Goal: Task Accomplishment & Management: Manage account settings

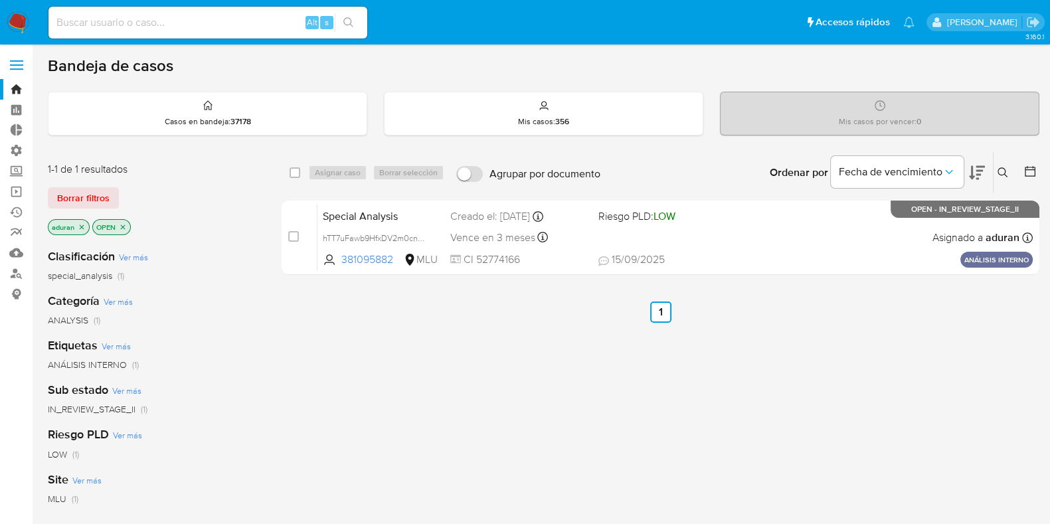
drag, startPoint x: 500, startPoint y: 381, endPoint x: 422, endPoint y: 416, distance: 85.0
click at [430, 416] on div "select-all-cases-checkbox Asignar caso Borrar selección Agrupar por documento O…" at bounding box center [661, 452] width 758 height 602
click at [422, 416] on div "select-all-cases-checkbox Asignar caso Borrar selección Agrupar por documento O…" at bounding box center [661, 452] width 758 height 602
click at [82, 194] on span "Borrar filtros" at bounding box center [83, 198] width 52 height 19
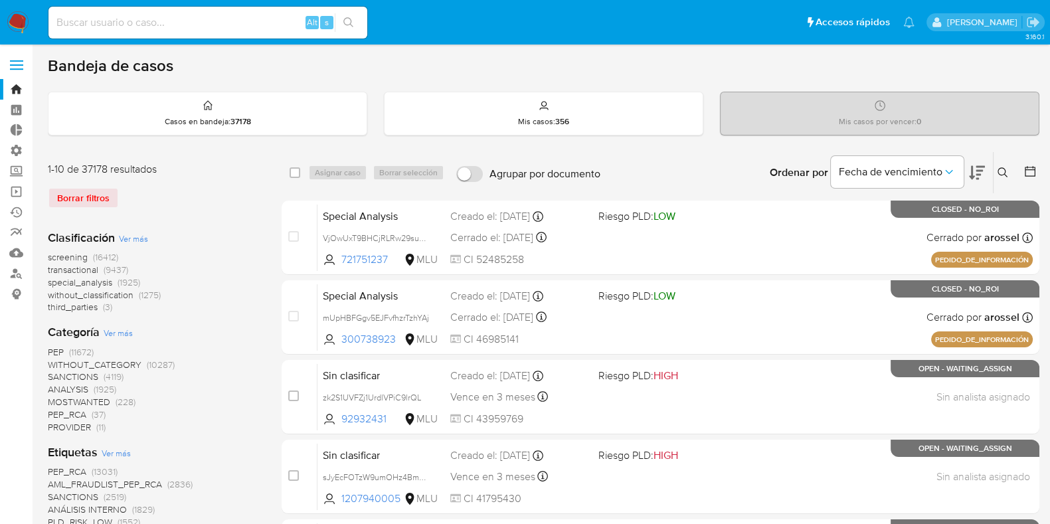
click at [131, 242] on span "Ver más" at bounding box center [133, 238] width 29 height 12
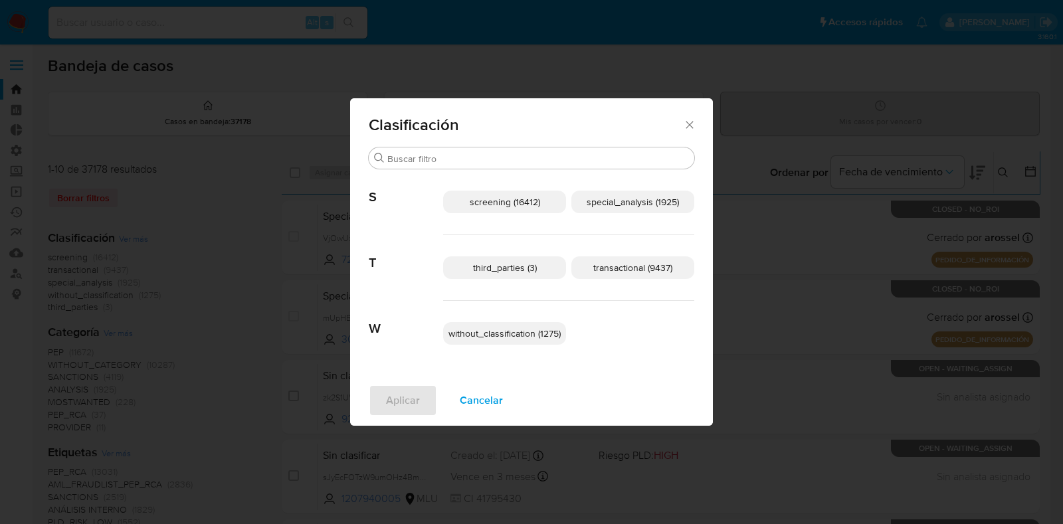
click at [631, 274] on p "transactional (9437)" at bounding box center [632, 267] width 123 height 23
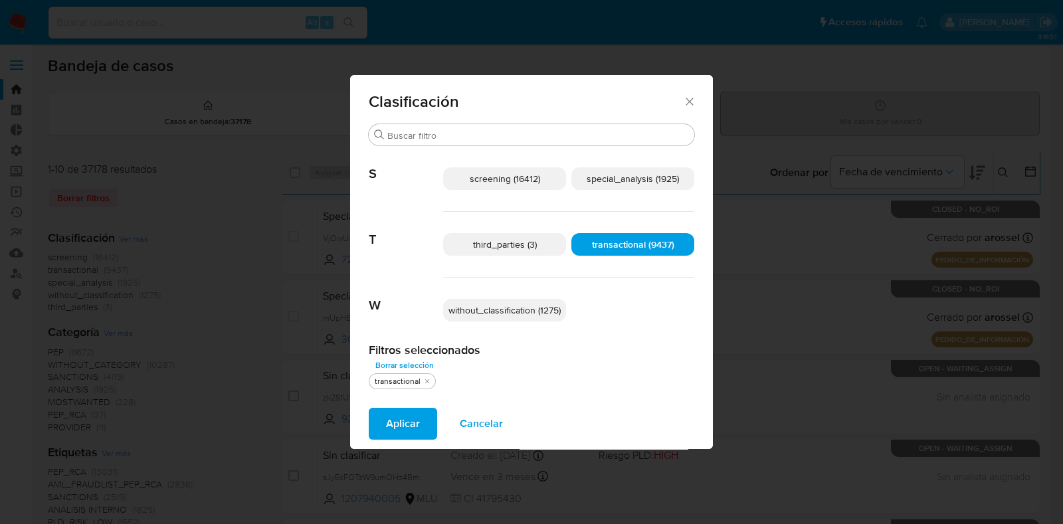
click at [626, 171] on p "special_analysis (1925)" at bounding box center [632, 178] width 123 height 23
click at [399, 429] on span "Aplicar" at bounding box center [403, 423] width 34 height 29
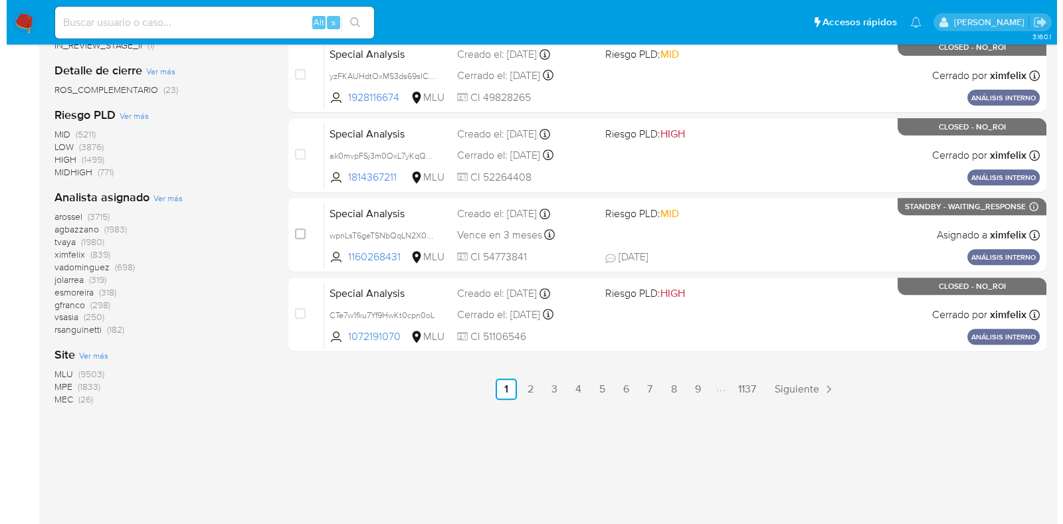
scroll to position [226, 0]
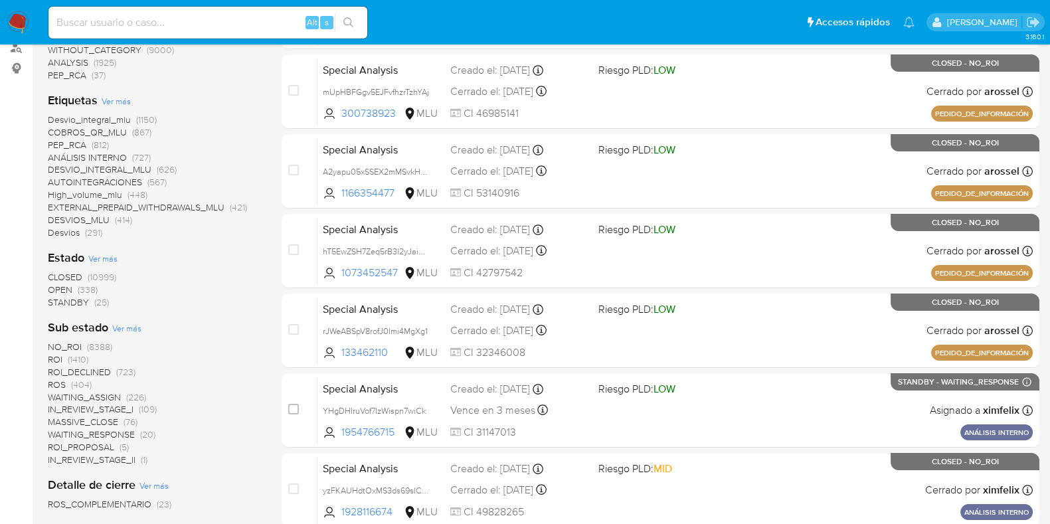
click at [110, 254] on span "Ver más" at bounding box center [102, 258] width 29 height 12
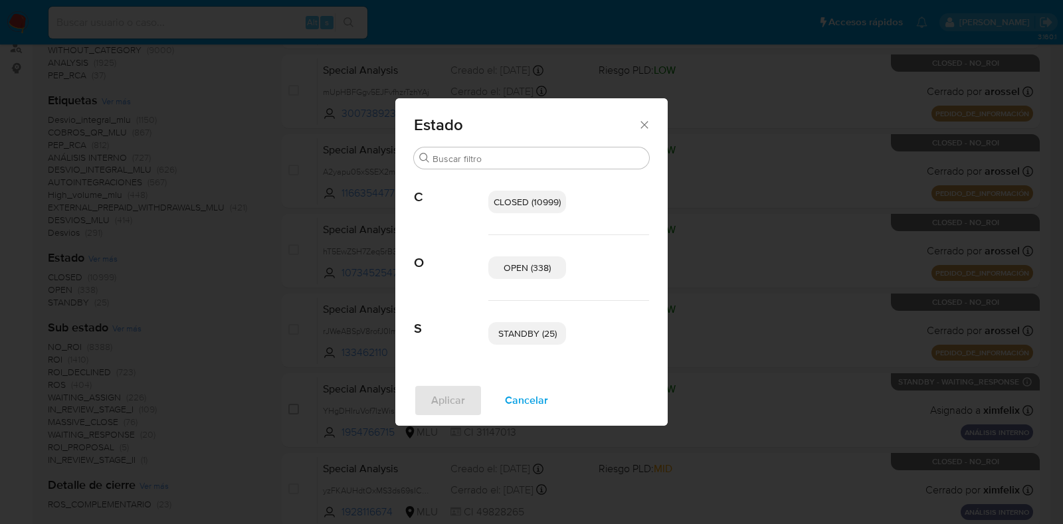
click at [533, 325] on p "STANDBY (25)" at bounding box center [527, 333] width 78 height 23
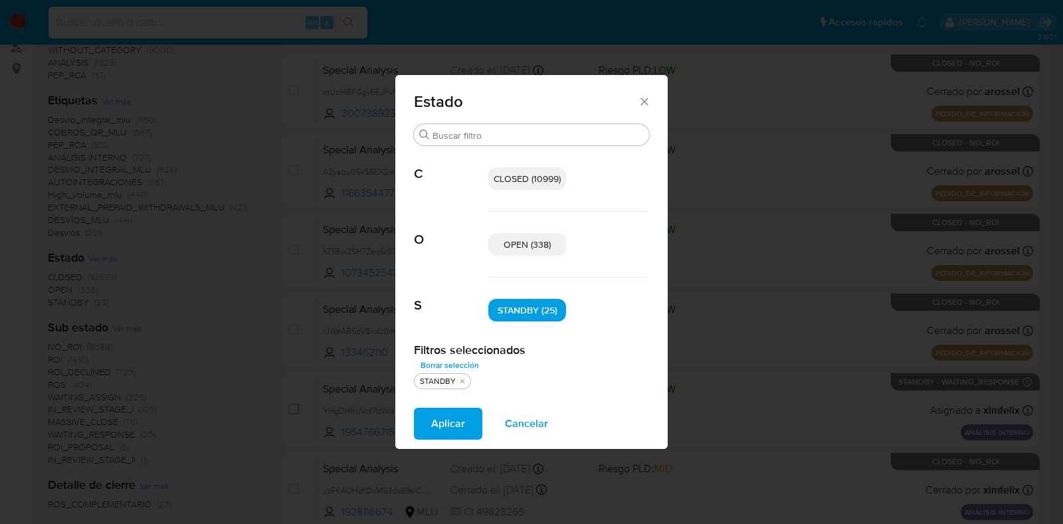
click at [524, 248] on span "OPEN (338)" at bounding box center [527, 244] width 47 height 13
click at [452, 416] on span "Aplicar" at bounding box center [448, 423] width 34 height 29
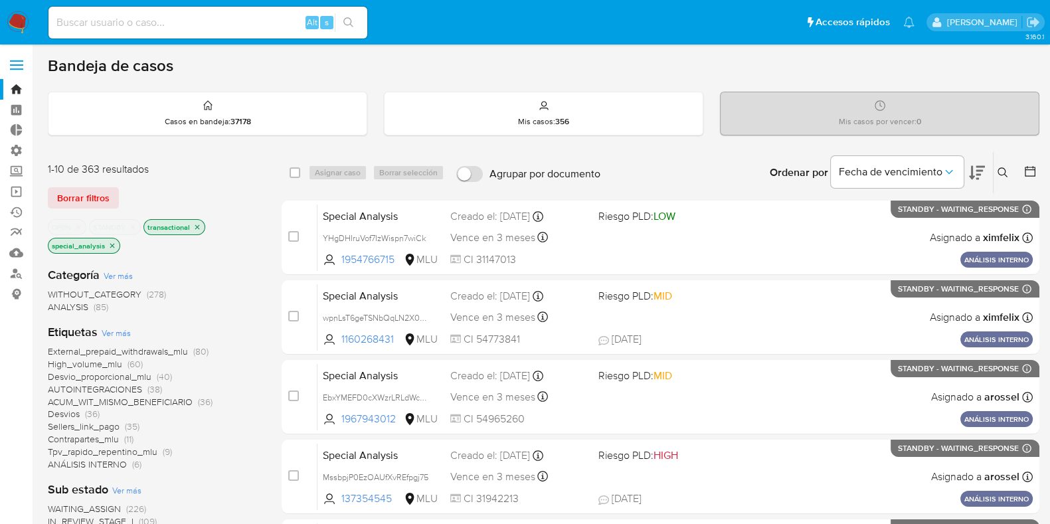
click at [979, 167] on icon at bounding box center [977, 173] width 16 height 16
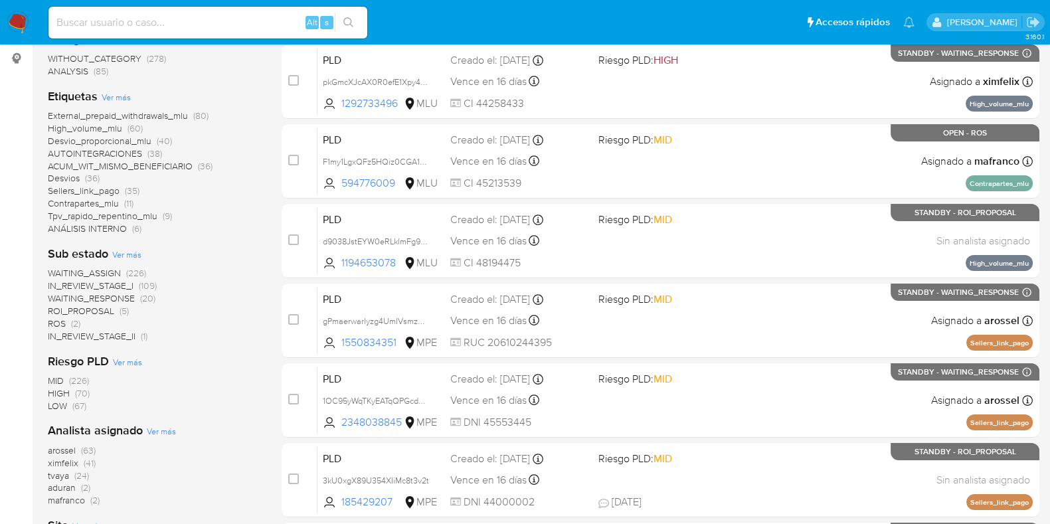
scroll to position [331, 0]
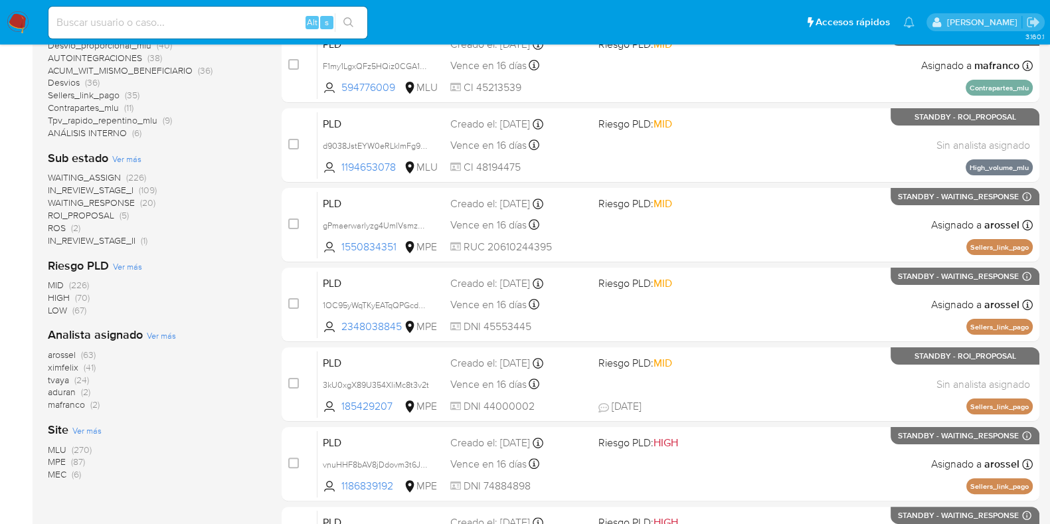
click at [86, 214] on span "ROI_PROPOSAL" at bounding box center [81, 215] width 66 height 13
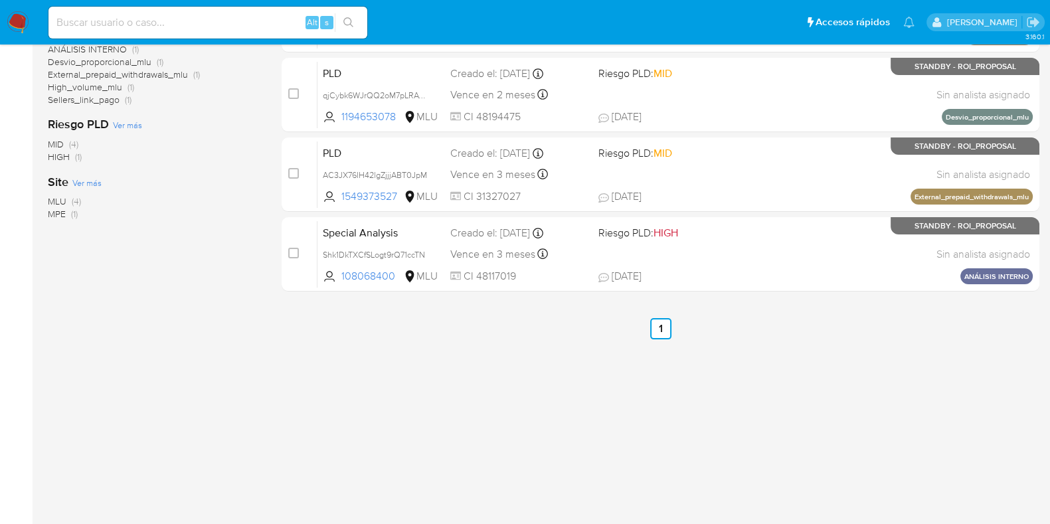
scroll to position [136, 0]
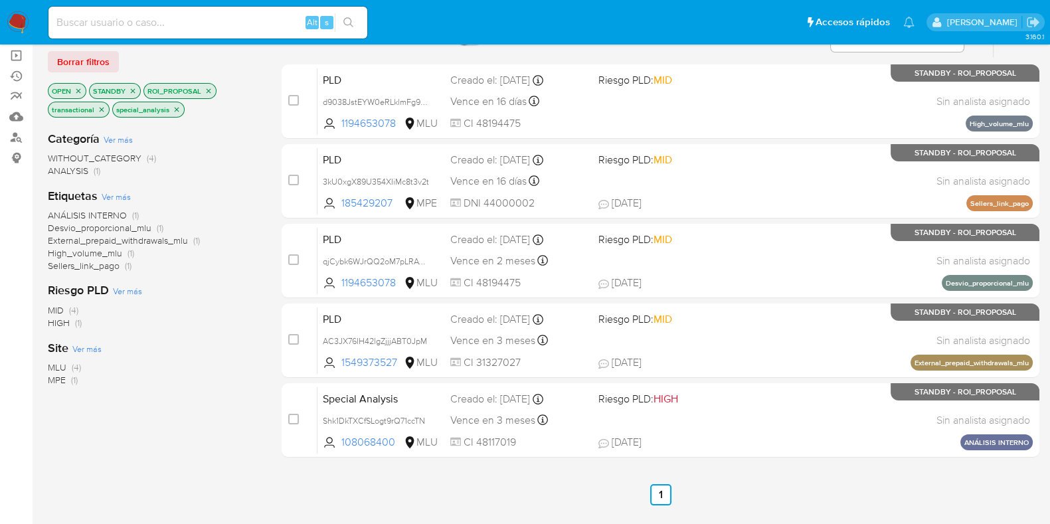
click at [56, 367] on span "MLU" at bounding box center [57, 367] width 19 height 13
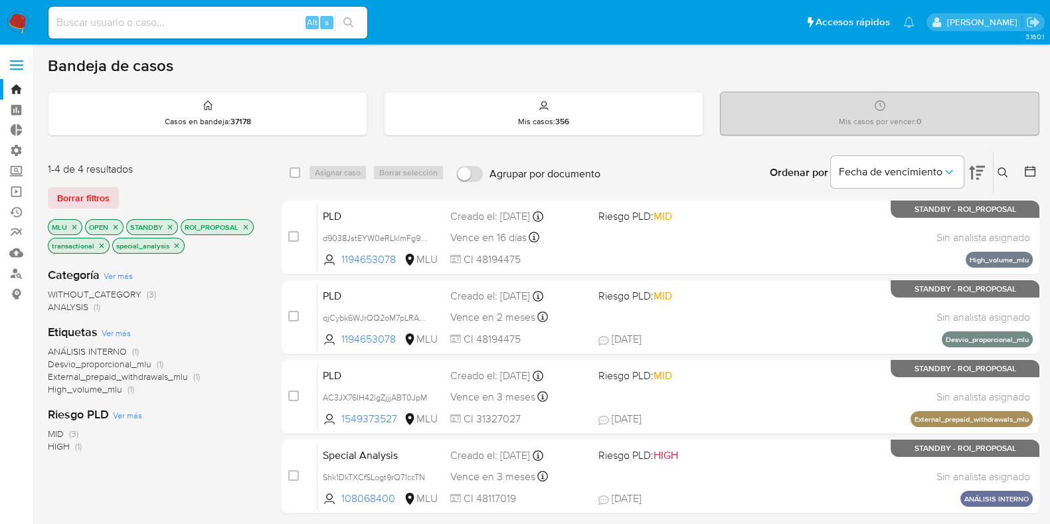
click at [302, 167] on div "select-all-cases-checkbox" at bounding box center [298, 173] width 16 height 16
click at [298, 168] on input "checkbox" at bounding box center [295, 172] width 11 height 11
checkbox input "true"
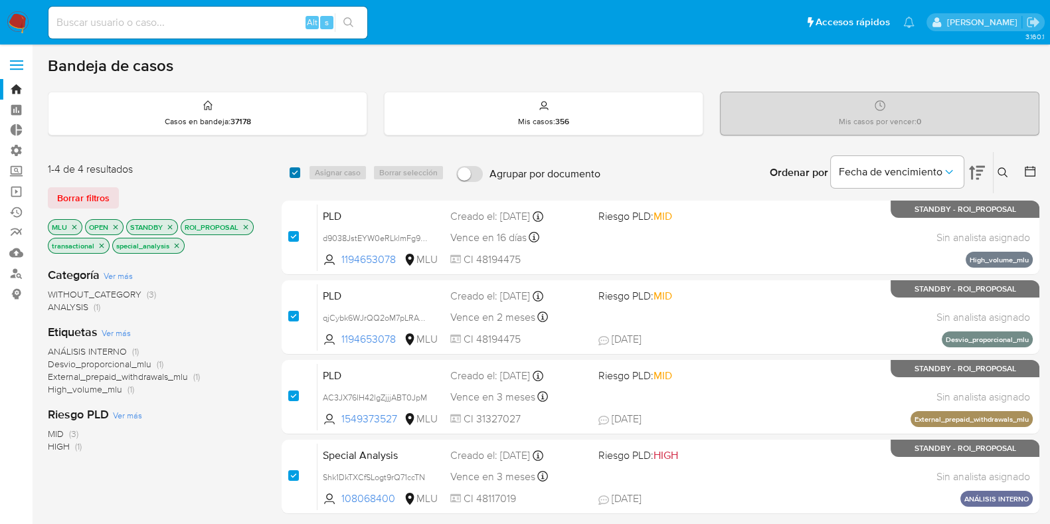
checkbox input "true"
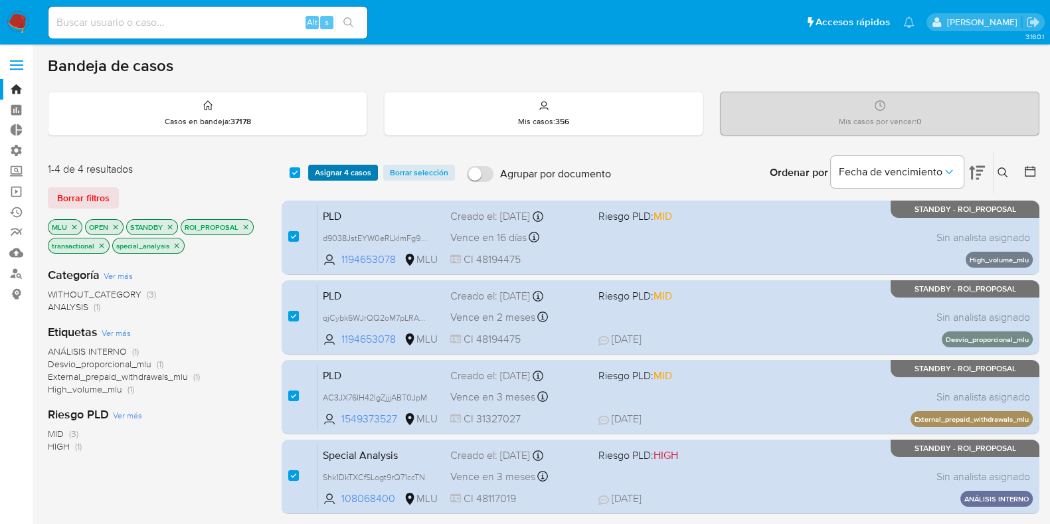
scroll to position [82, 0]
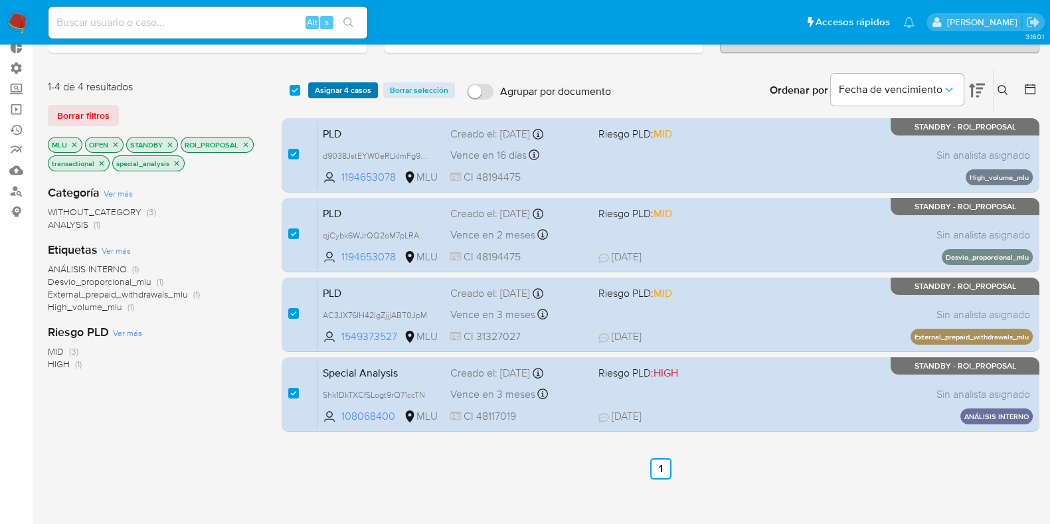
click at [354, 93] on span "Asignar 4 casos" at bounding box center [343, 90] width 56 height 13
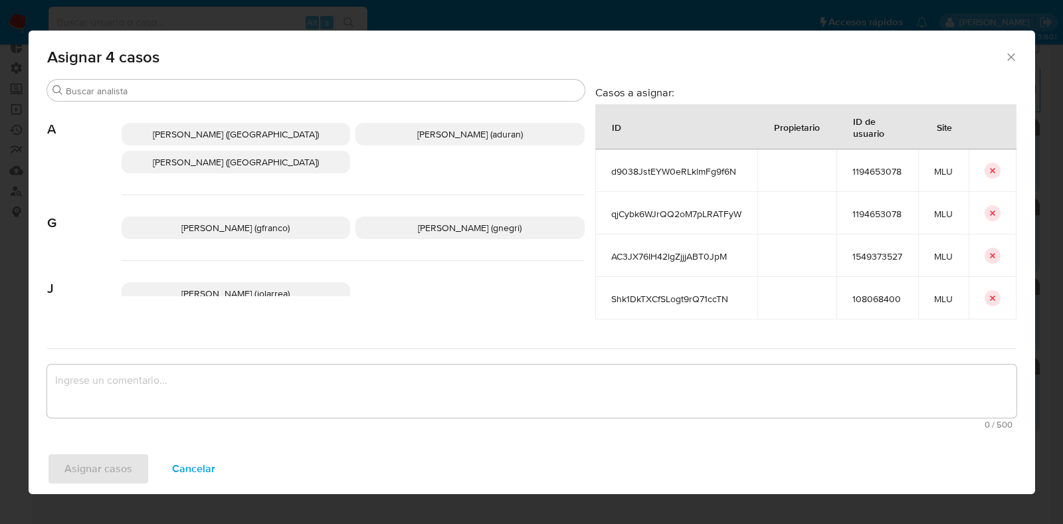
click at [511, 129] on span "Agustin Matias Duran (aduran)" at bounding box center [470, 134] width 106 height 13
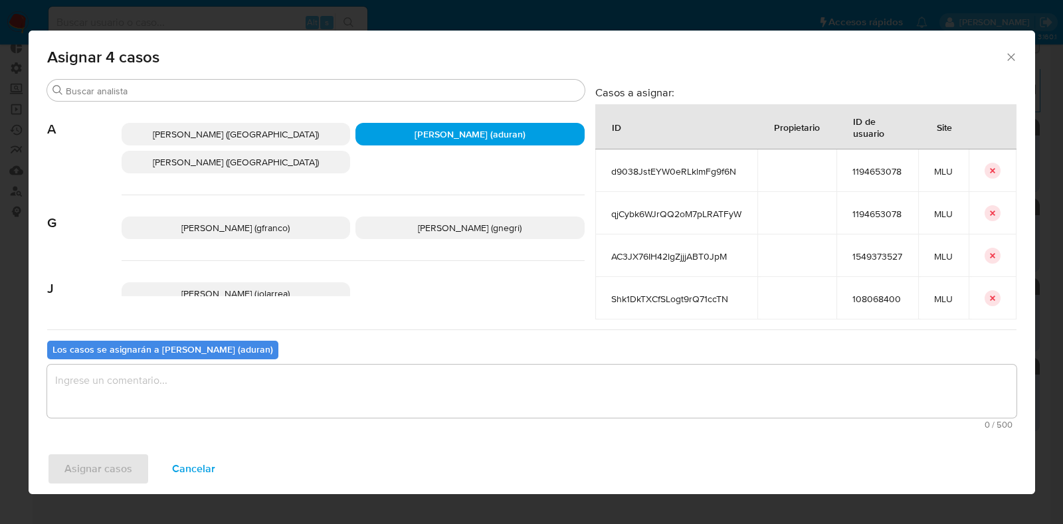
drag, startPoint x: 229, startPoint y: 381, endPoint x: 258, endPoint y: 374, distance: 29.3
click at [229, 380] on textarea "assign-modal" at bounding box center [531, 391] width 969 height 53
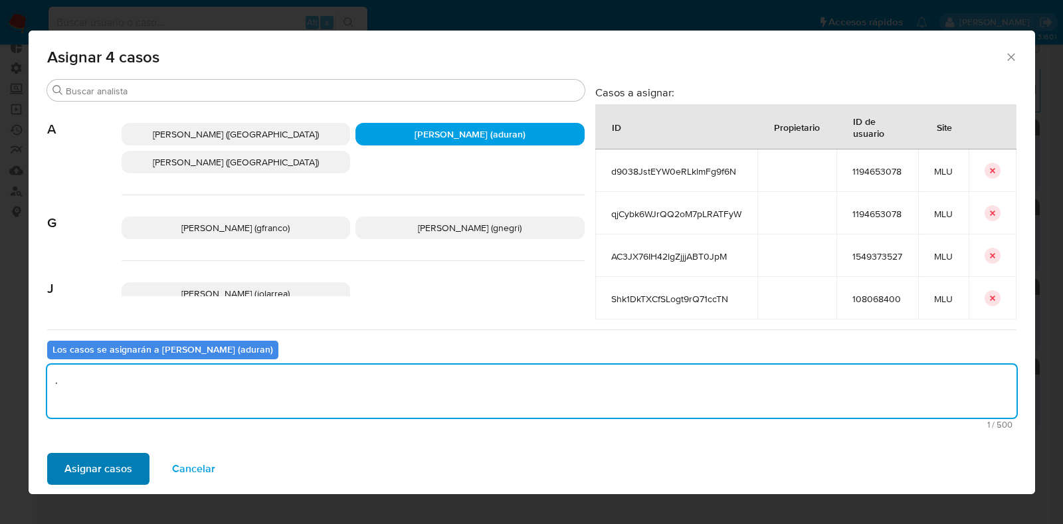
type textarea "."
click at [116, 468] on span "Asignar casos" at bounding box center [98, 468] width 68 height 29
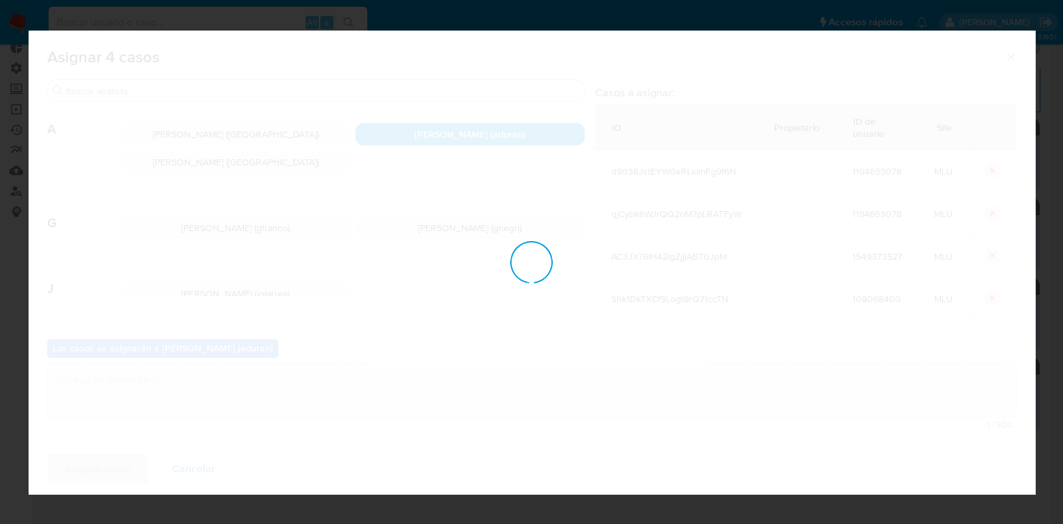
checkbox input "false"
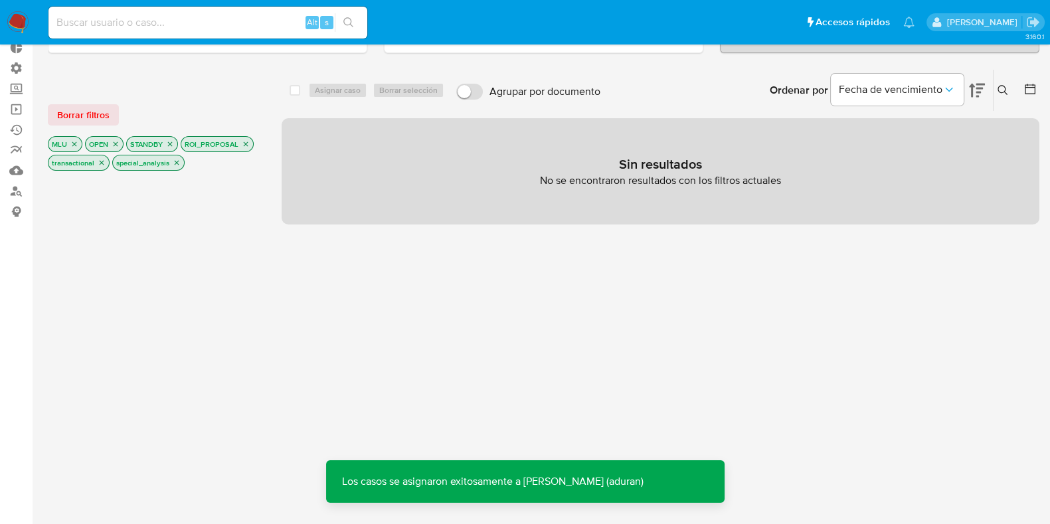
click at [73, 142] on icon "close-filter" at bounding box center [74, 144] width 5 height 5
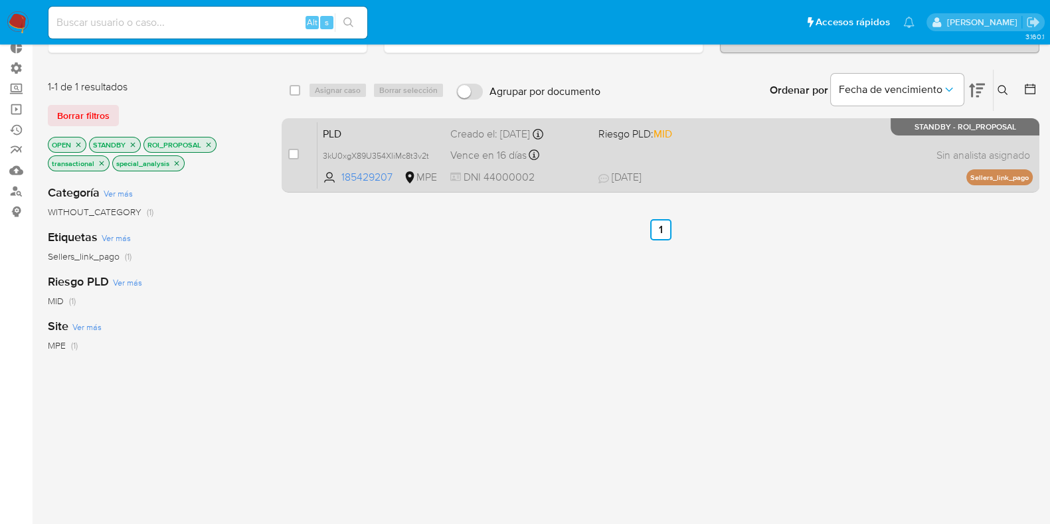
click at [298, 149] on input "checkbox" at bounding box center [293, 154] width 11 height 11
checkbox input "true"
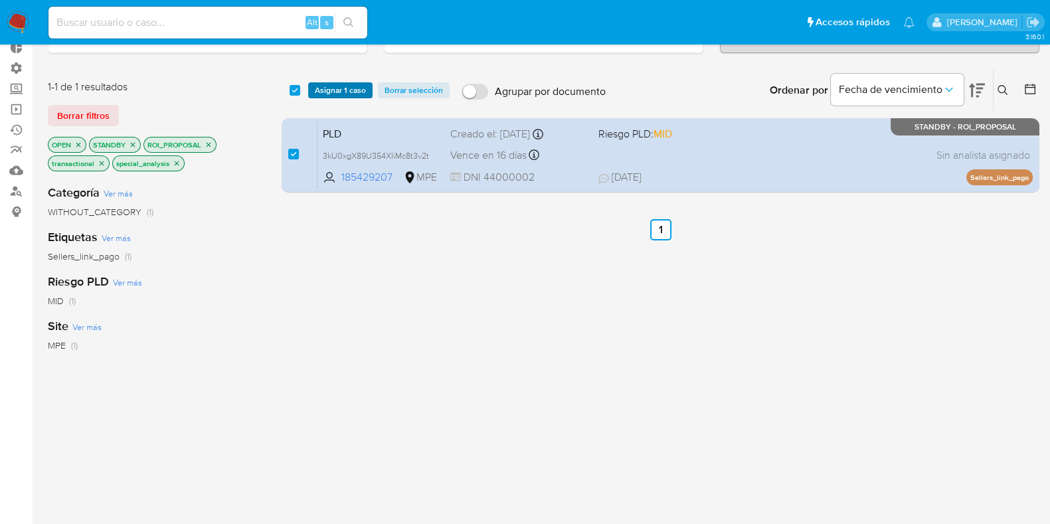
click at [342, 94] on span "Asignar 1 caso" at bounding box center [340, 90] width 51 height 13
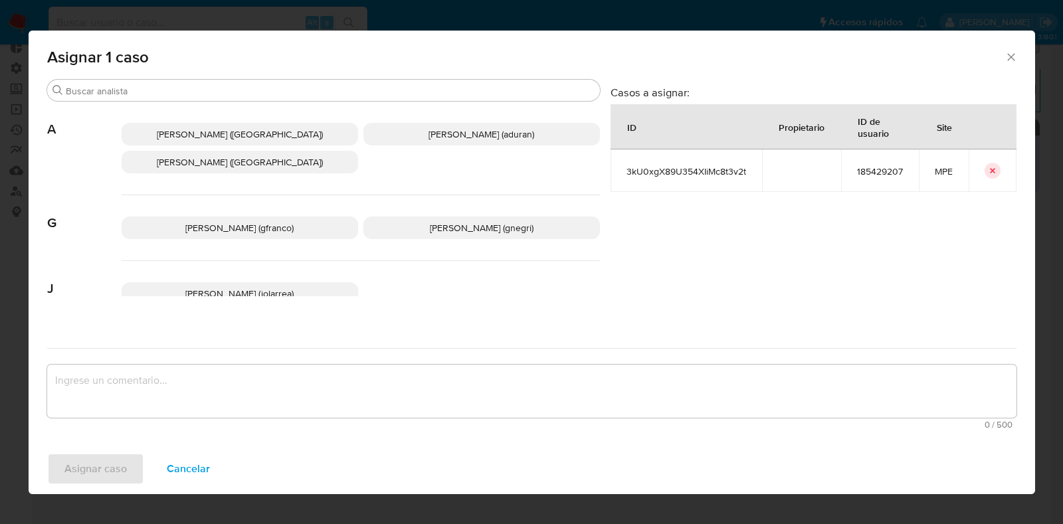
click at [461, 143] on p "Agustin Matias Duran (aduran)" at bounding box center [481, 134] width 236 height 23
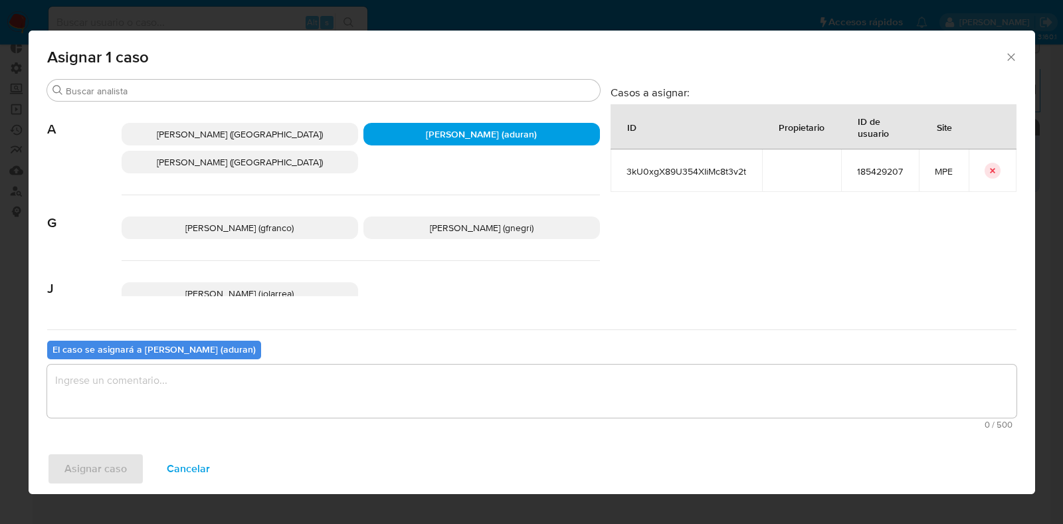
click at [399, 383] on textarea "assign-modal" at bounding box center [531, 391] width 969 height 53
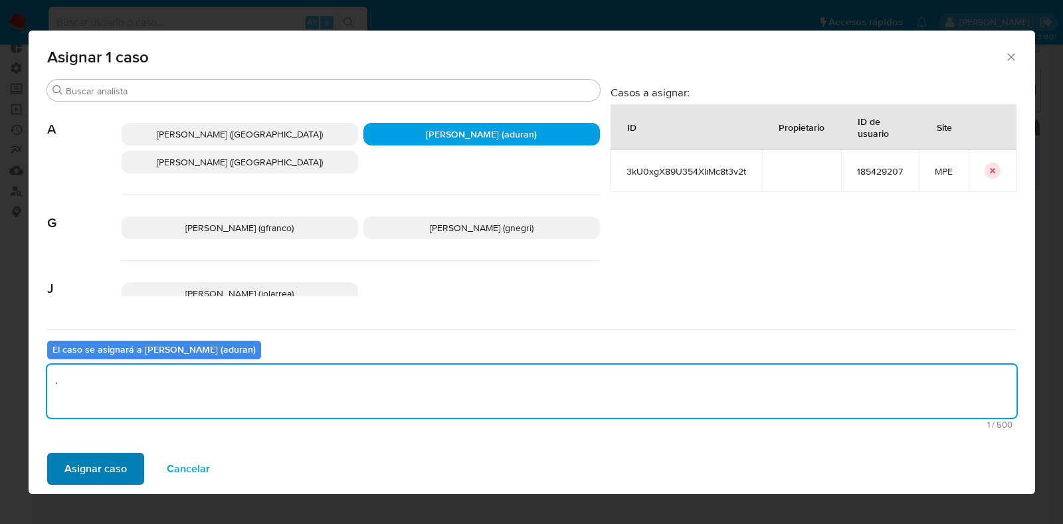
type textarea "."
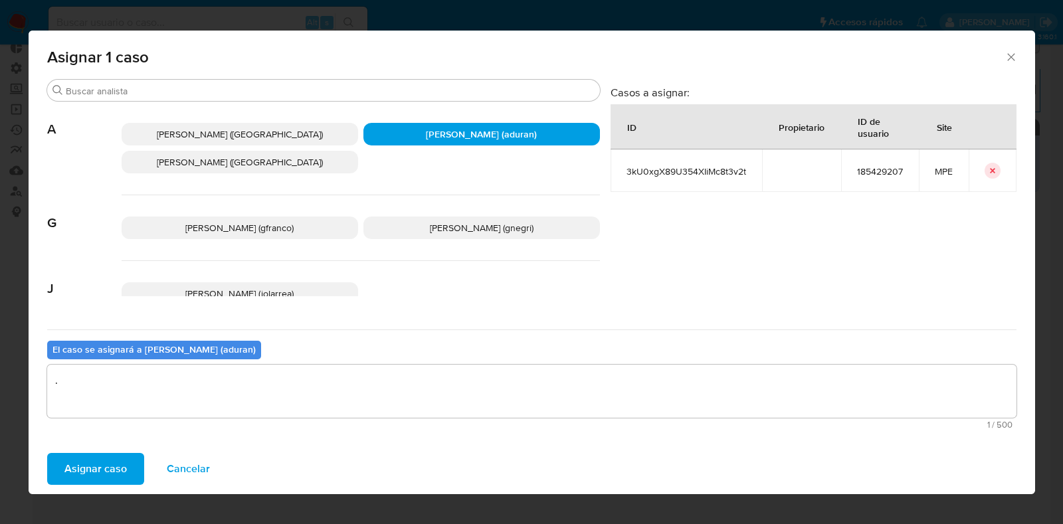
click at [118, 457] on span "Asignar caso" at bounding box center [95, 468] width 62 height 29
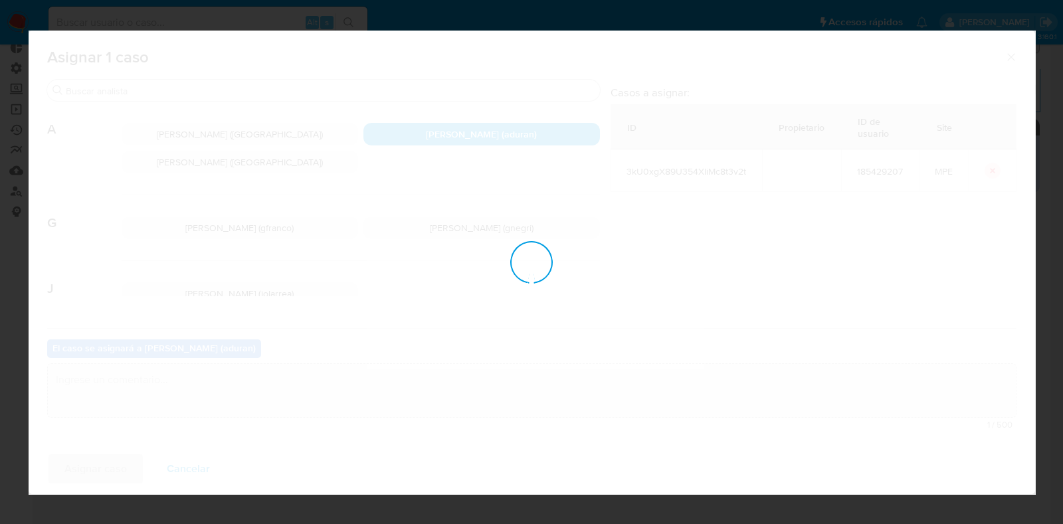
checkbox input "false"
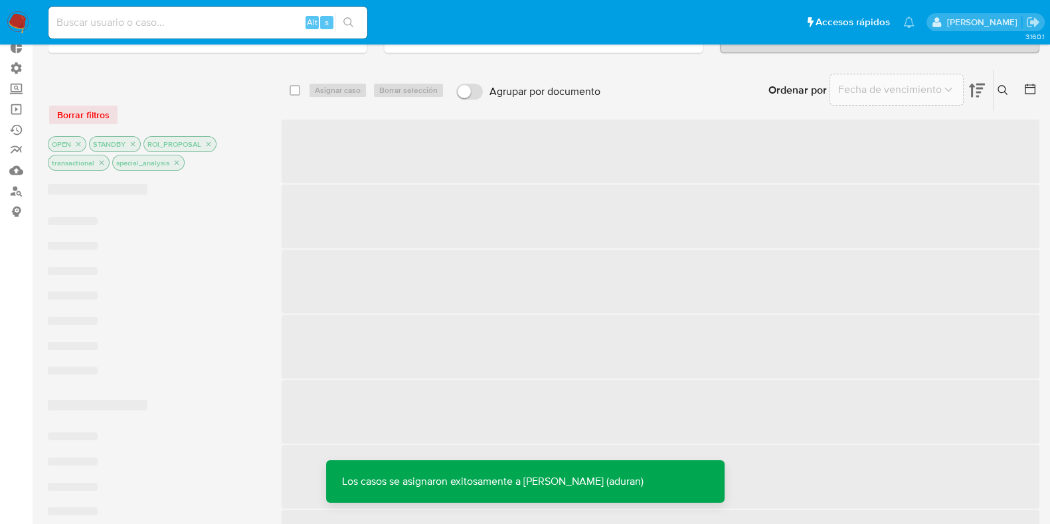
click at [30, 454] on aside "Bandeja Tablero Tablero Externo Administración Reglas Roles Usuarios Equipos Co…" at bounding box center [16, 520] width 33 height 1205
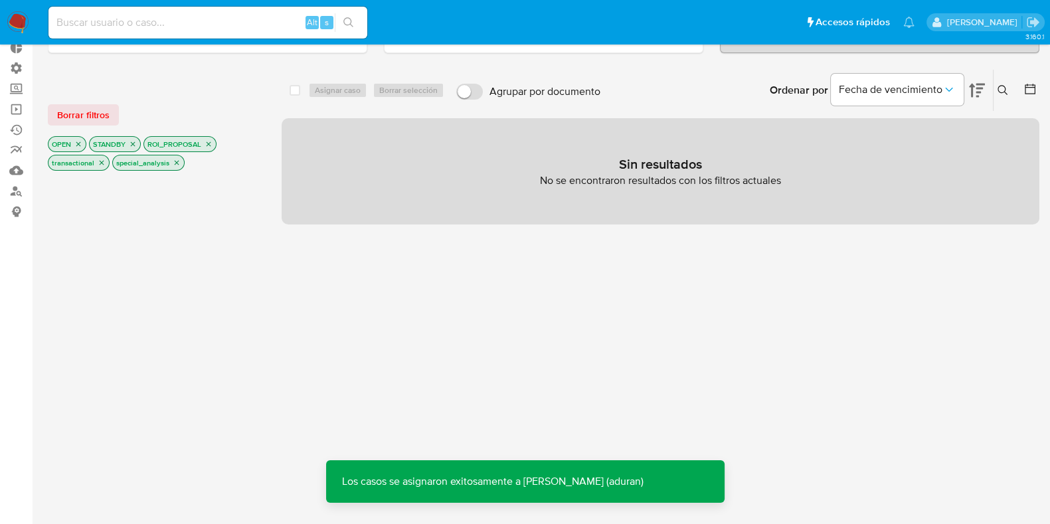
click at [14, 21] on img at bounding box center [18, 22] width 23 height 23
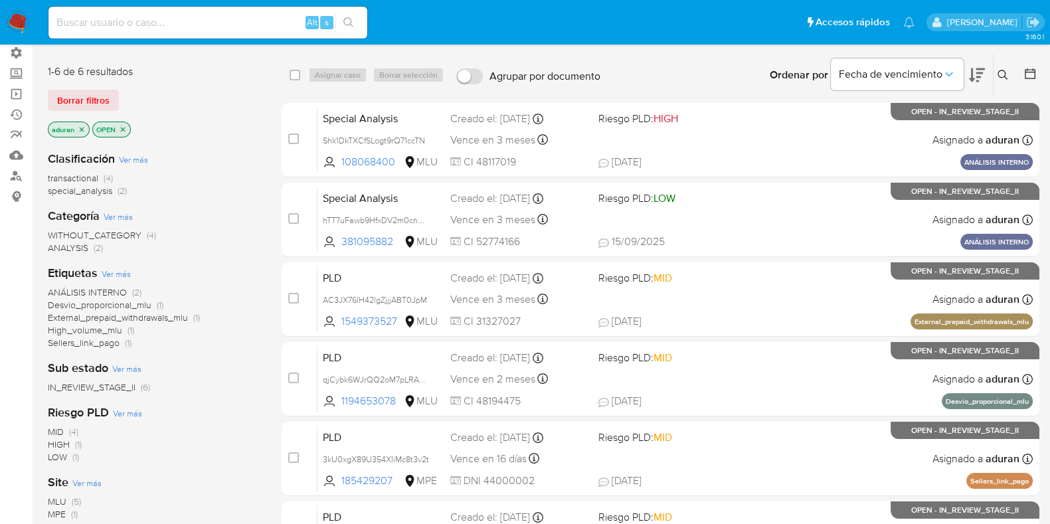
scroll to position [284, 0]
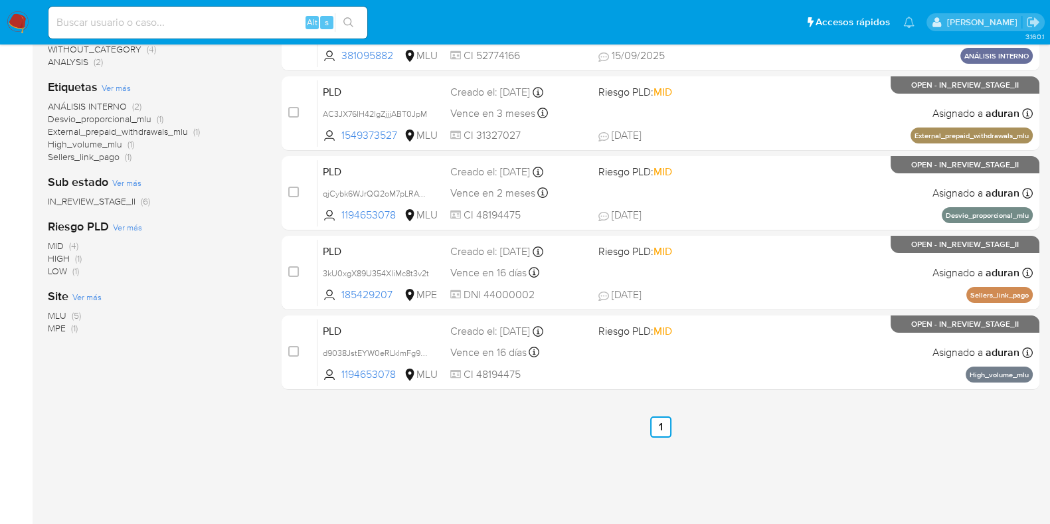
click at [55, 330] on span "MPE" at bounding box center [57, 328] width 18 height 13
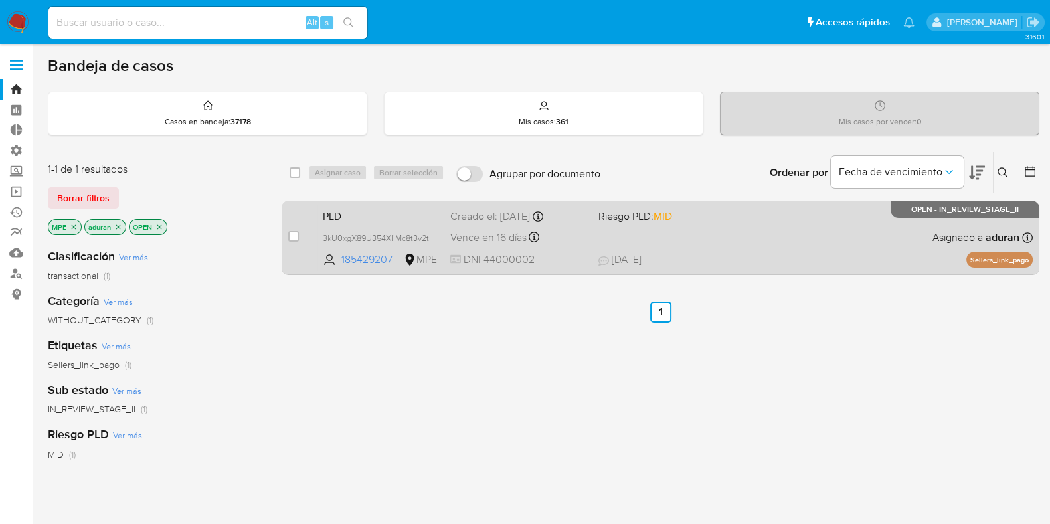
click at [707, 250] on div "PLD 3kU0xgX89U354XIiMc8t3v2t 185429207 MPE Riesgo PLD: MID Creado el: 12/07/202…" at bounding box center [675, 237] width 715 height 67
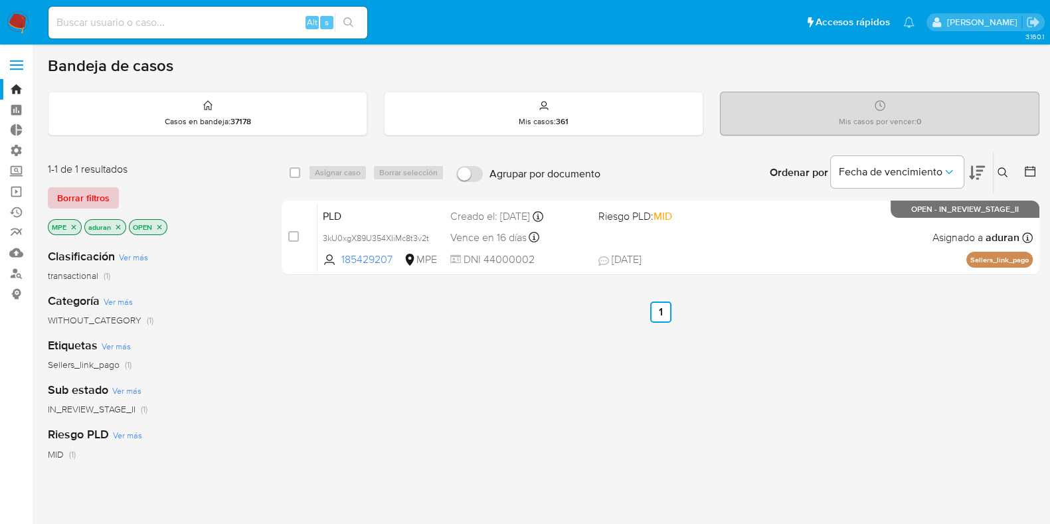
click at [95, 192] on span "Borrar filtros" at bounding box center [83, 198] width 52 height 19
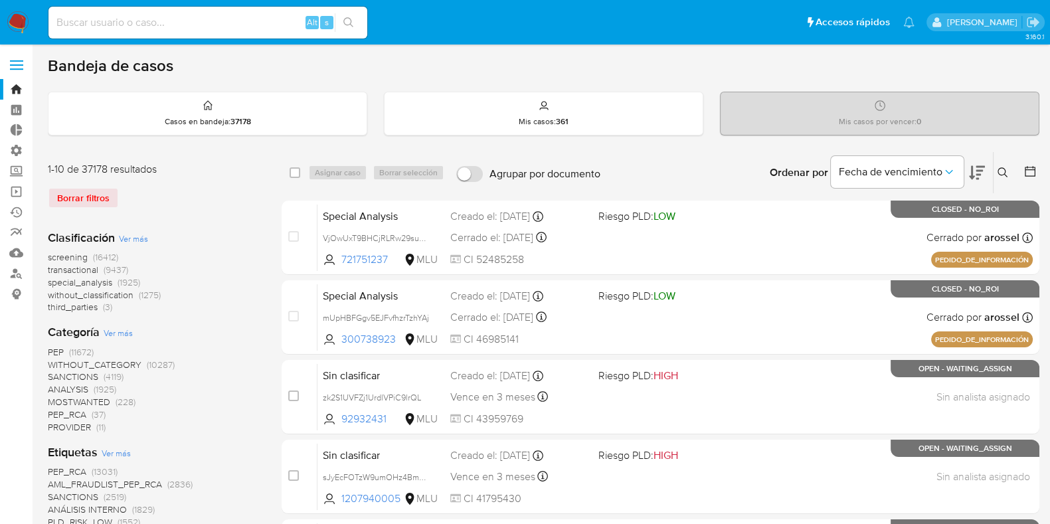
click at [1026, 173] on icon at bounding box center [1030, 171] width 13 height 13
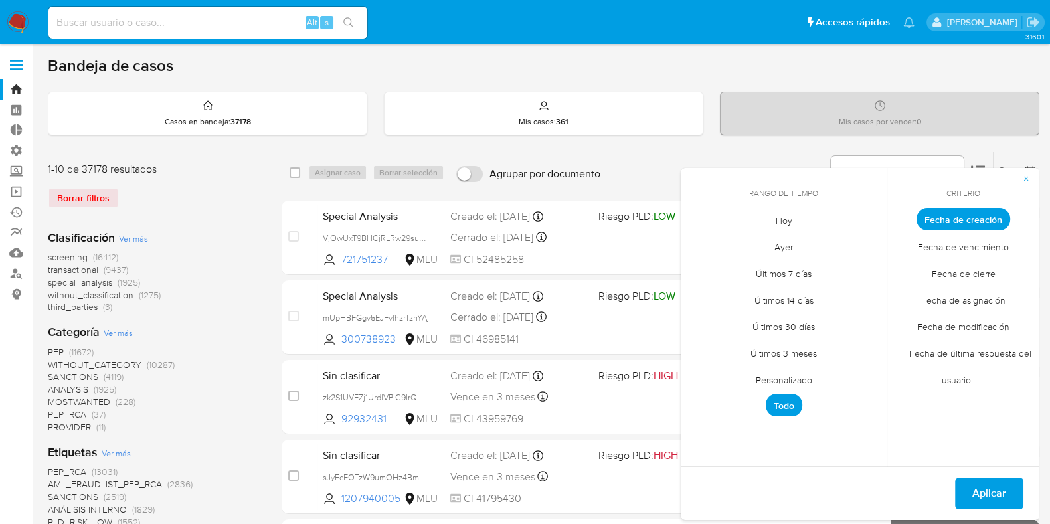
click at [957, 268] on span "Fecha de cierre" at bounding box center [964, 273] width 92 height 27
click at [781, 380] on span "Personalizado" at bounding box center [784, 379] width 84 height 27
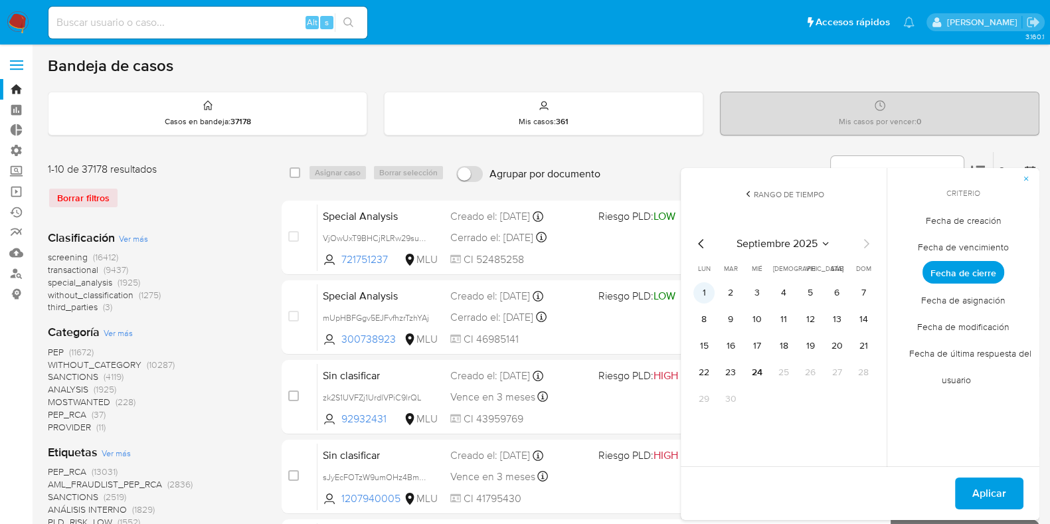
click at [707, 292] on button "1" at bounding box center [703, 292] width 21 height 21
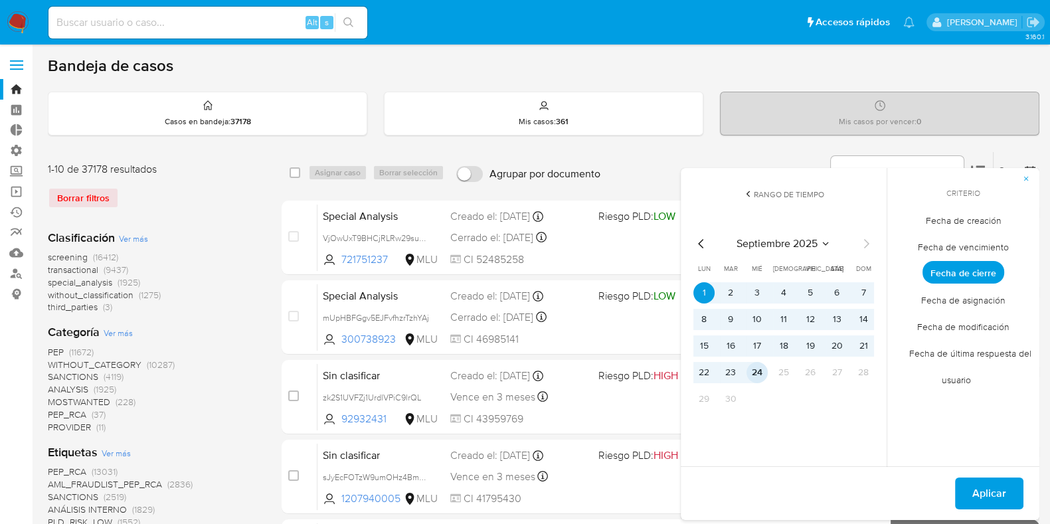
click at [753, 377] on button "24" at bounding box center [757, 372] width 21 height 21
click at [996, 500] on span "Aplicar" at bounding box center [989, 493] width 34 height 29
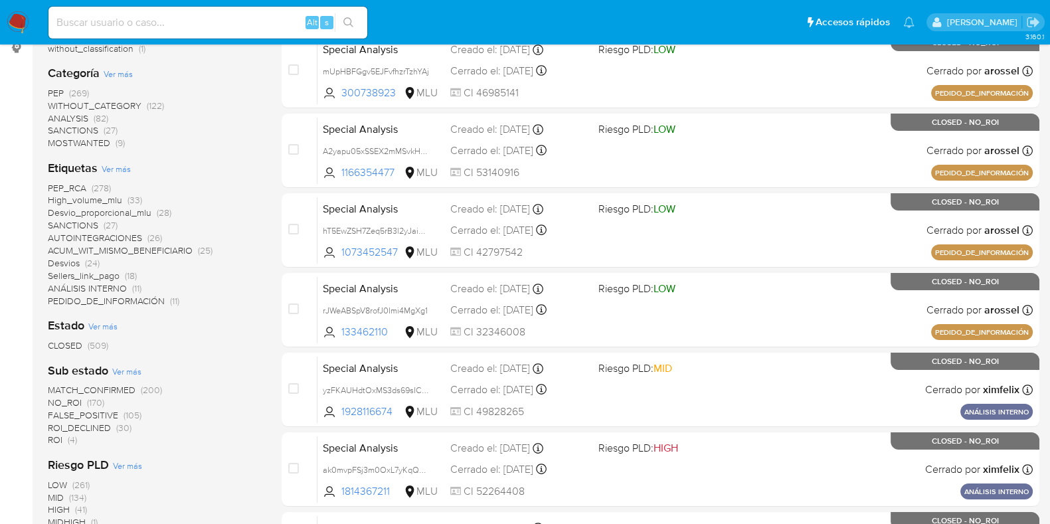
scroll to position [622, 0]
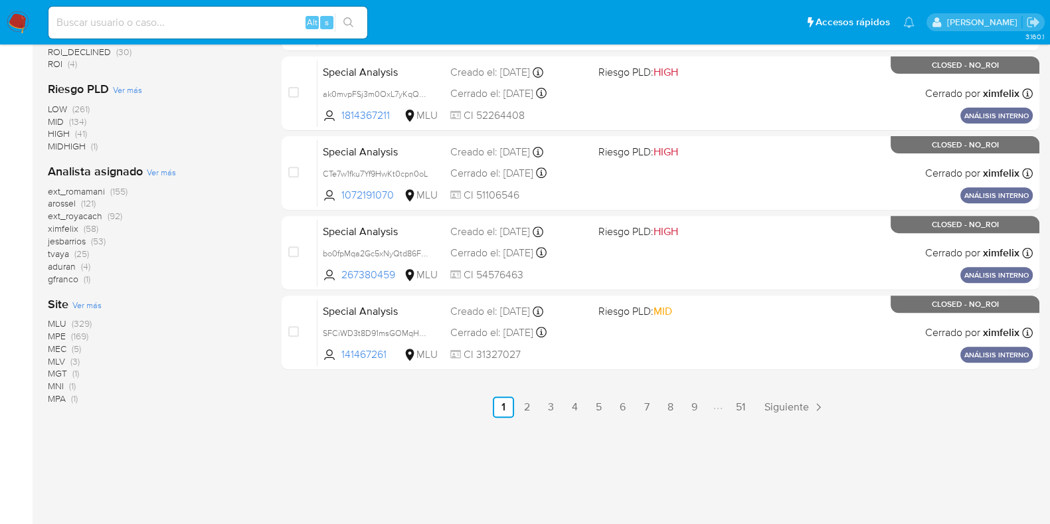
click at [66, 227] on span "ximfelix" at bounding box center [63, 228] width 31 height 13
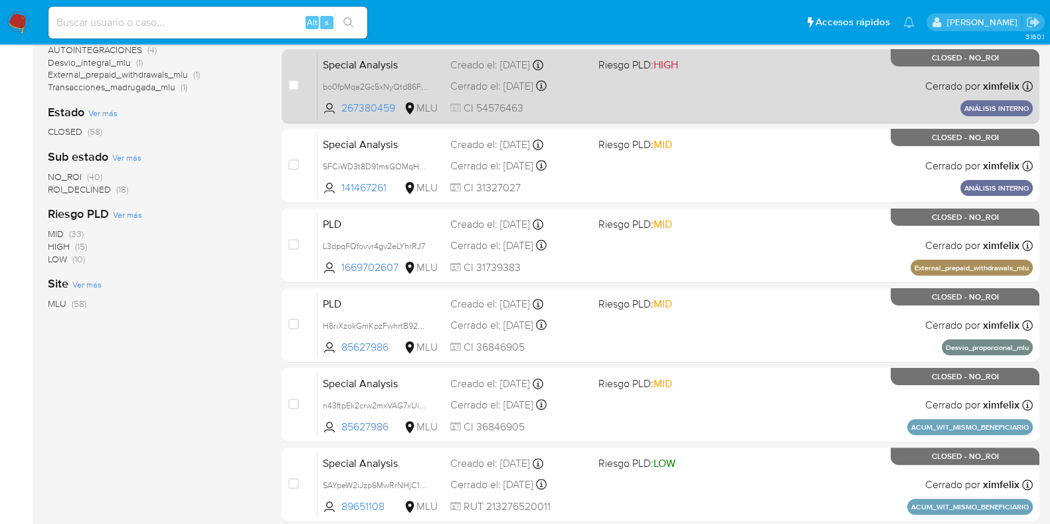
scroll to position [155, 0]
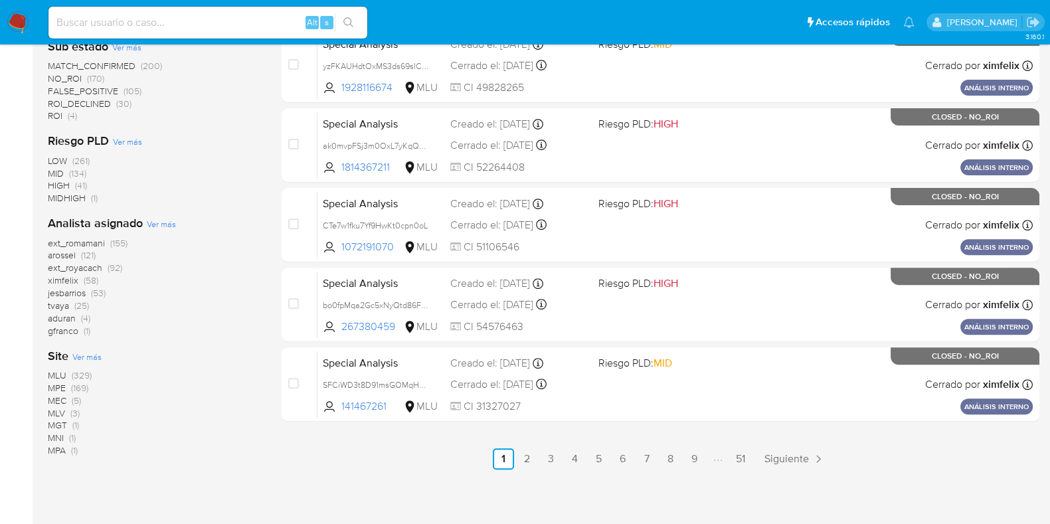
scroll to position [622, 0]
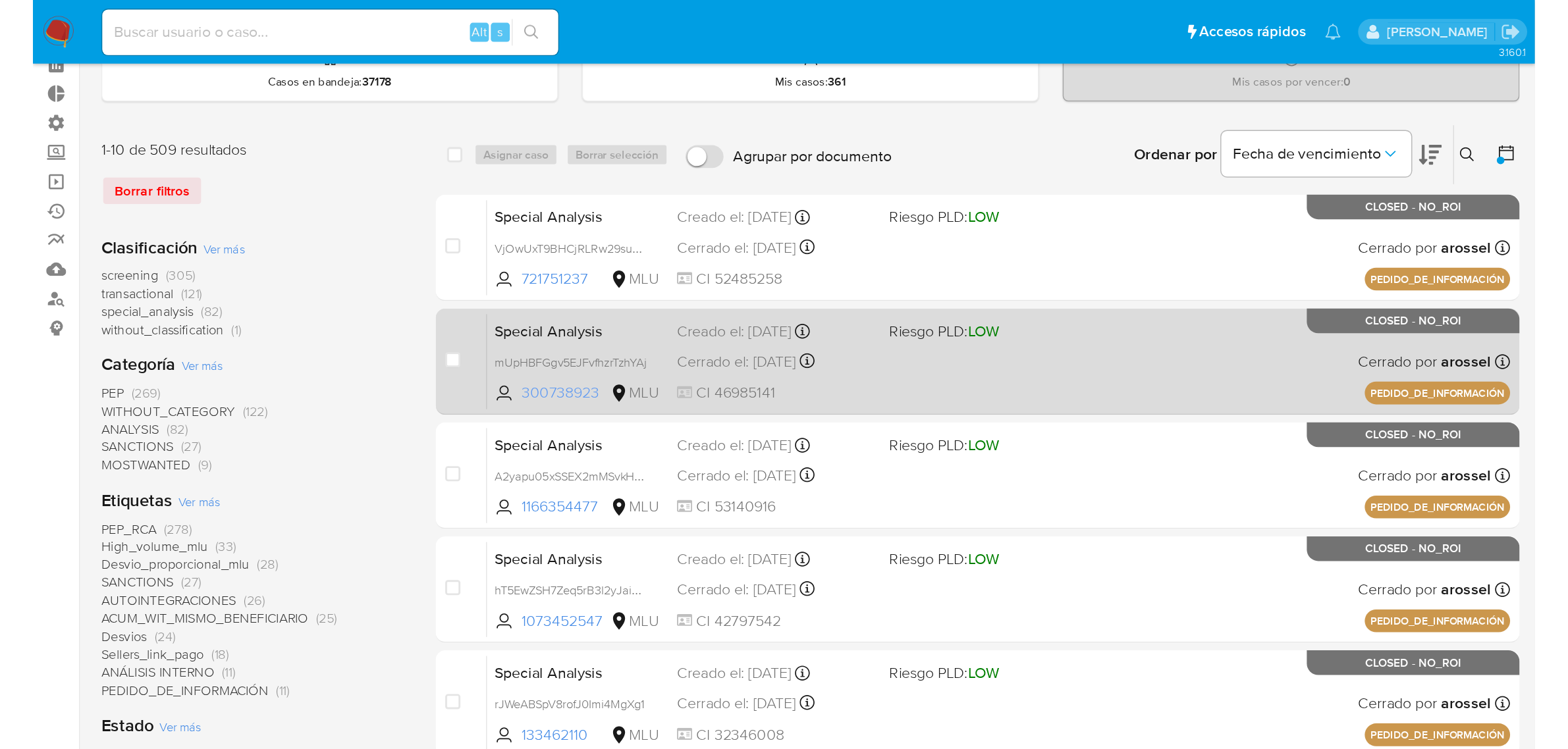
scroll to position [0, 0]
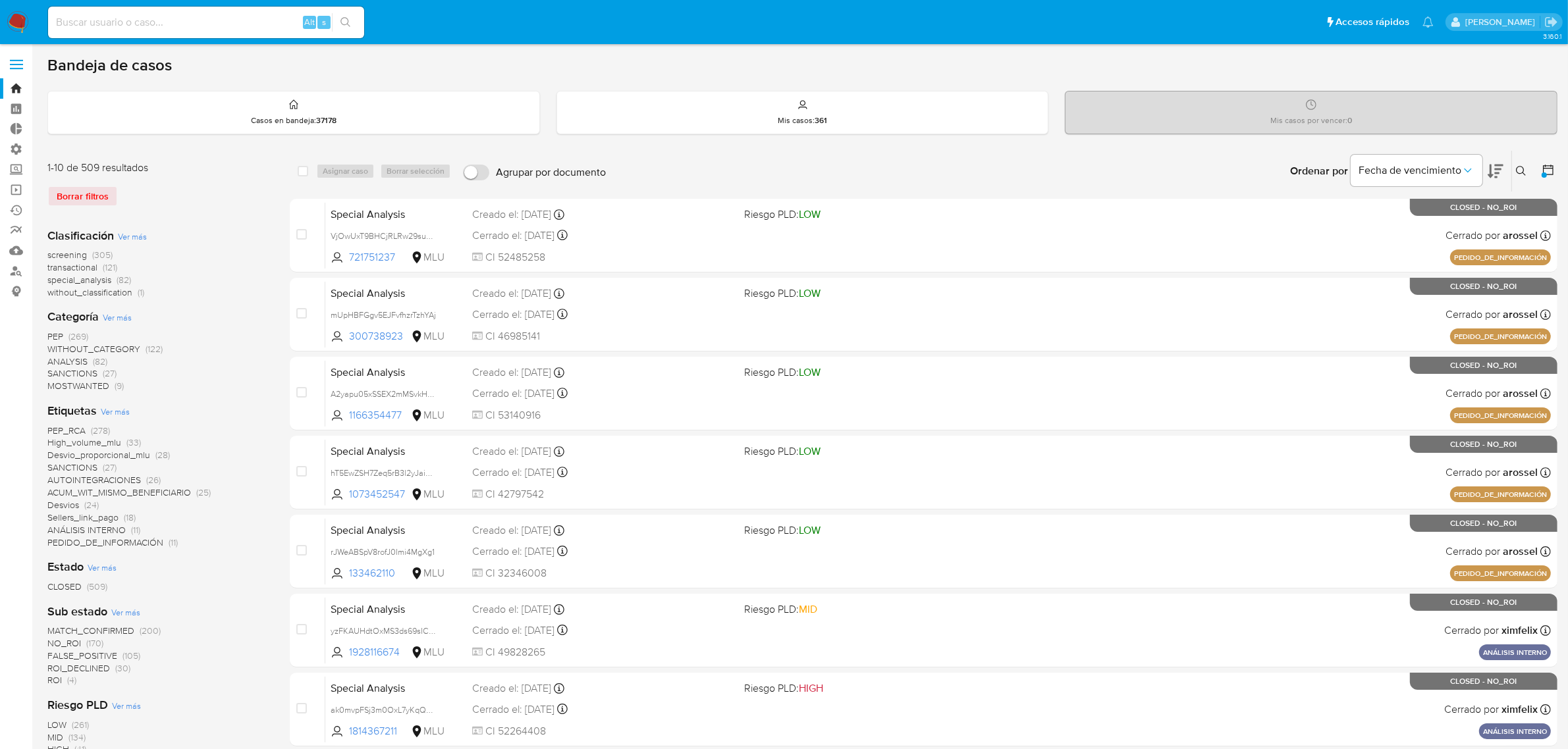
click at [21, 17] on img at bounding box center [18, 22] width 23 height 23
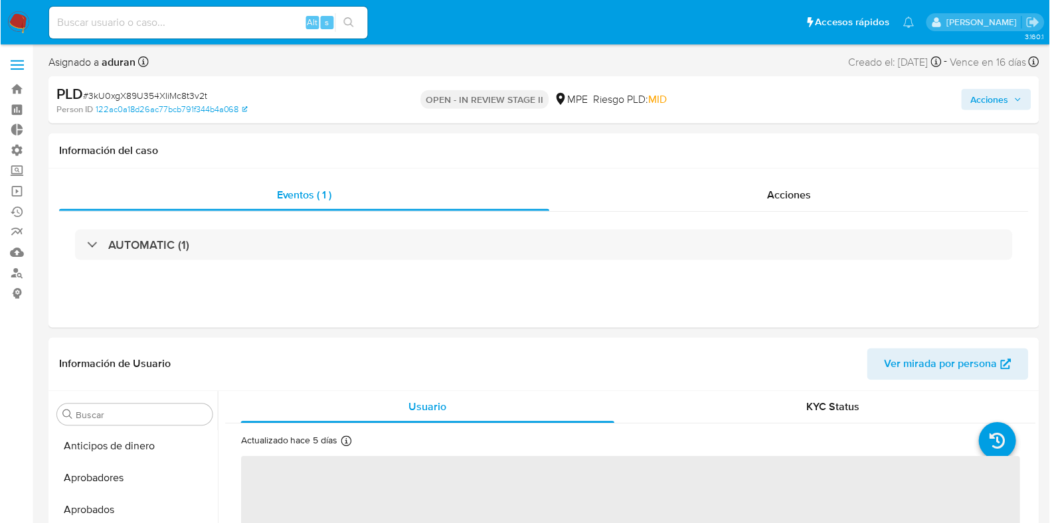
scroll to position [624, 0]
select select "10"
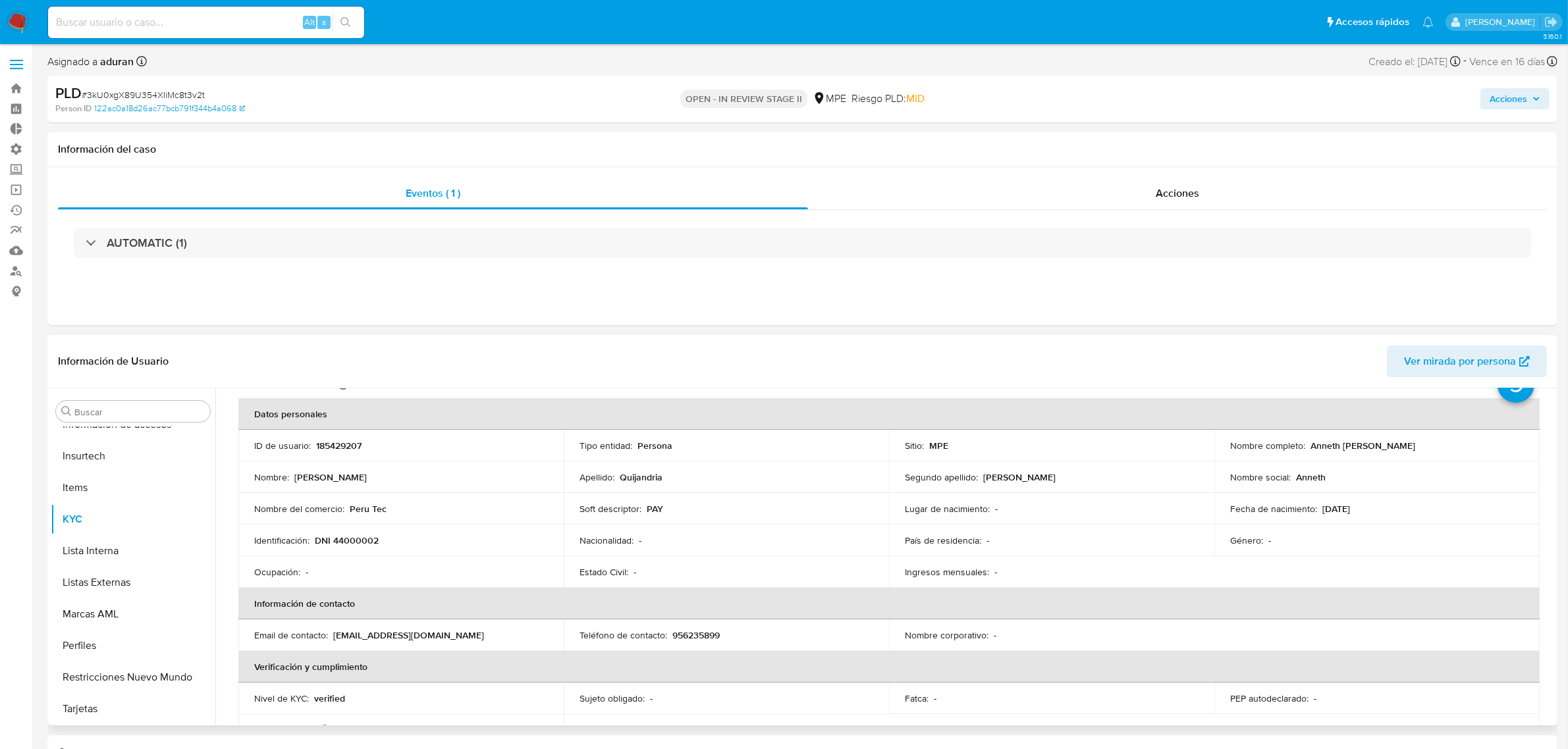
scroll to position [82, 0]
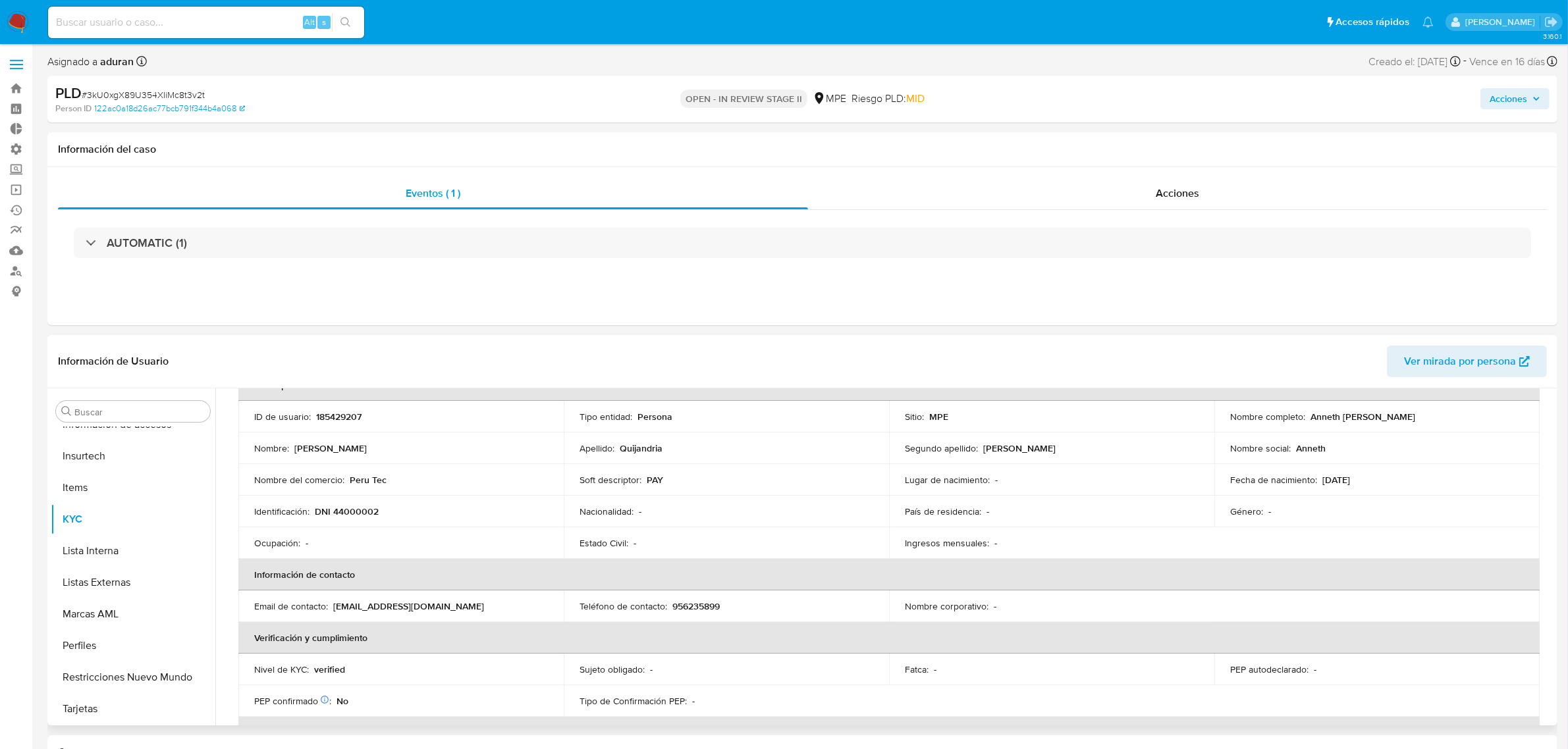
drag, startPoint x: 1460, startPoint y: 416, endPoint x: 1307, endPoint y: 420, distance: 153.1
click at [1053, 420] on div "Nombre completo : Anneth Nathalie Quijandria Pelaez" at bounding box center [1377, 417] width 293 height 12
copy p "Anneth Nathalie Quijandria Pelaez"
click at [1053, 102] on span "Acciones" at bounding box center [1509, 98] width 38 height 21
click at [1053, 135] on span "Resolución del caso" at bounding box center [1140, 140] width 94 height 15
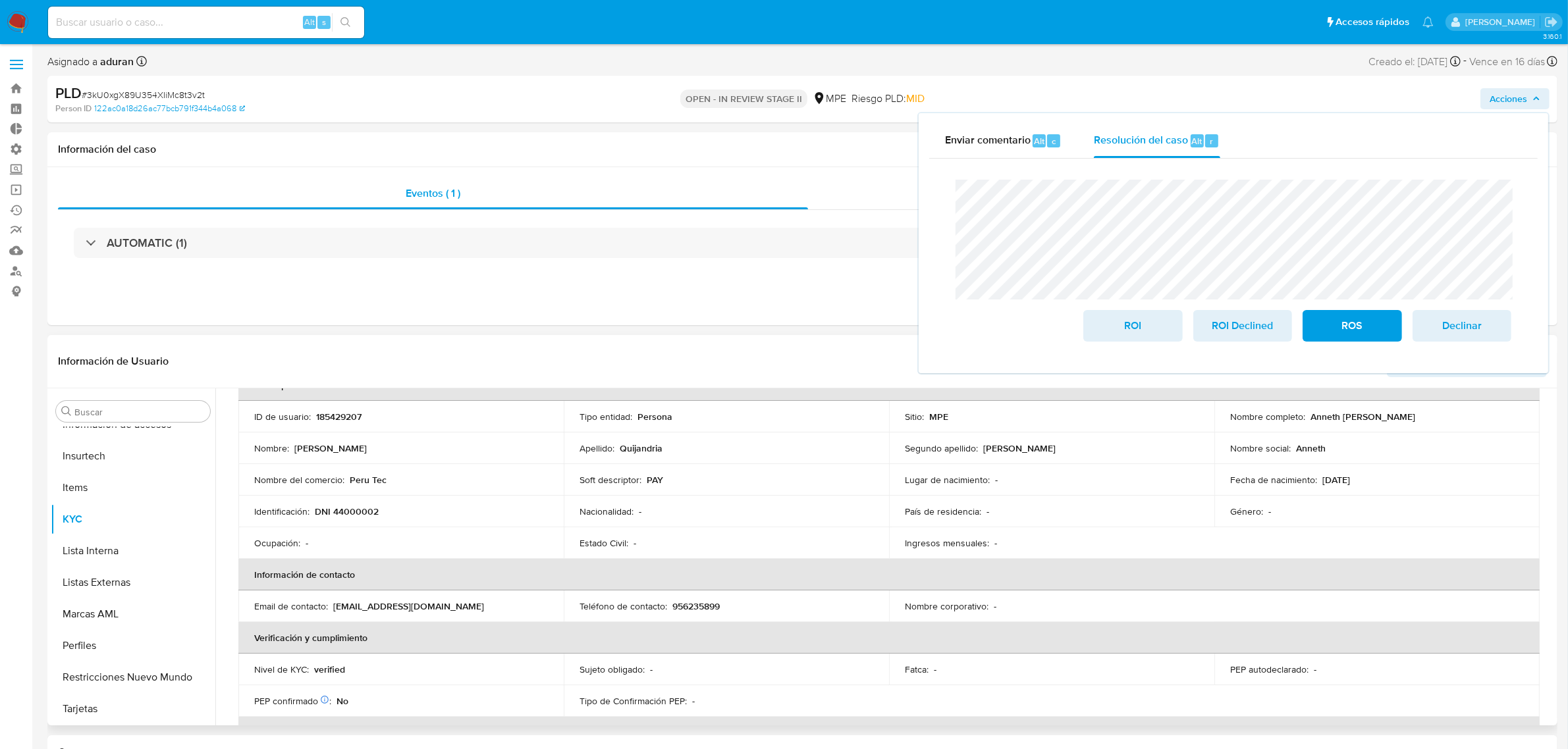
click at [348, 508] on p "DNI 44000002" at bounding box center [347, 511] width 63 height 12
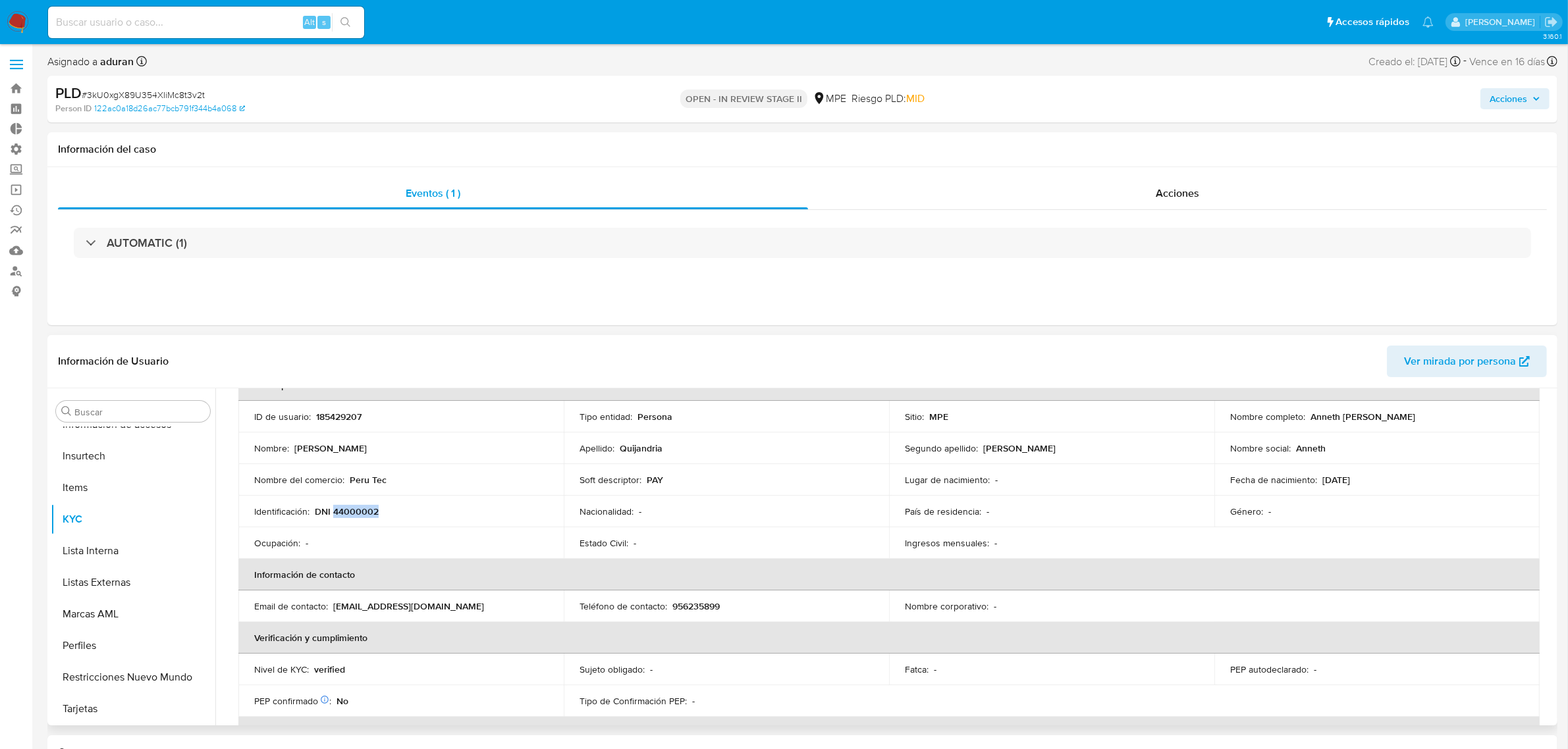
click at [348, 508] on p "DNI 44000002" at bounding box center [347, 511] width 63 height 12
copy p "44000002"
click at [1053, 104] on span "Acciones" at bounding box center [1509, 98] width 38 height 21
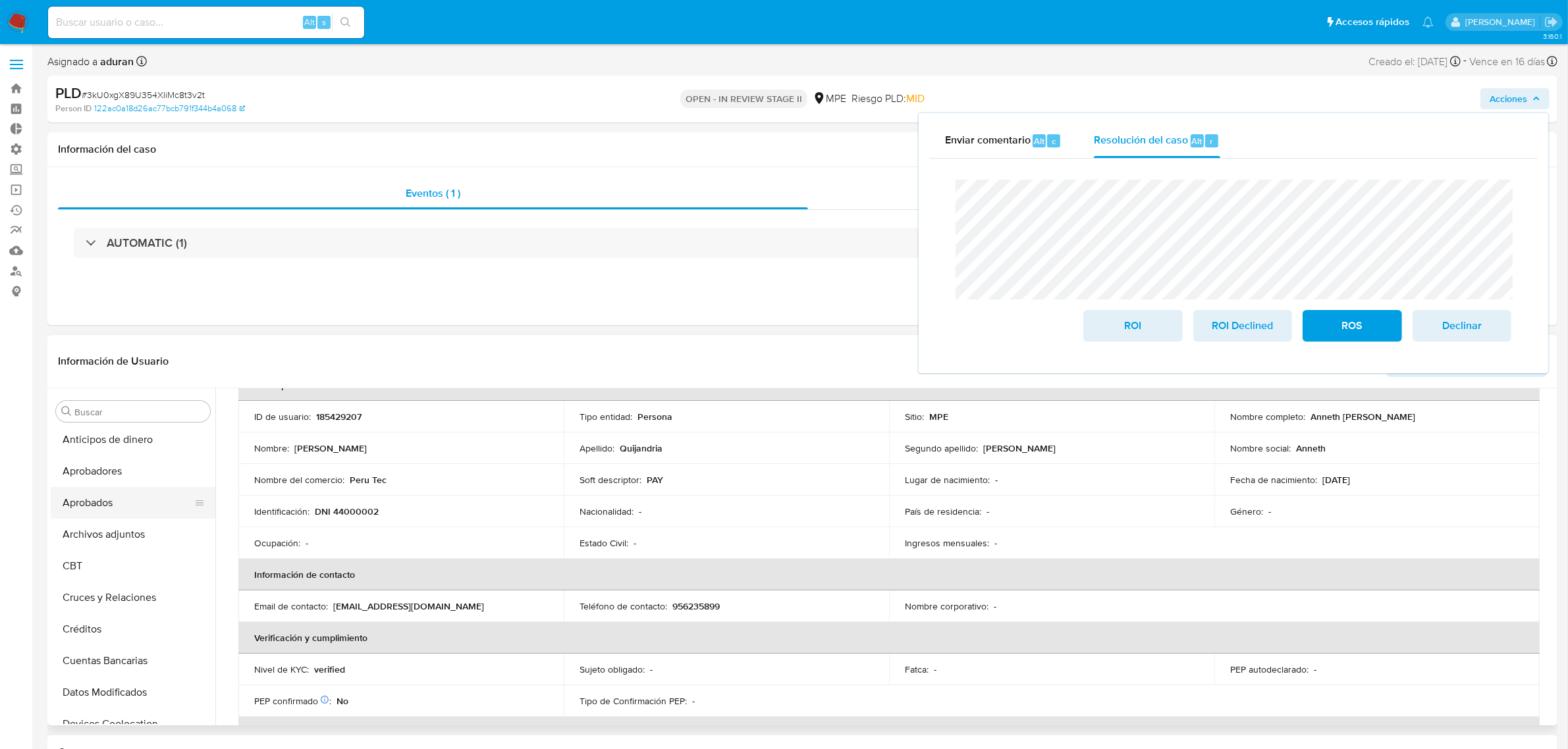
scroll to position [0, 0]
click at [123, 518] on button "Archivos adjuntos" at bounding box center [127, 538] width 154 height 32
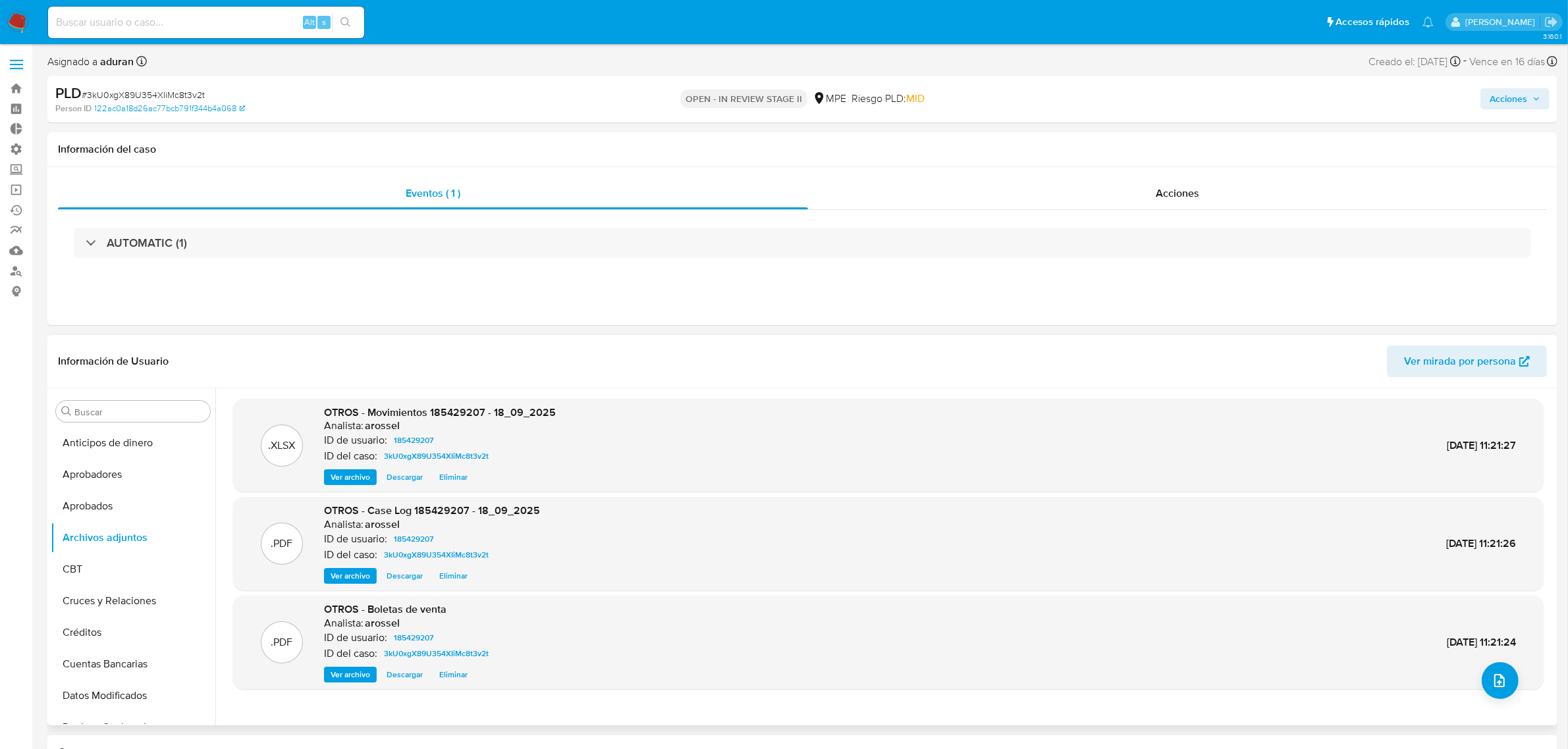
click at [412, 518] on span "Descargar" at bounding box center [404, 576] width 37 height 13
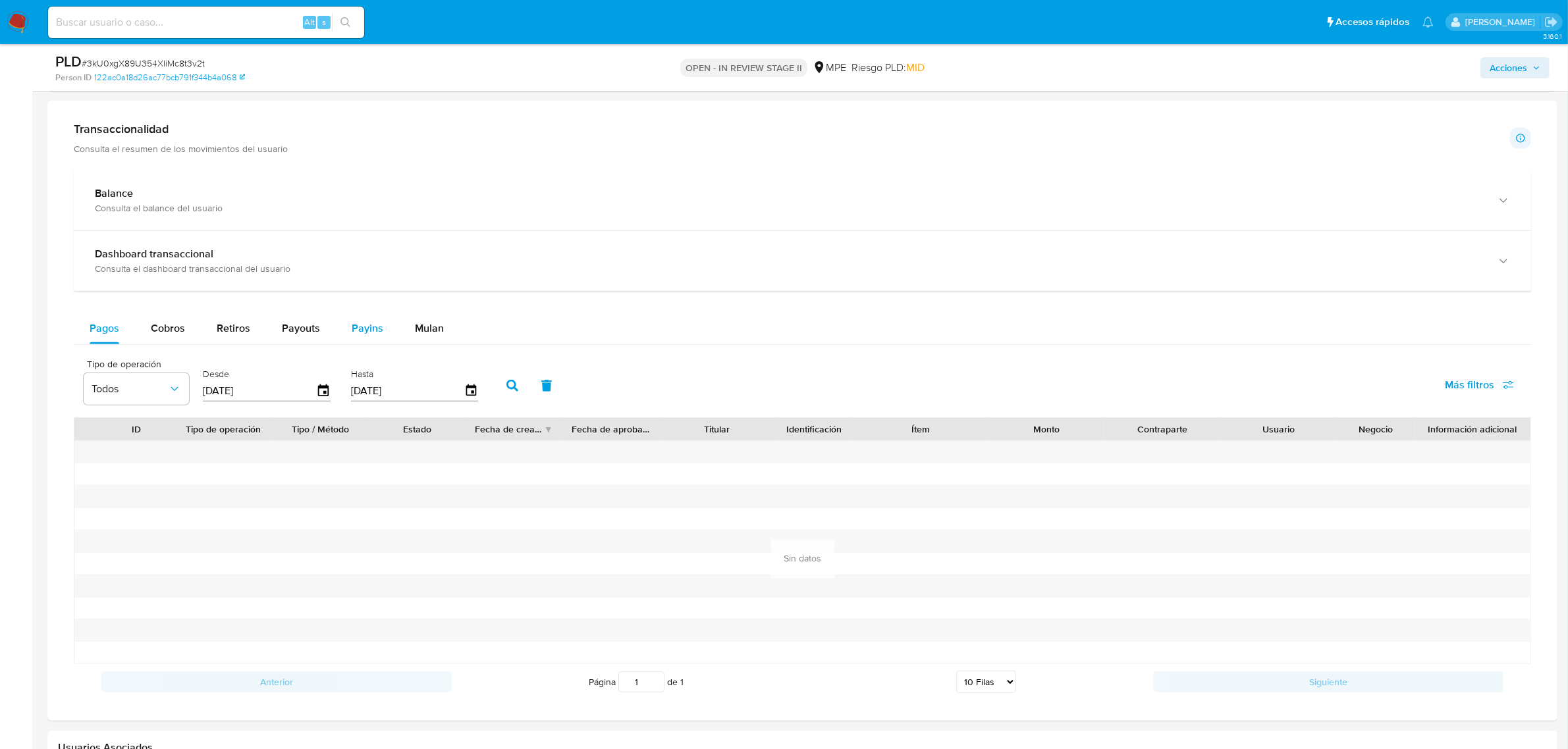
scroll to position [719, 0]
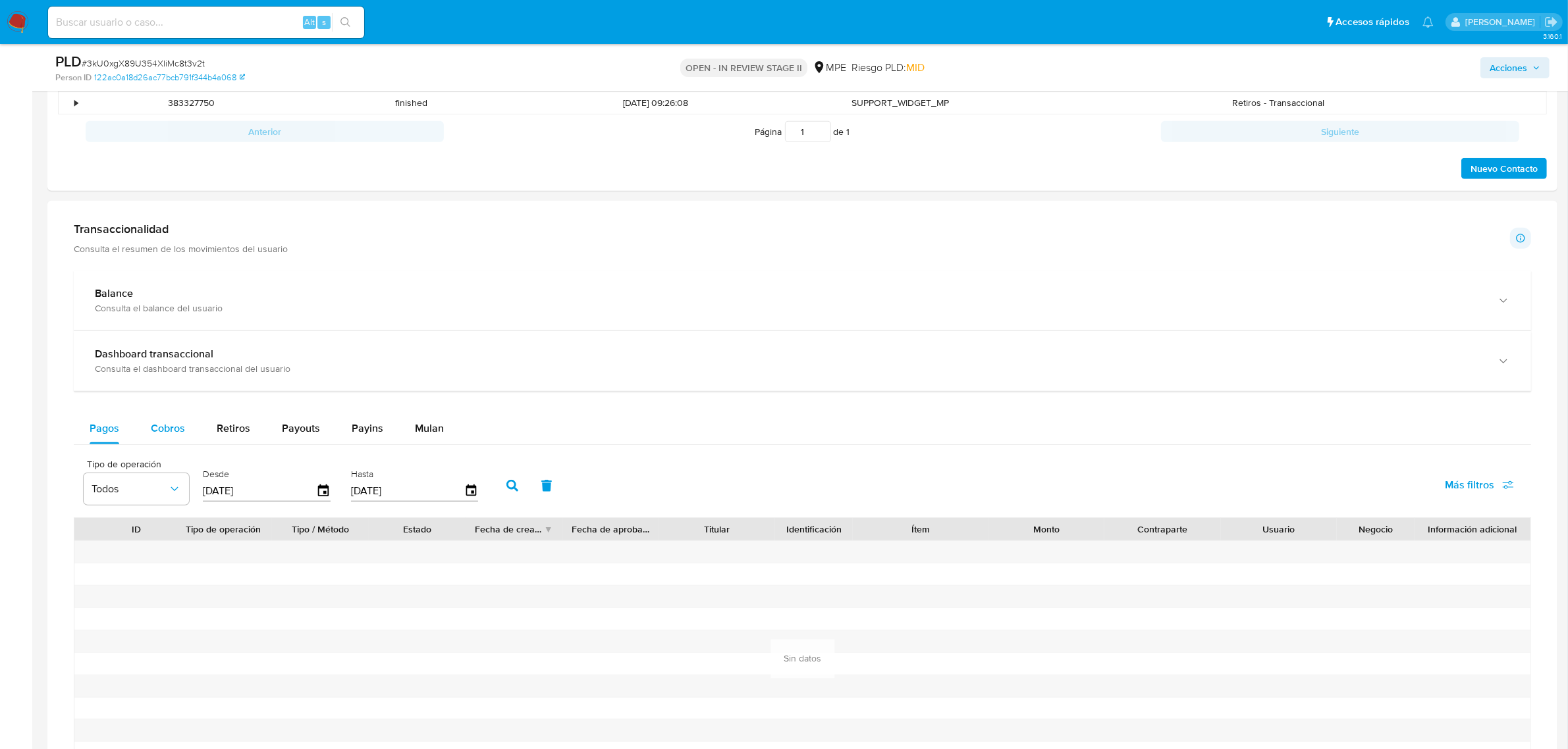
click at [165, 422] on span "Cobros" at bounding box center [168, 427] width 35 height 15
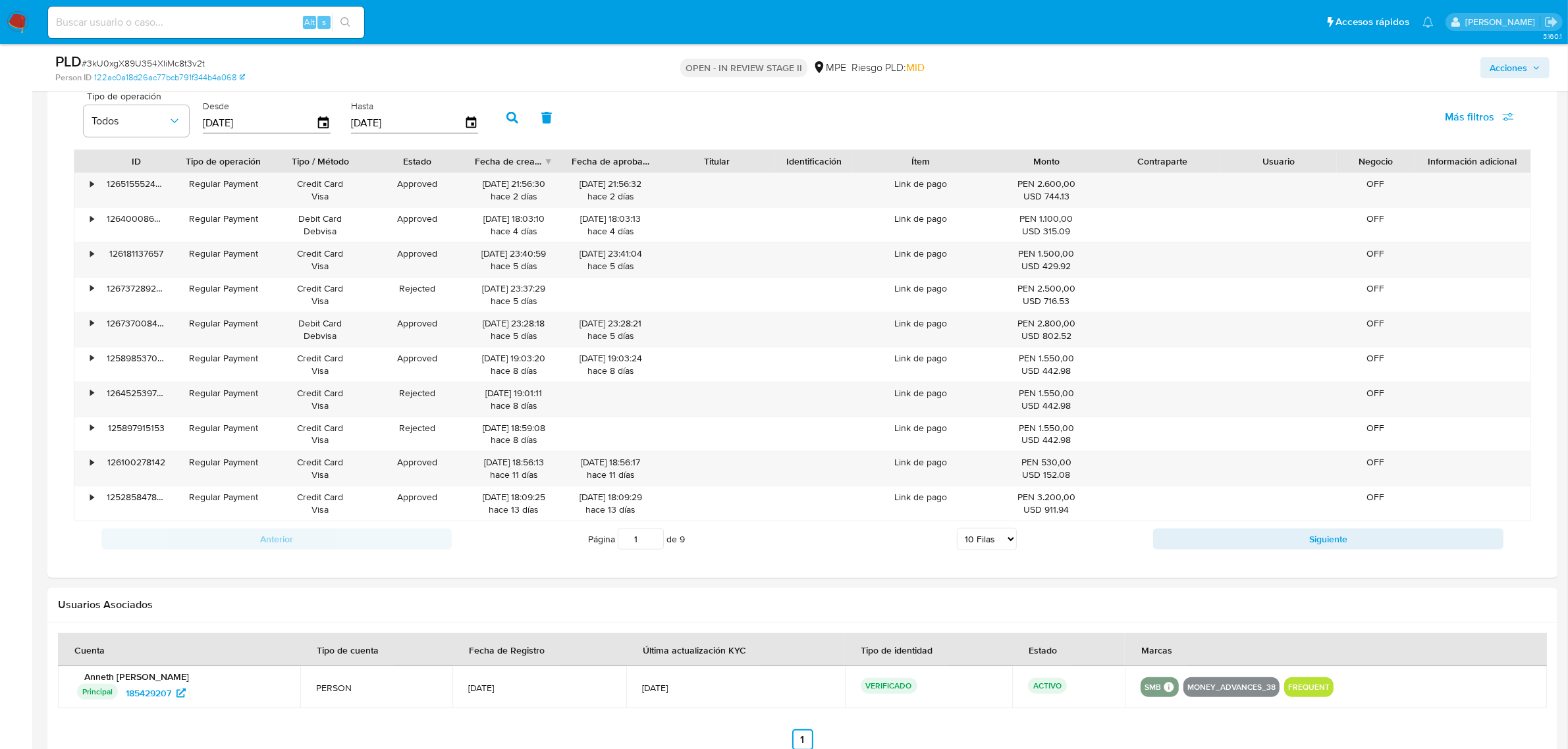
scroll to position [1130, 0]
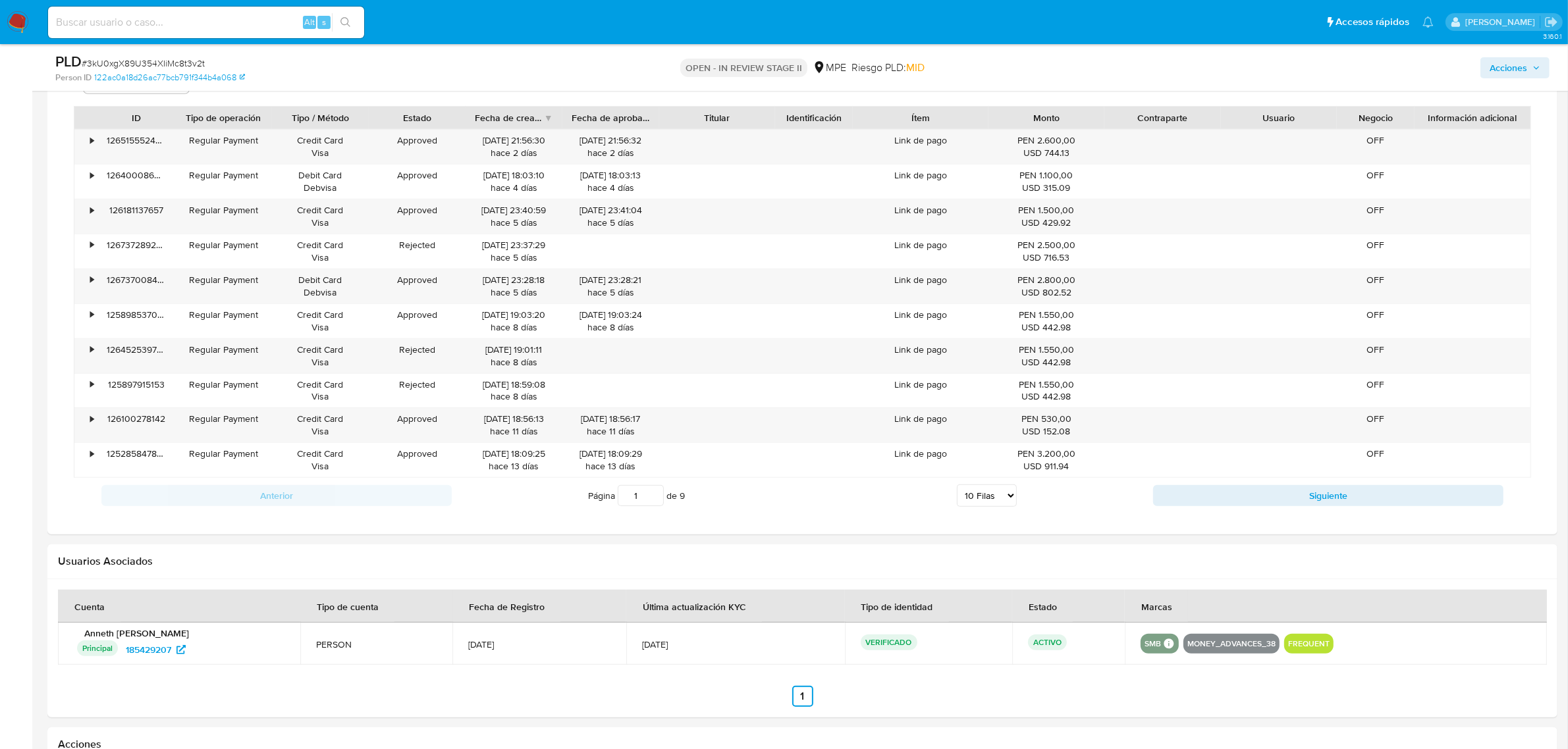
drag, startPoint x: 642, startPoint y: 502, endPoint x: 557, endPoint y: 507, distance: 85.1
click at [557, 507] on div "Página 1 de 9 5 Filas 10 Filas 20 Filas 25 Filas 50 Filas 100 Filas" at bounding box center [802, 495] width 701 height 27
click at [985, 504] on select "5 Filas 10 Filas 20 Filas 25 Filas 50 Filas 100 Filas" at bounding box center [986, 495] width 59 height 23
select select "100"
click at [956, 487] on select "5 Filas 10 Filas 20 Filas 25 Filas 50 Filas 100 Filas" at bounding box center [986, 495] width 59 height 23
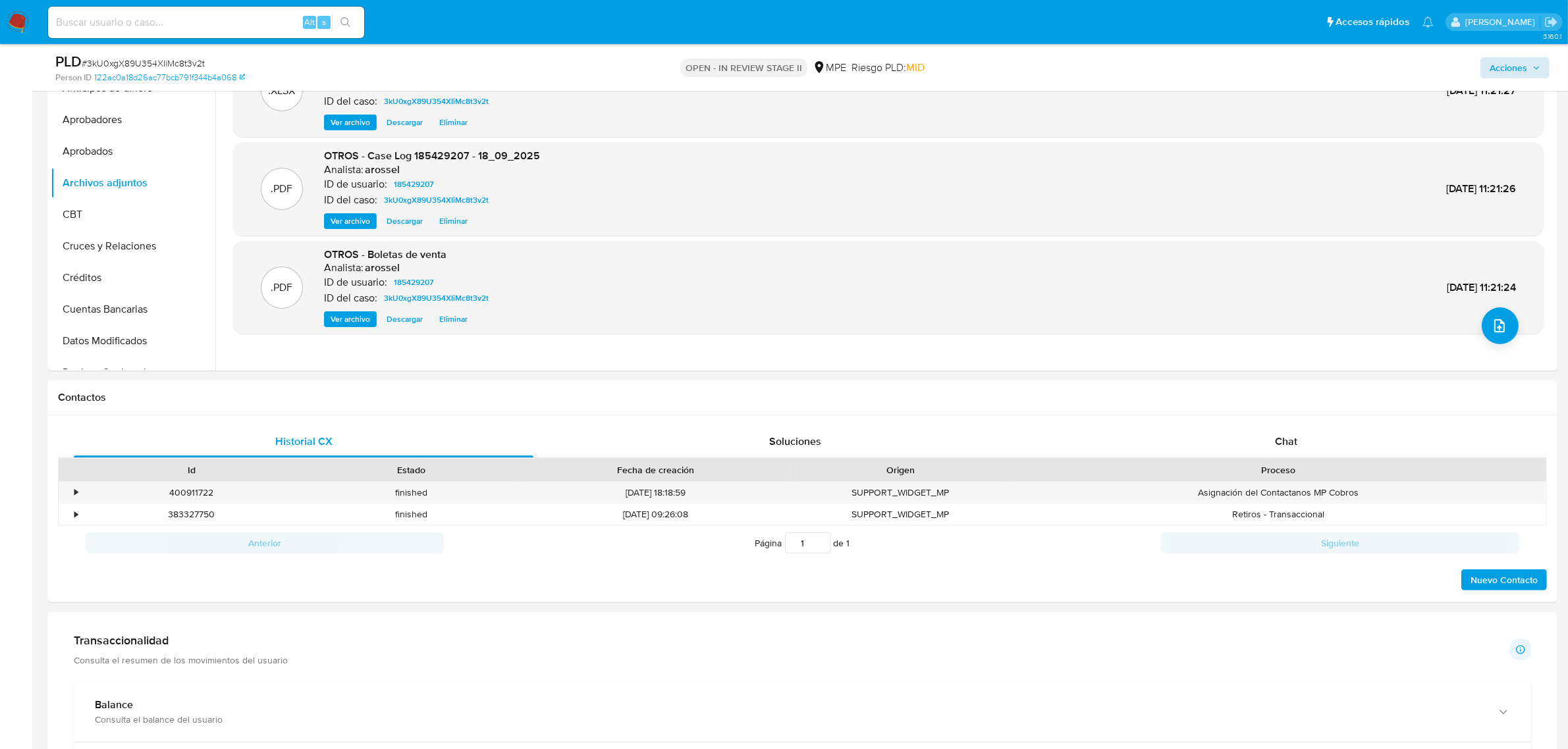
scroll to position [226, 0]
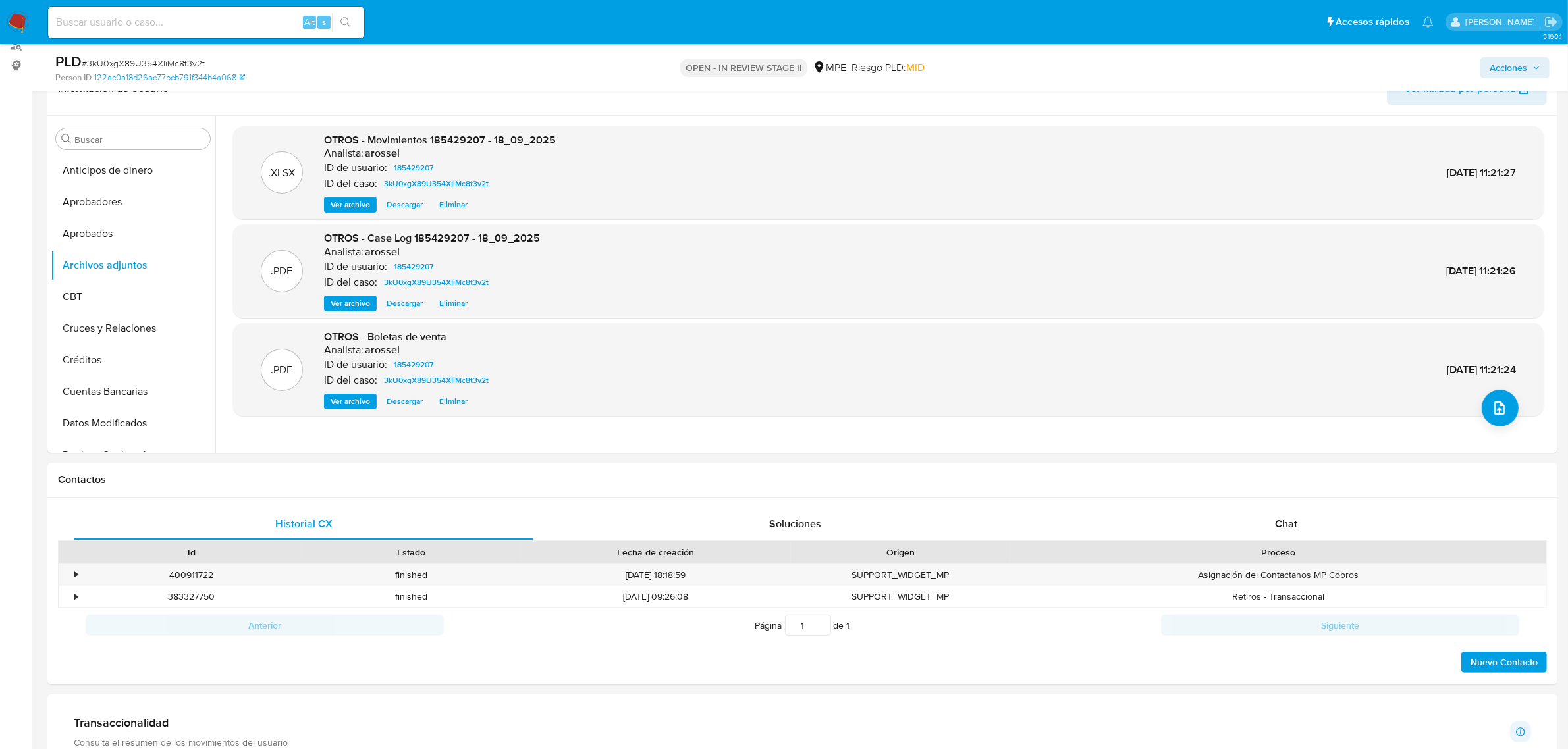
click at [1053, 69] on span "Acciones" at bounding box center [1509, 67] width 38 height 21
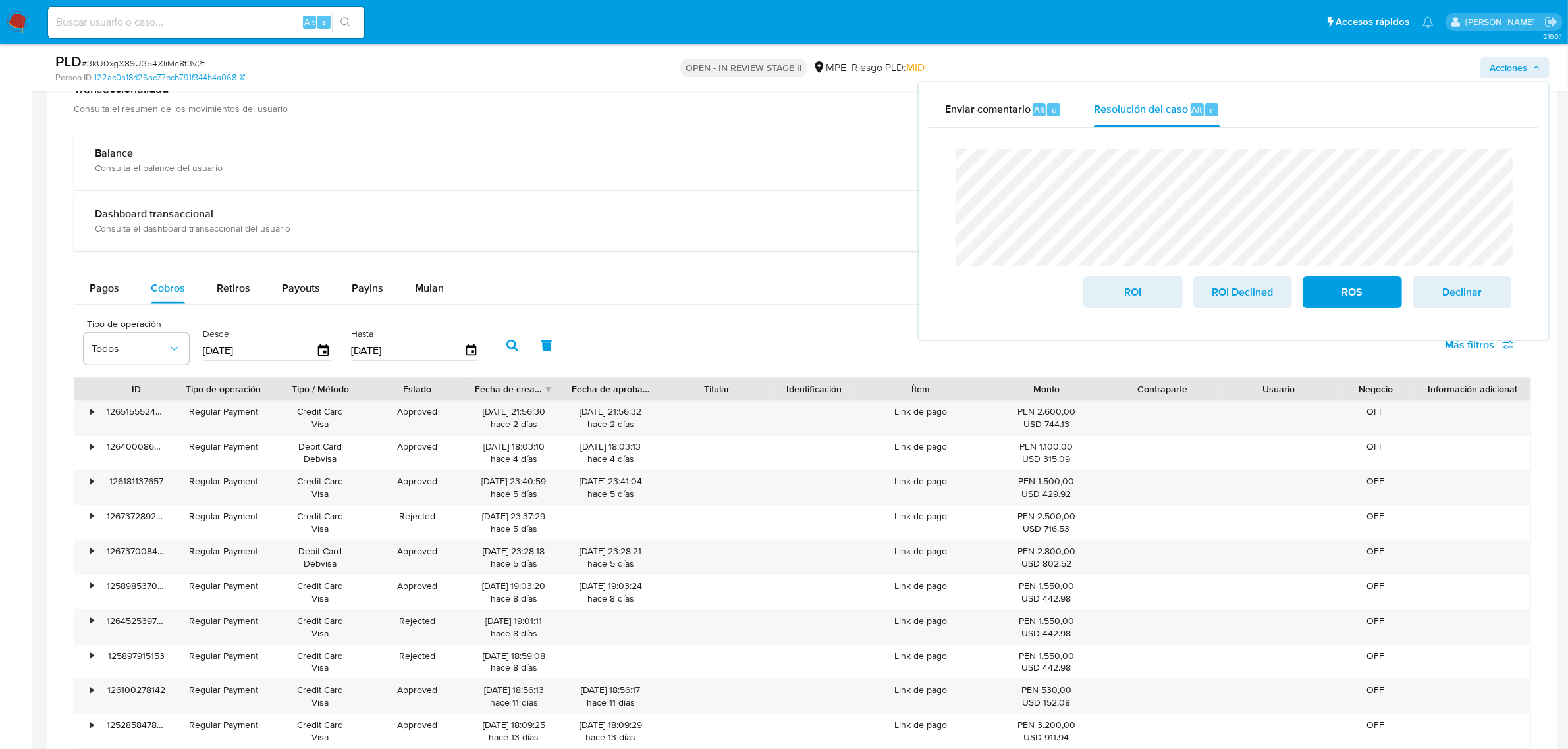
scroll to position [860, 0]
click at [1053, 297] on span "ROI" at bounding box center [1132, 291] width 64 height 29
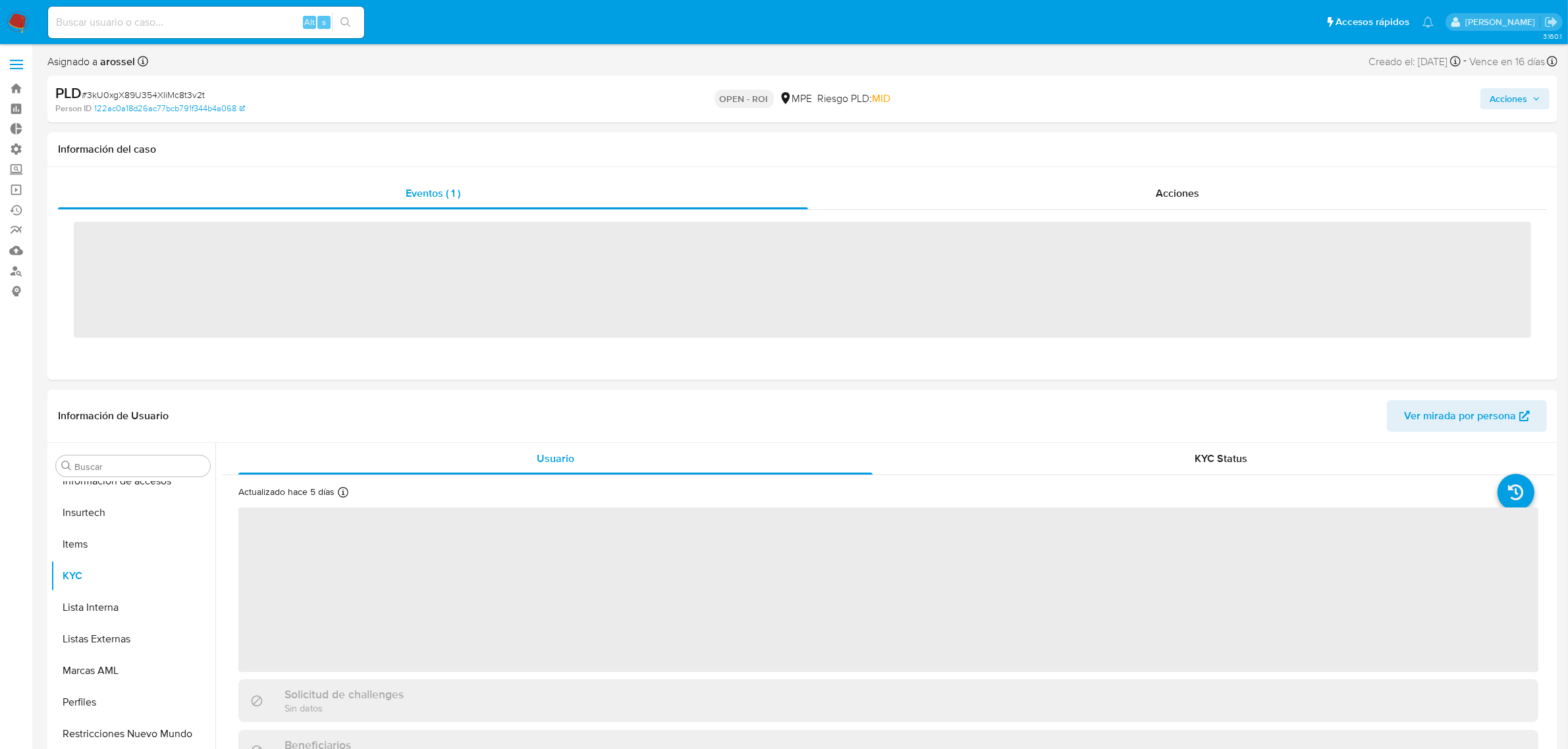
scroll to position [618, 0]
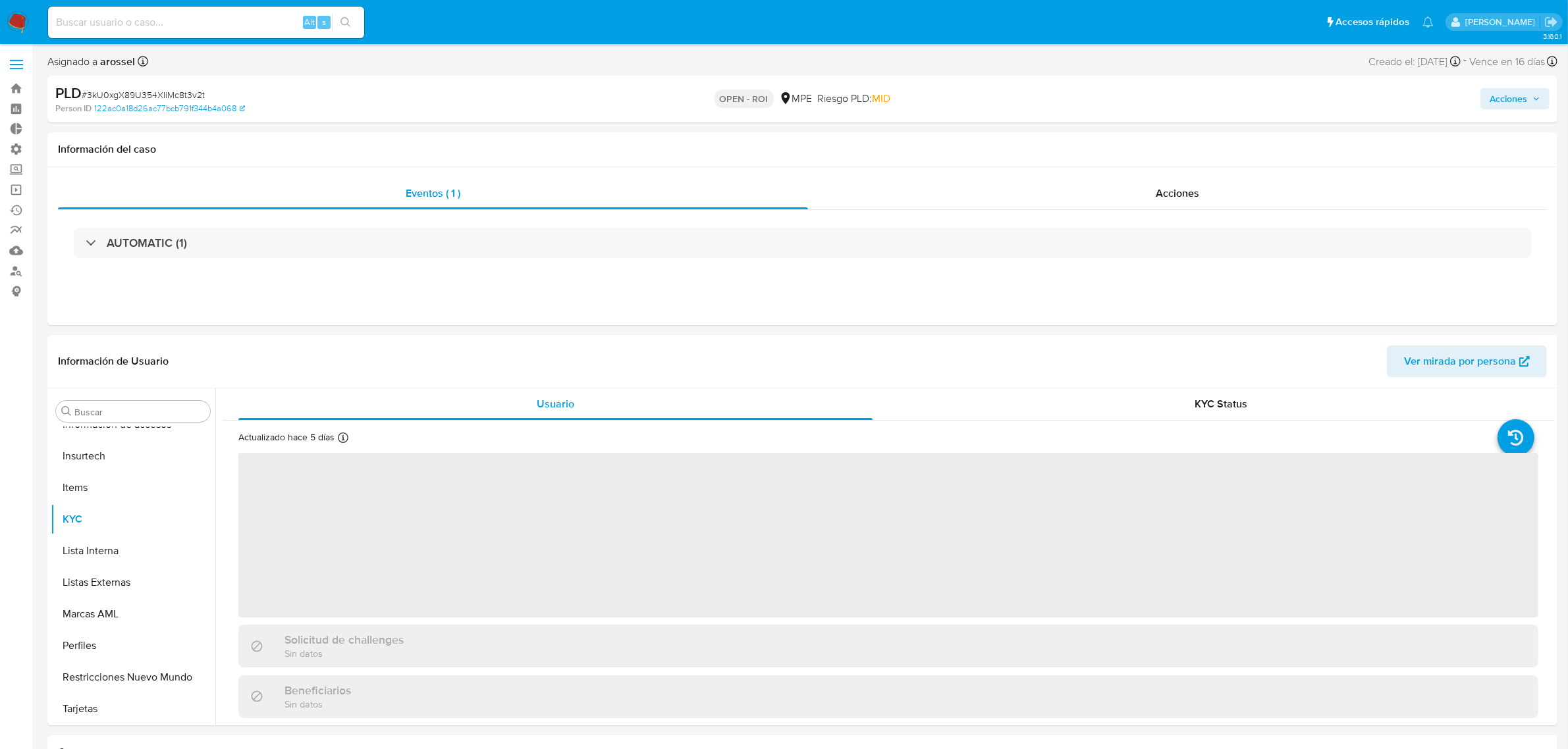
select select "10"
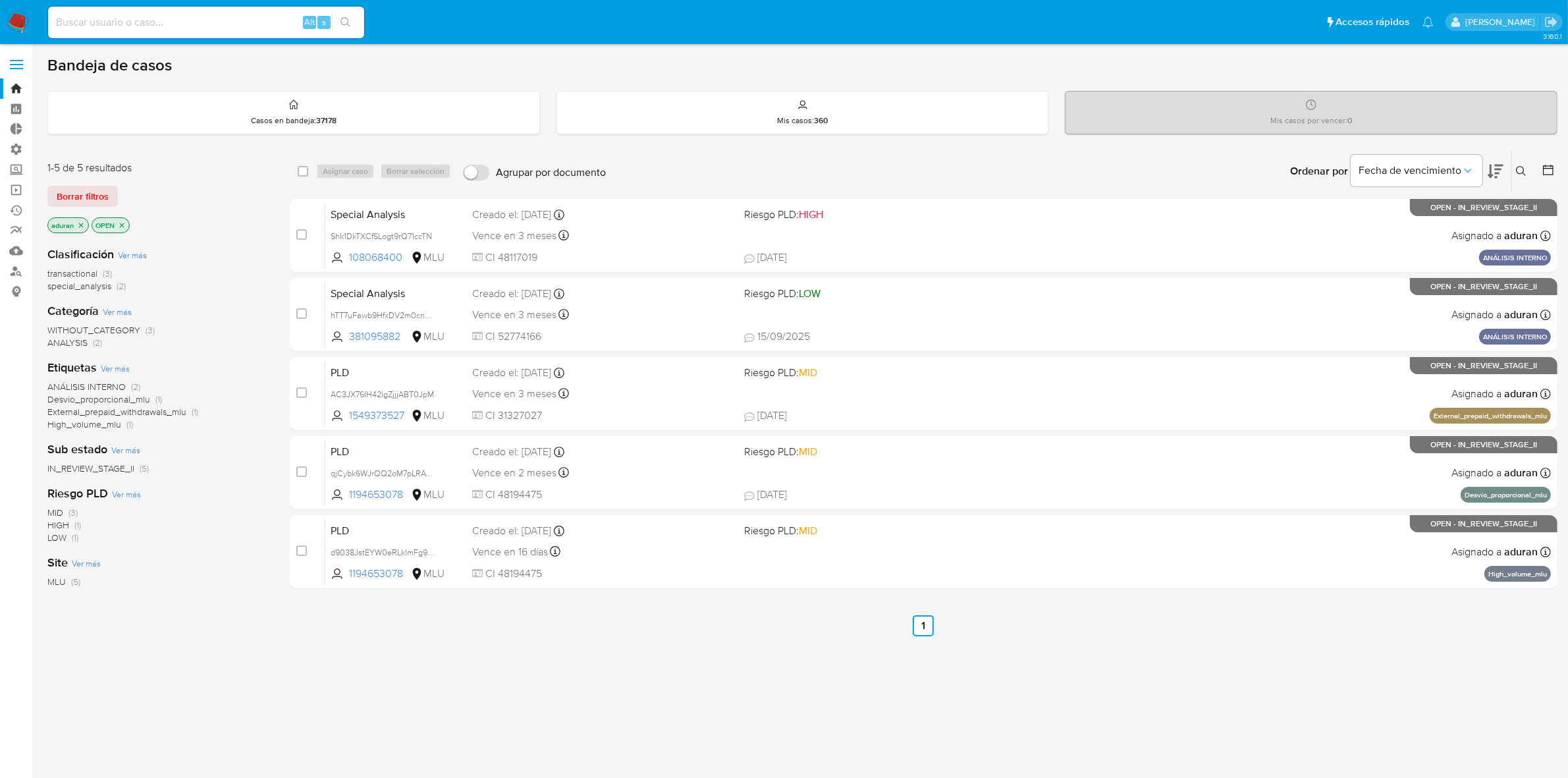
click at [1494, 168] on icon at bounding box center [1496, 171] width 16 height 16
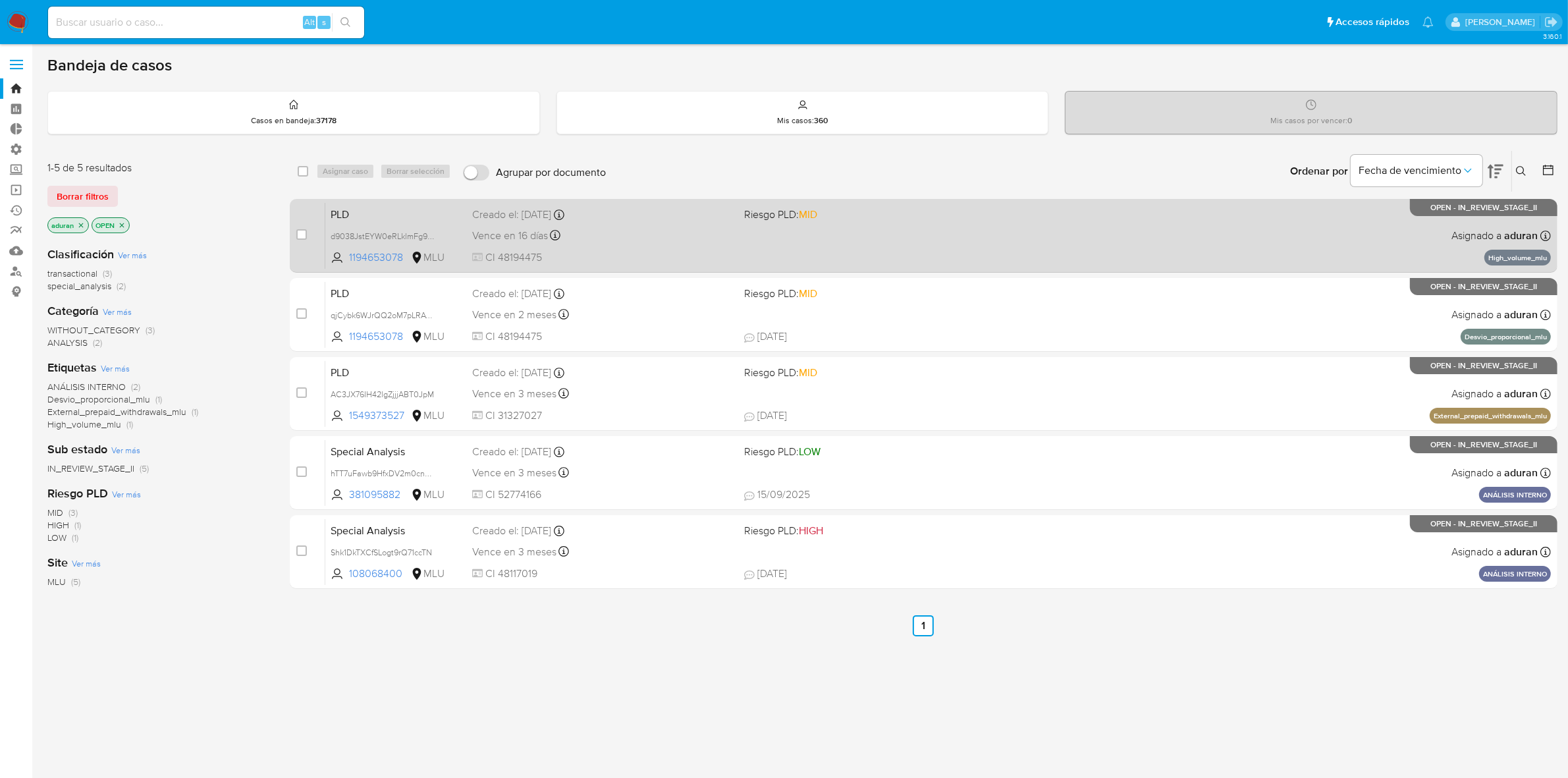
click at [937, 246] on div "PLD d9038JstEYW0eRLklmFg9f6N 1194653078 MLU Riesgo PLD: MID Creado el: 12/07/20…" at bounding box center [938, 235] width 1225 height 66
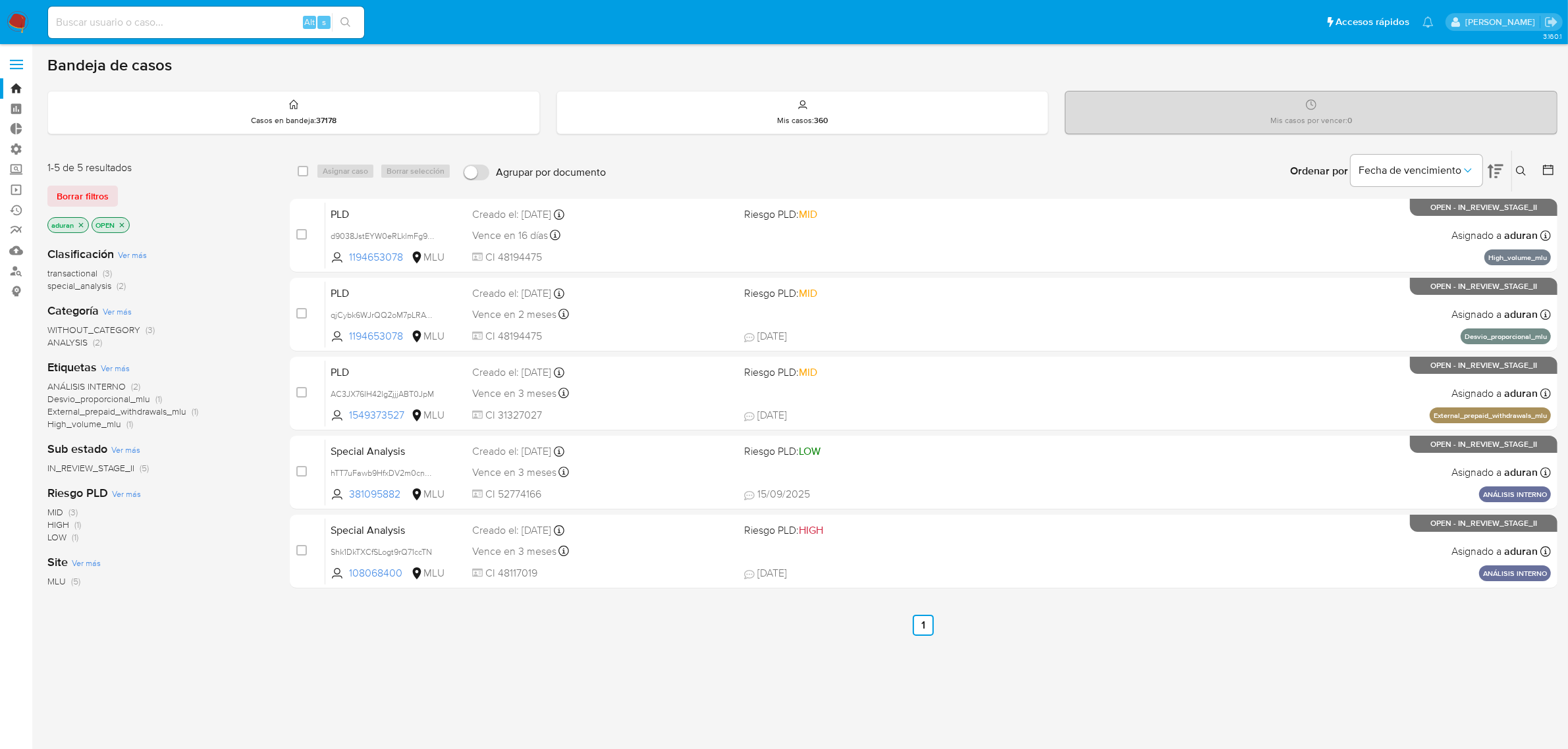
click at [236, 19] on input at bounding box center [205, 22] width 316 height 17
paste input "191909346"
type input "191909346"
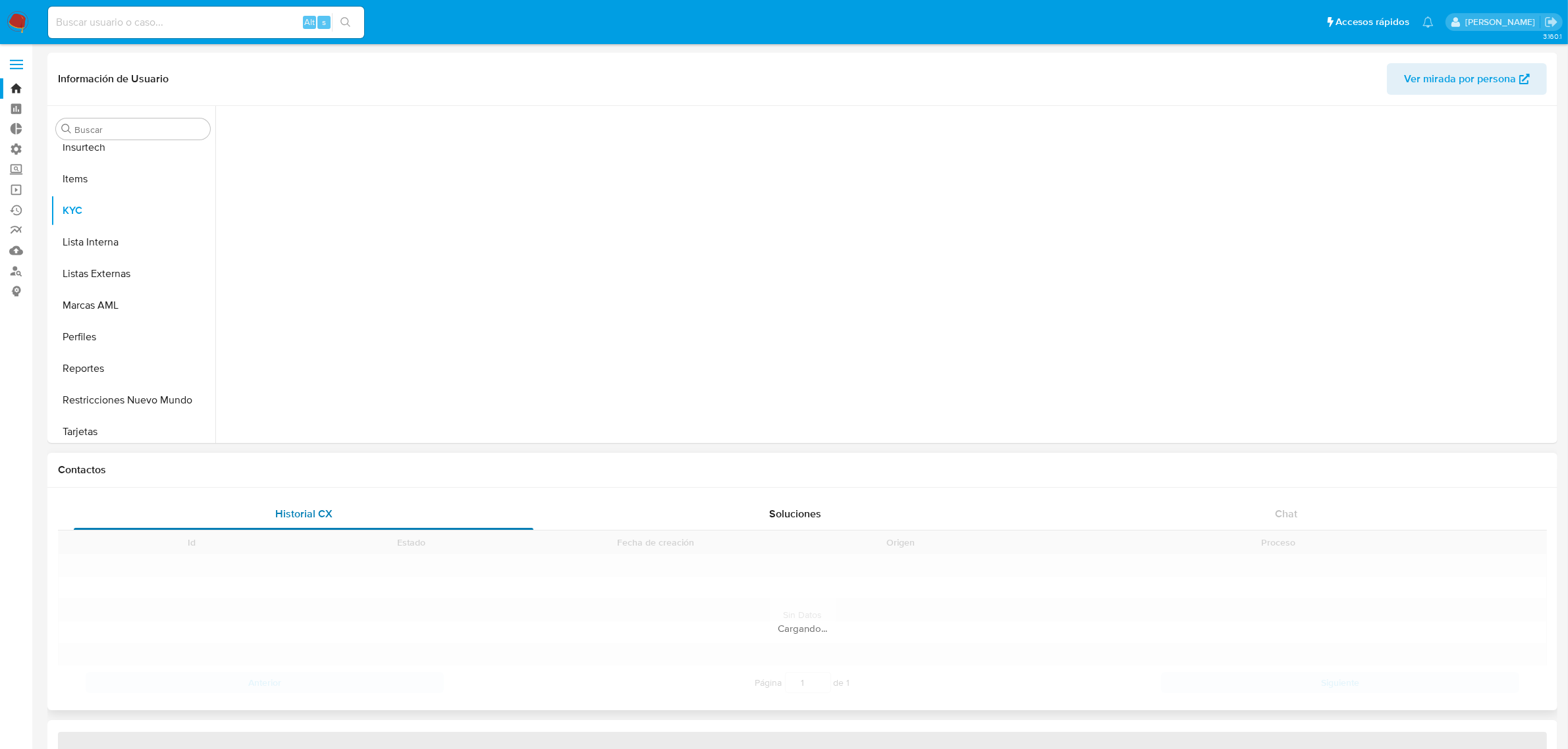
scroll to position [650, 0]
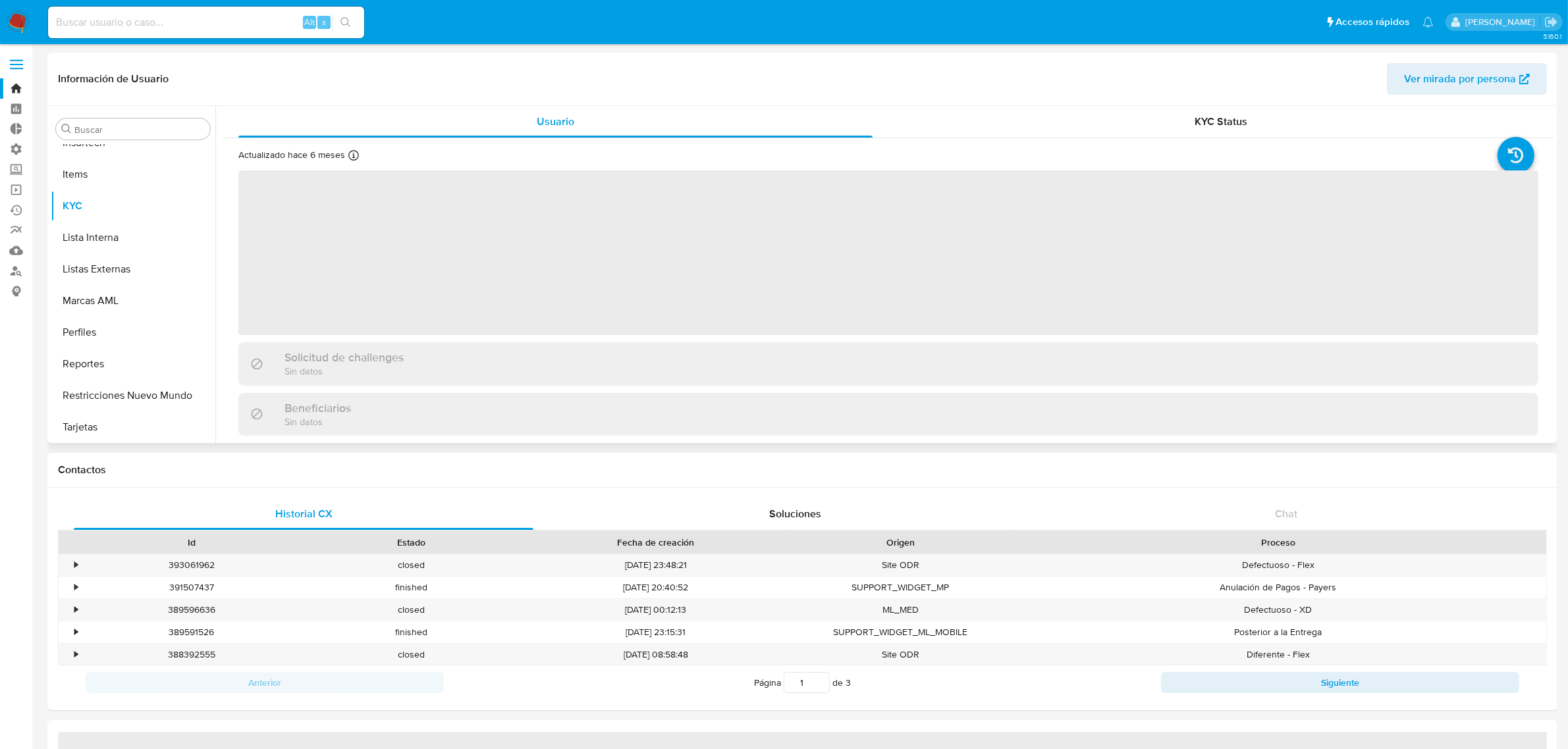
select select "10"
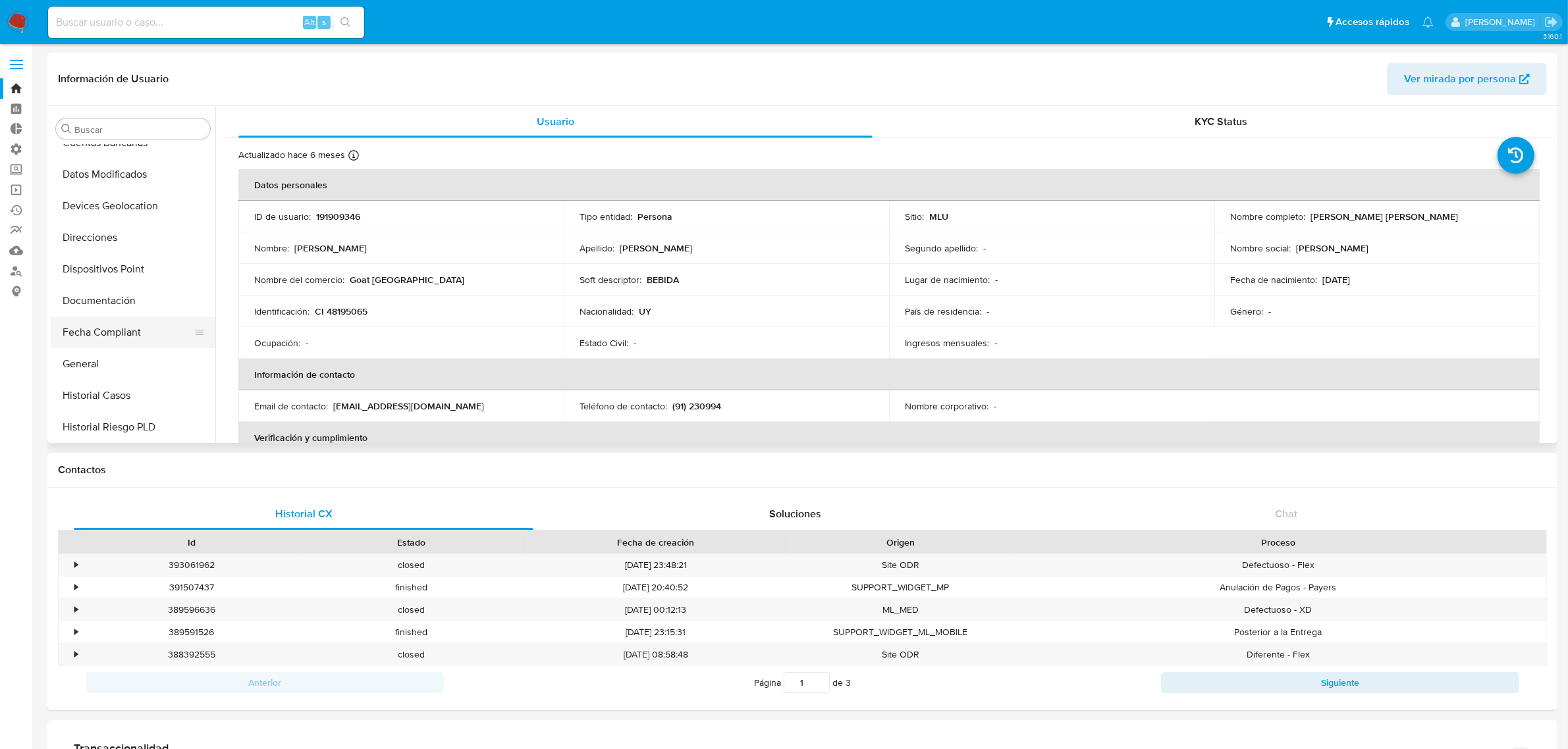
scroll to position [238, 0]
click at [114, 303] on button "Documentación" at bounding box center [127, 301] width 154 height 32
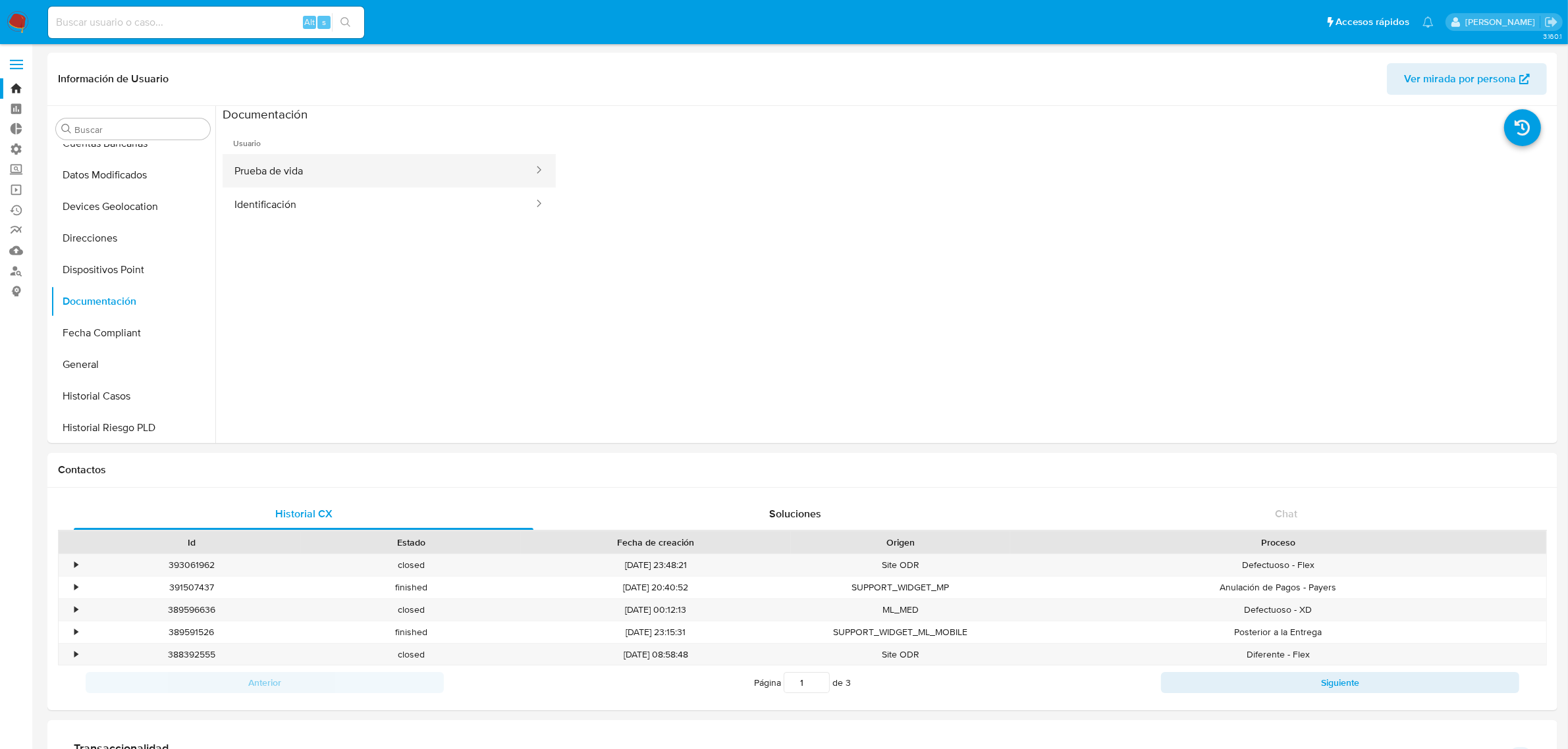
click at [328, 169] on button "Prueba de vida" at bounding box center [379, 170] width 312 height 34
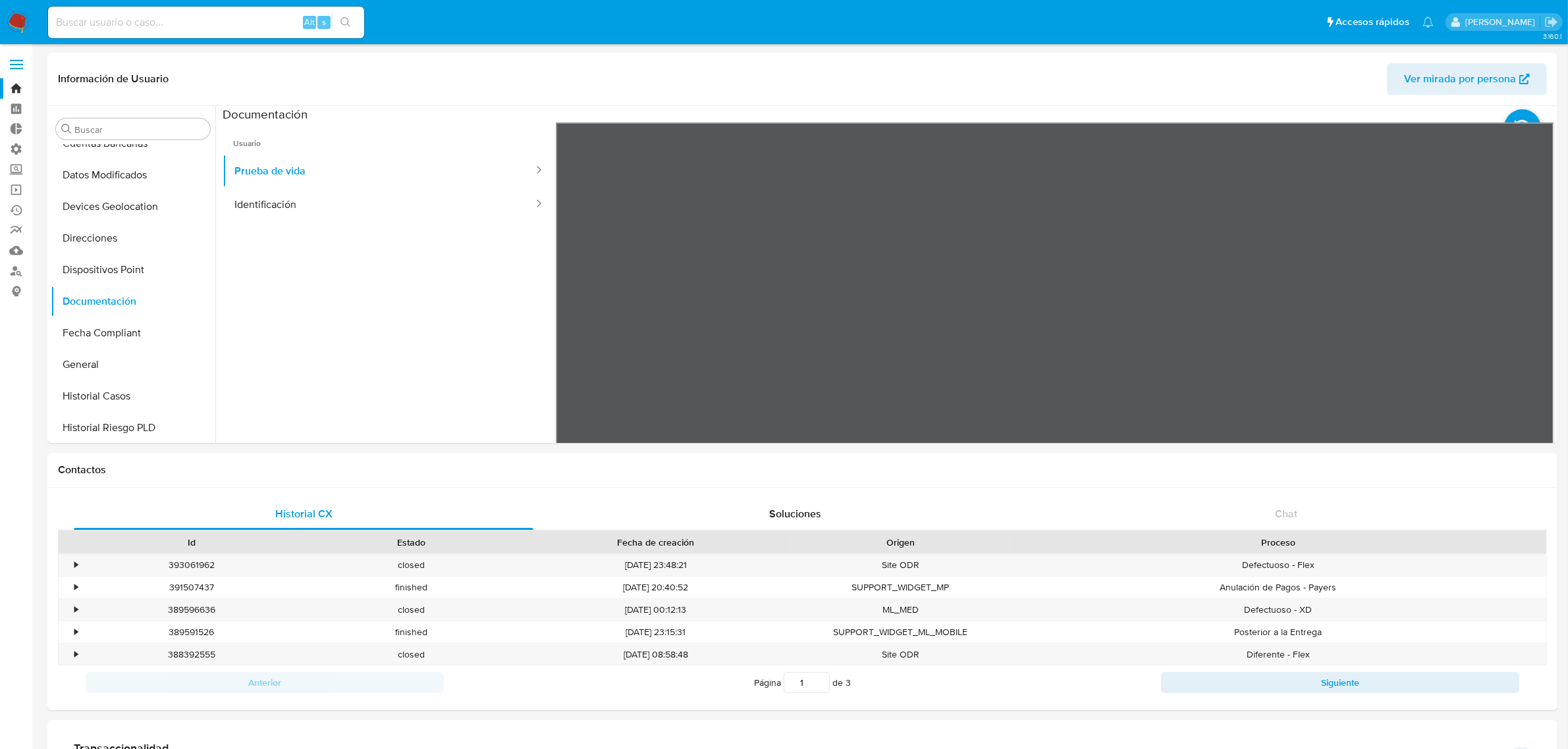
scroll to position [41, 0]
click at [297, 193] on button "Identificación" at bounding box center [379, 204] width 312 height 34
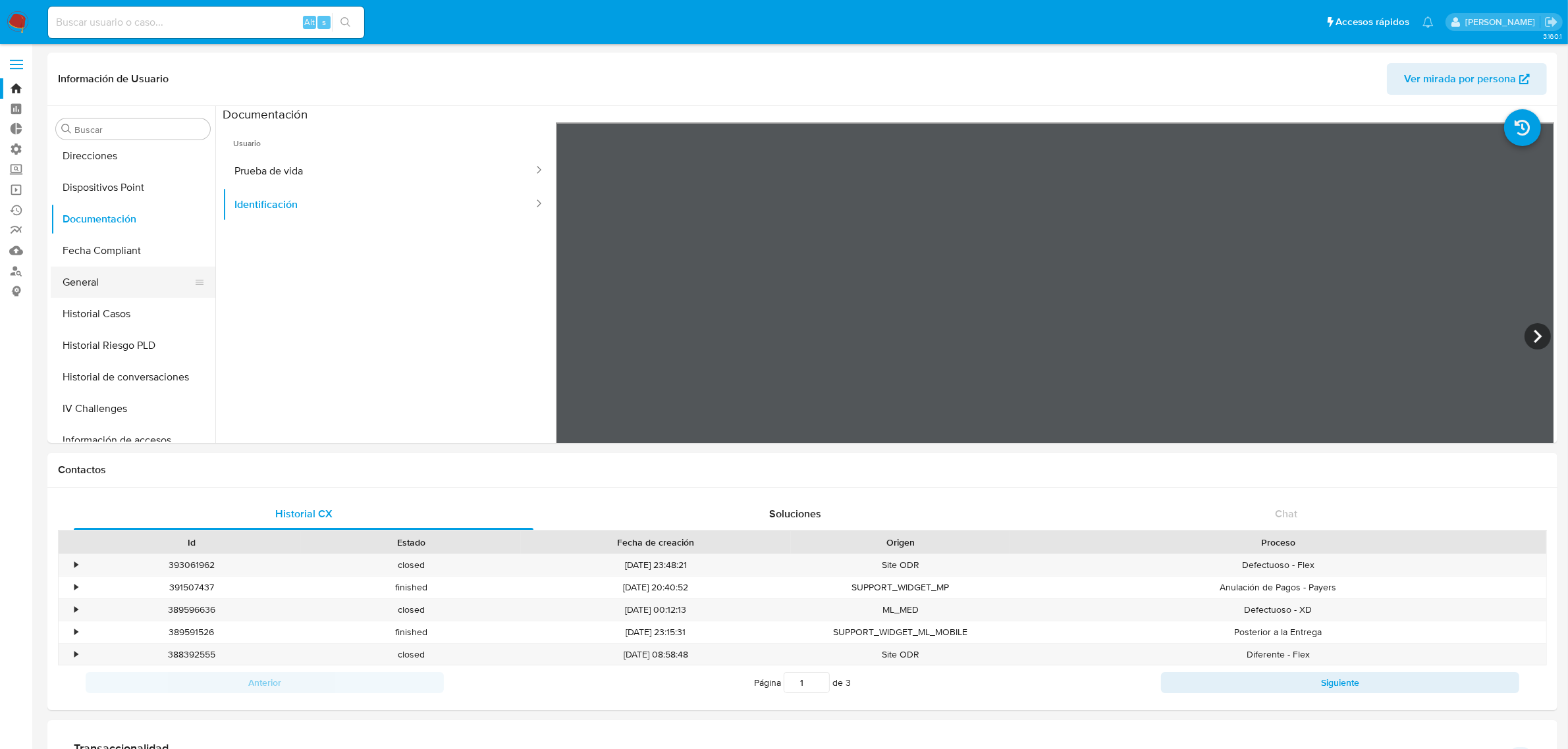
click at [95, 284] on button "General" at bounding box center [127, 282] width 154 height 32
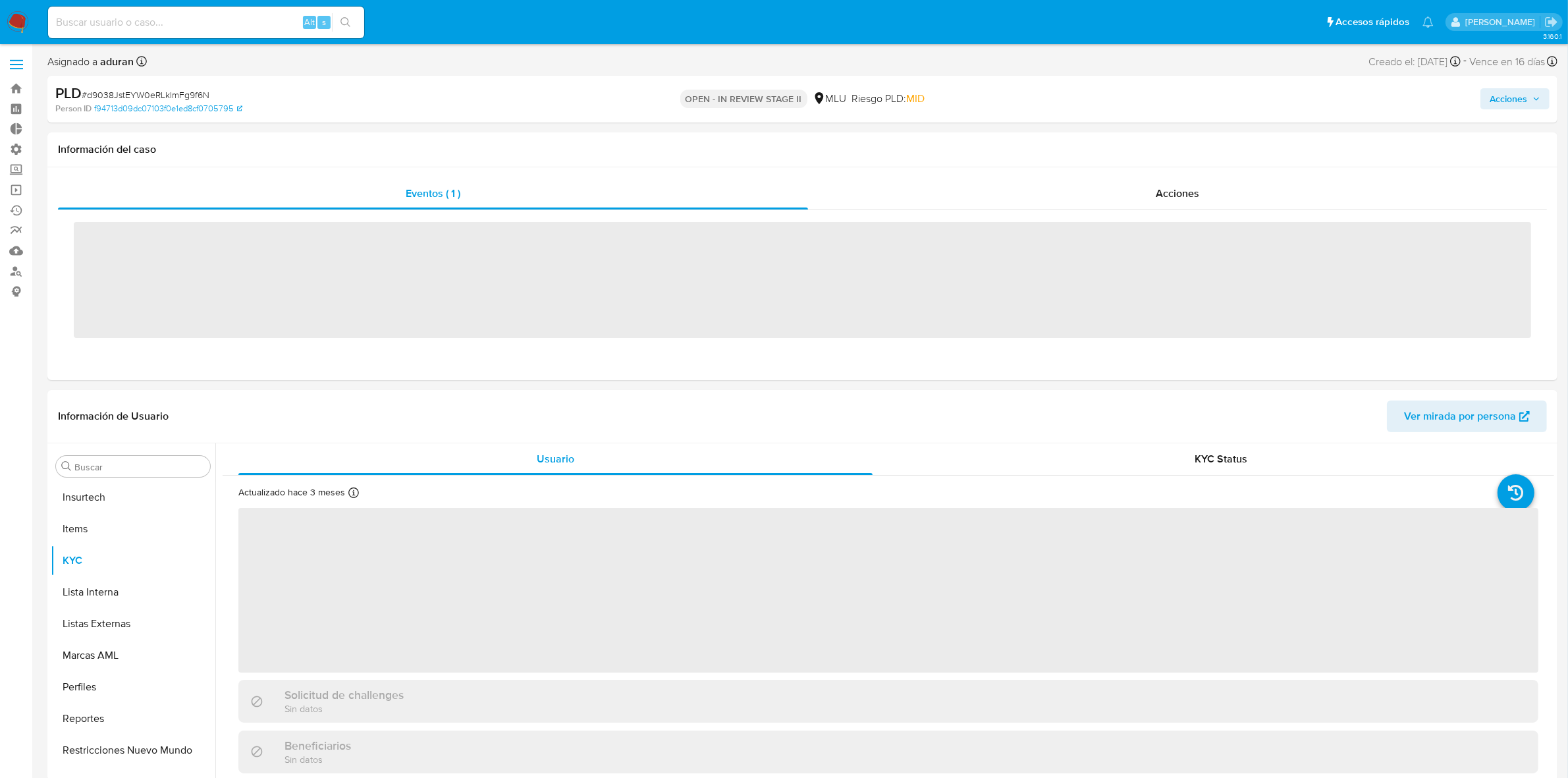
scroll to position [650, 0]
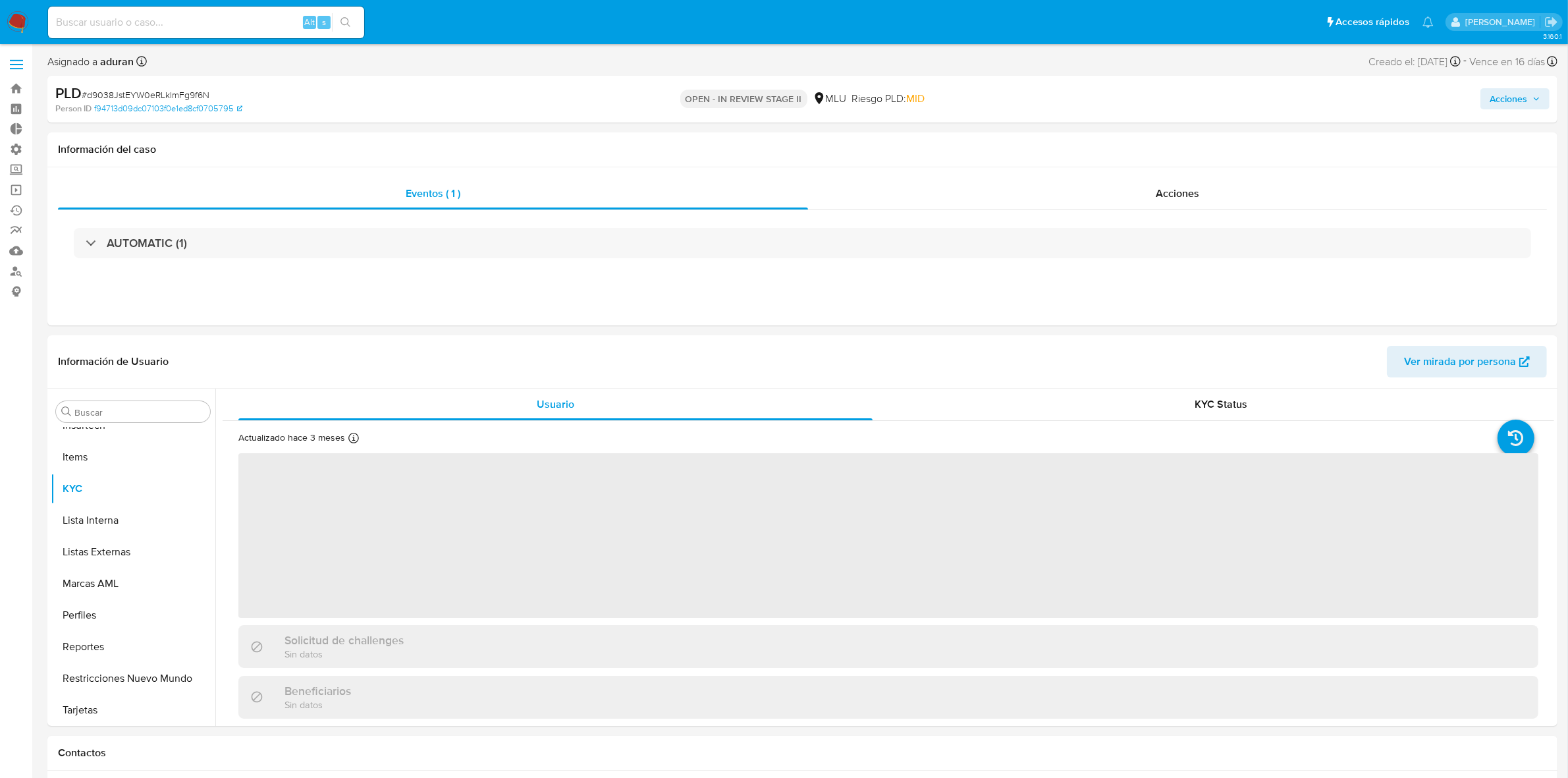
select select "10"
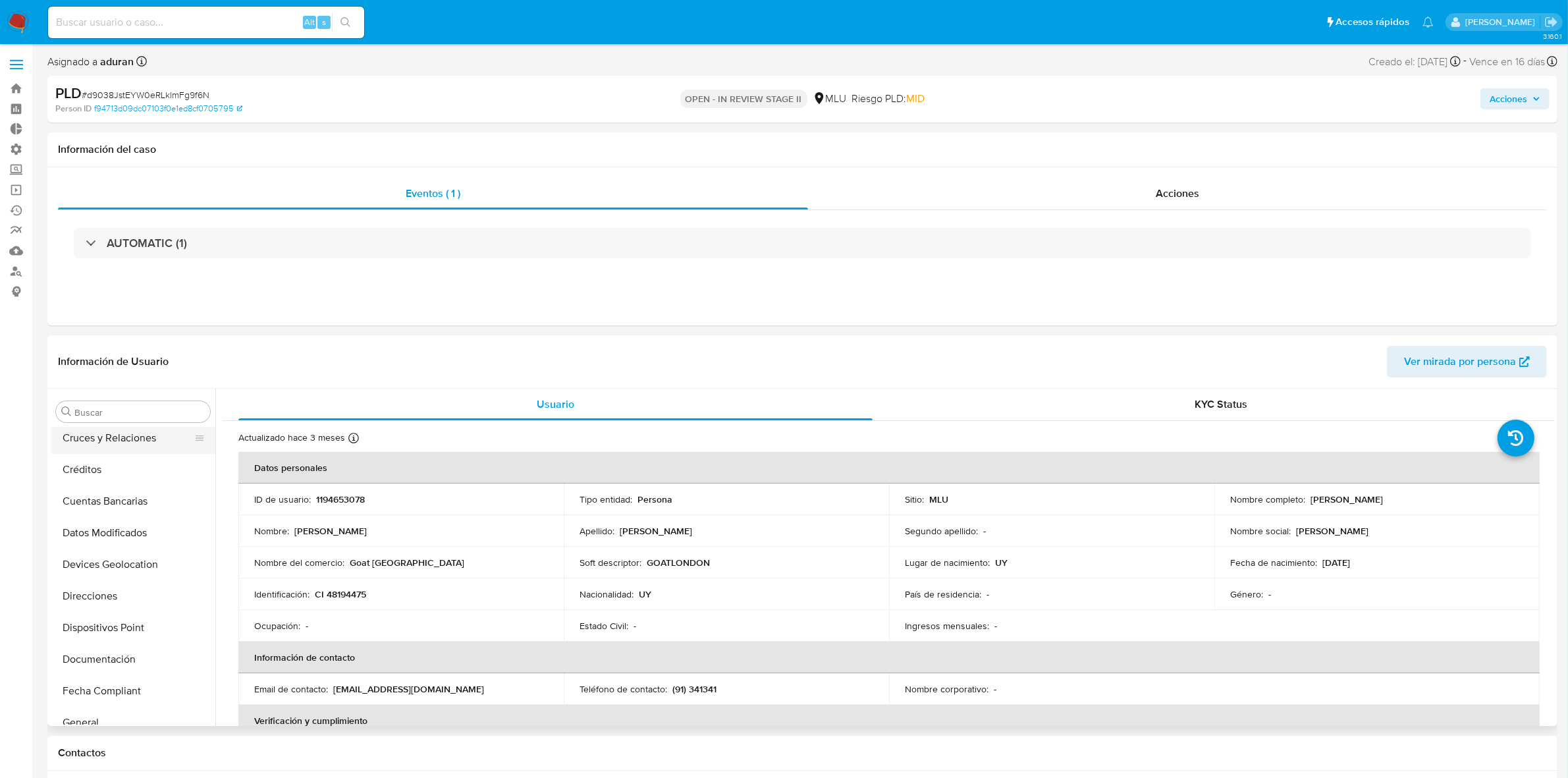
scroll to position [73, 0]
drag, startPoint x: 1422, startPoint y: 501, endPoint x: 1305, endPoint y: 504, distance: 117.0
click at [1305, 504] on div "Nombre completo : [PERSON_NAME]" at bounding box center [1377, 500] width 293 height 12
copy p "[PERSON_NAME]"
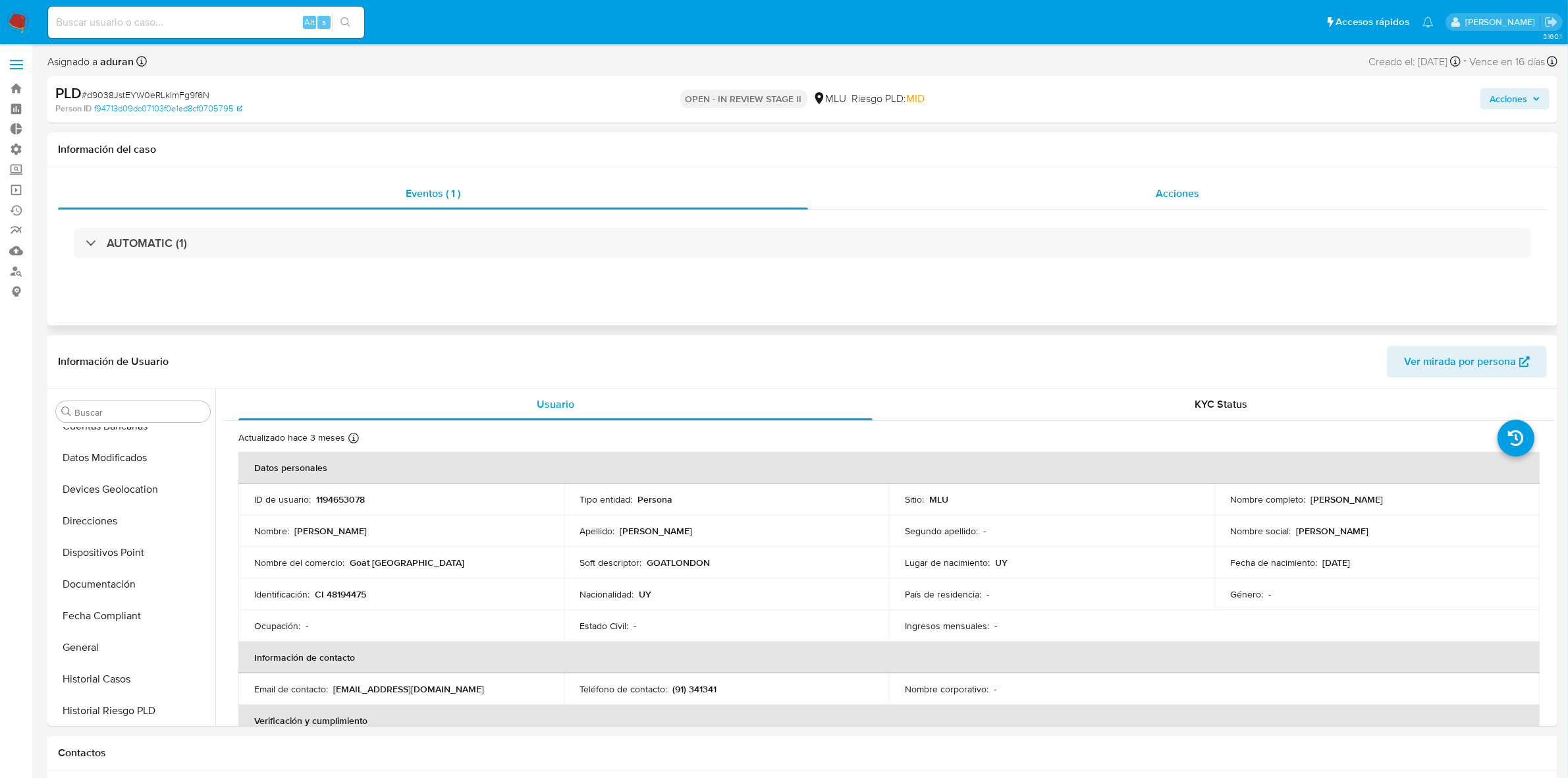
click at [1093, 201] on div "Acciones" at bounding box center [1176, 193] width 738 height 32
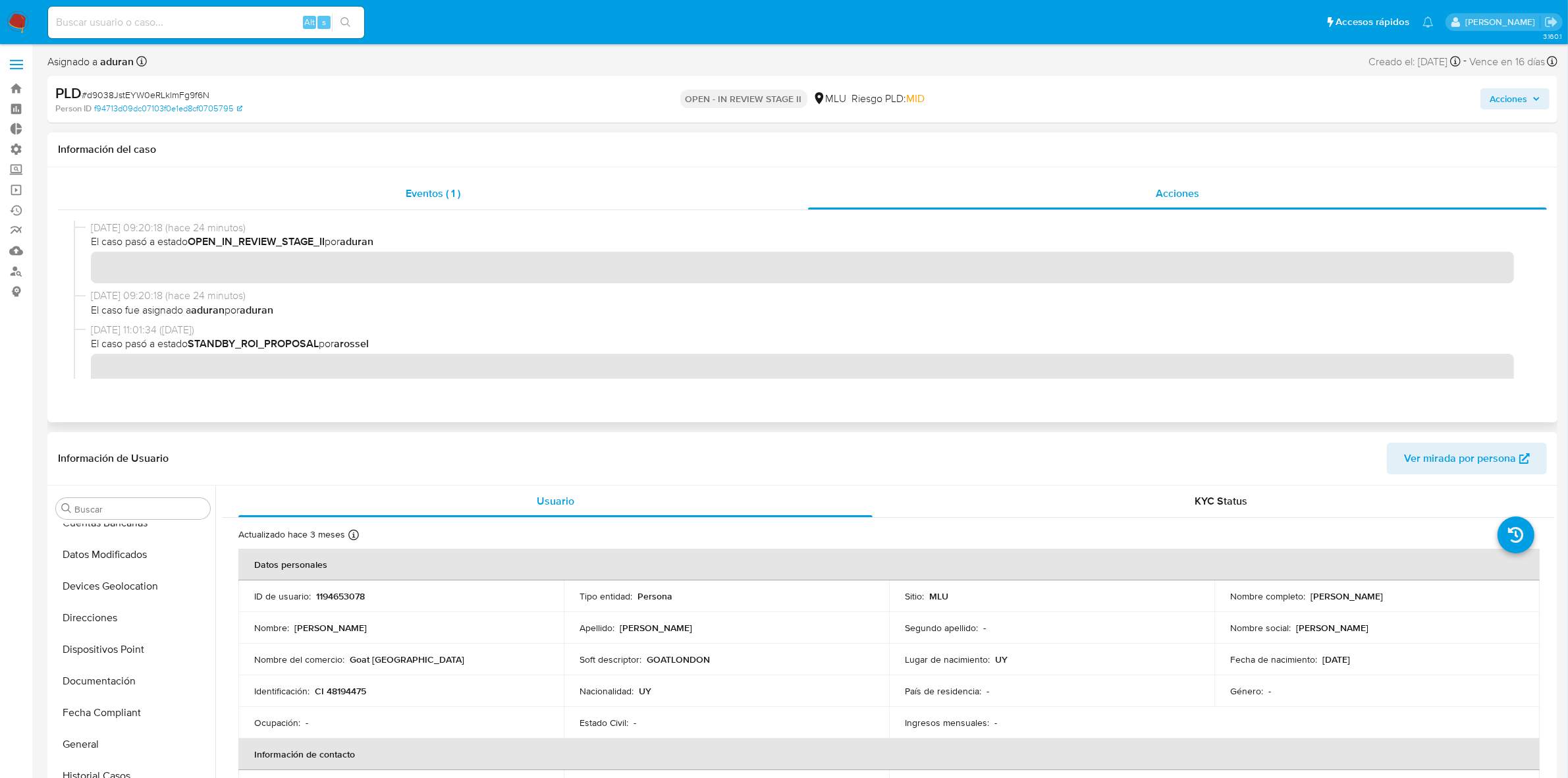
click at [428, 194] on span "Eventos ( 1 )" at bounding box center [432, 192] width 55 height 15
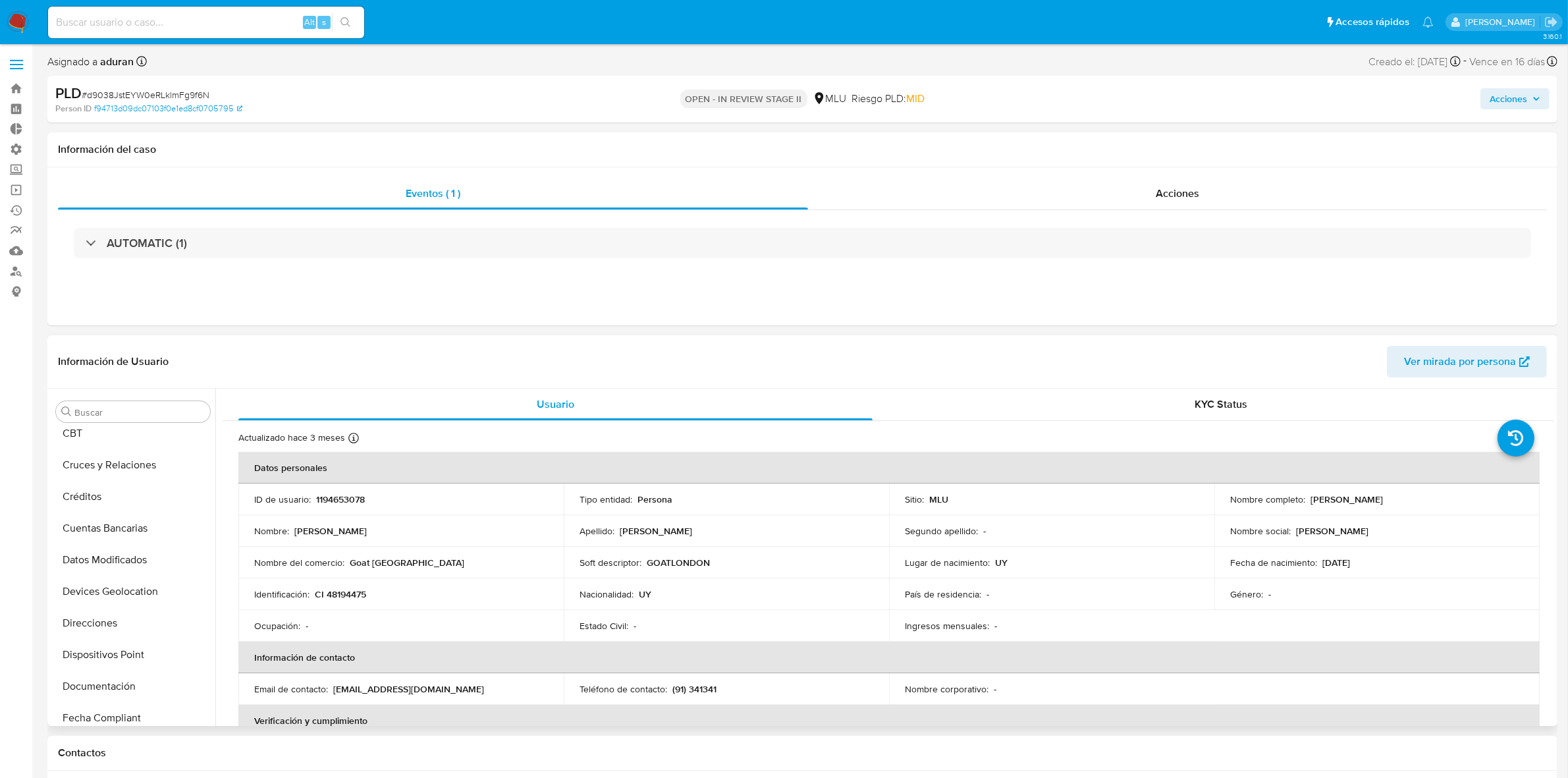
scroll to position [0, 0]
click at [135, 532] on button "Archivos adjuntos" at bounding box center [127, 538] width 154 height 32
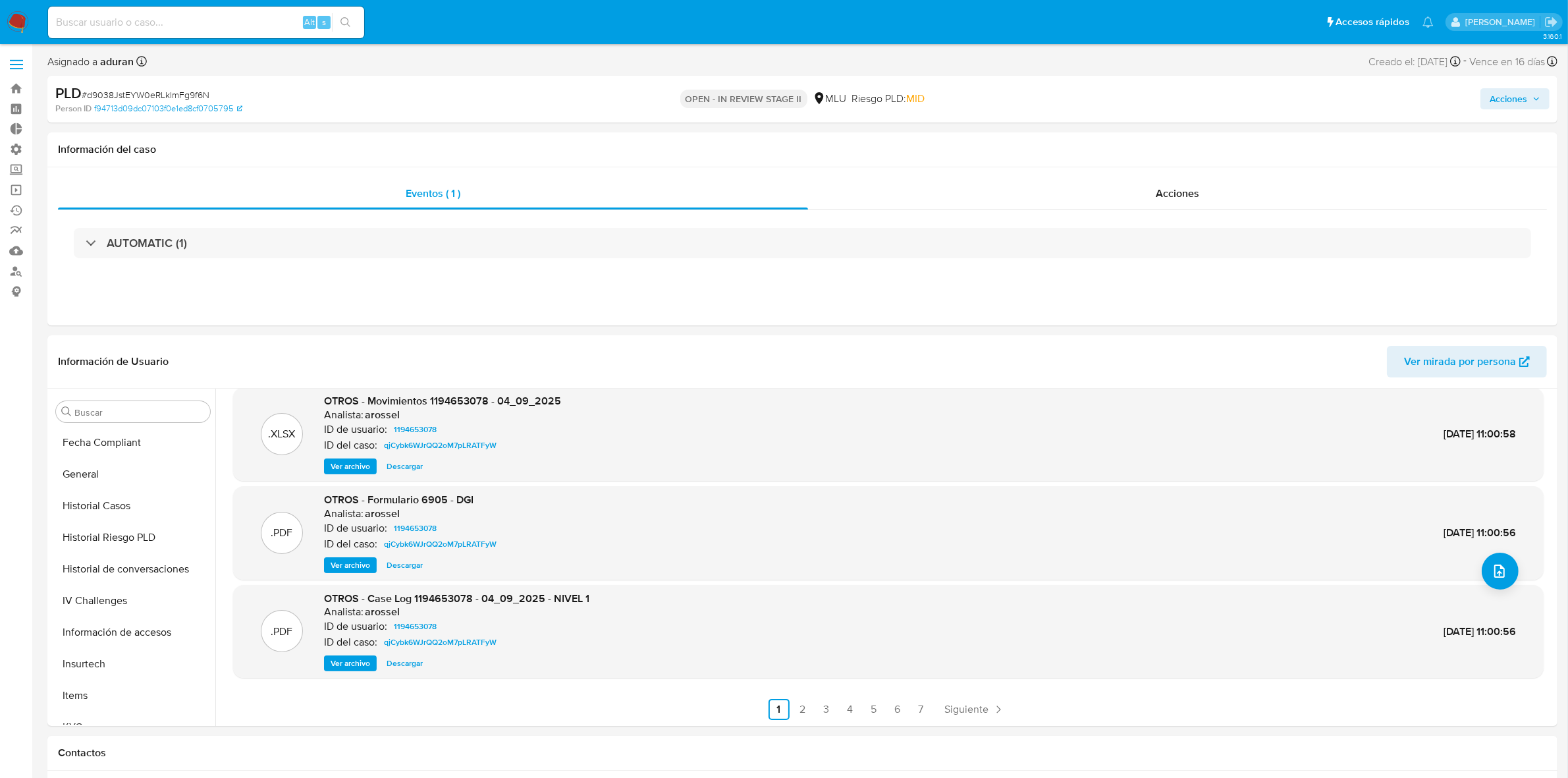
scroll to position [411, 0]
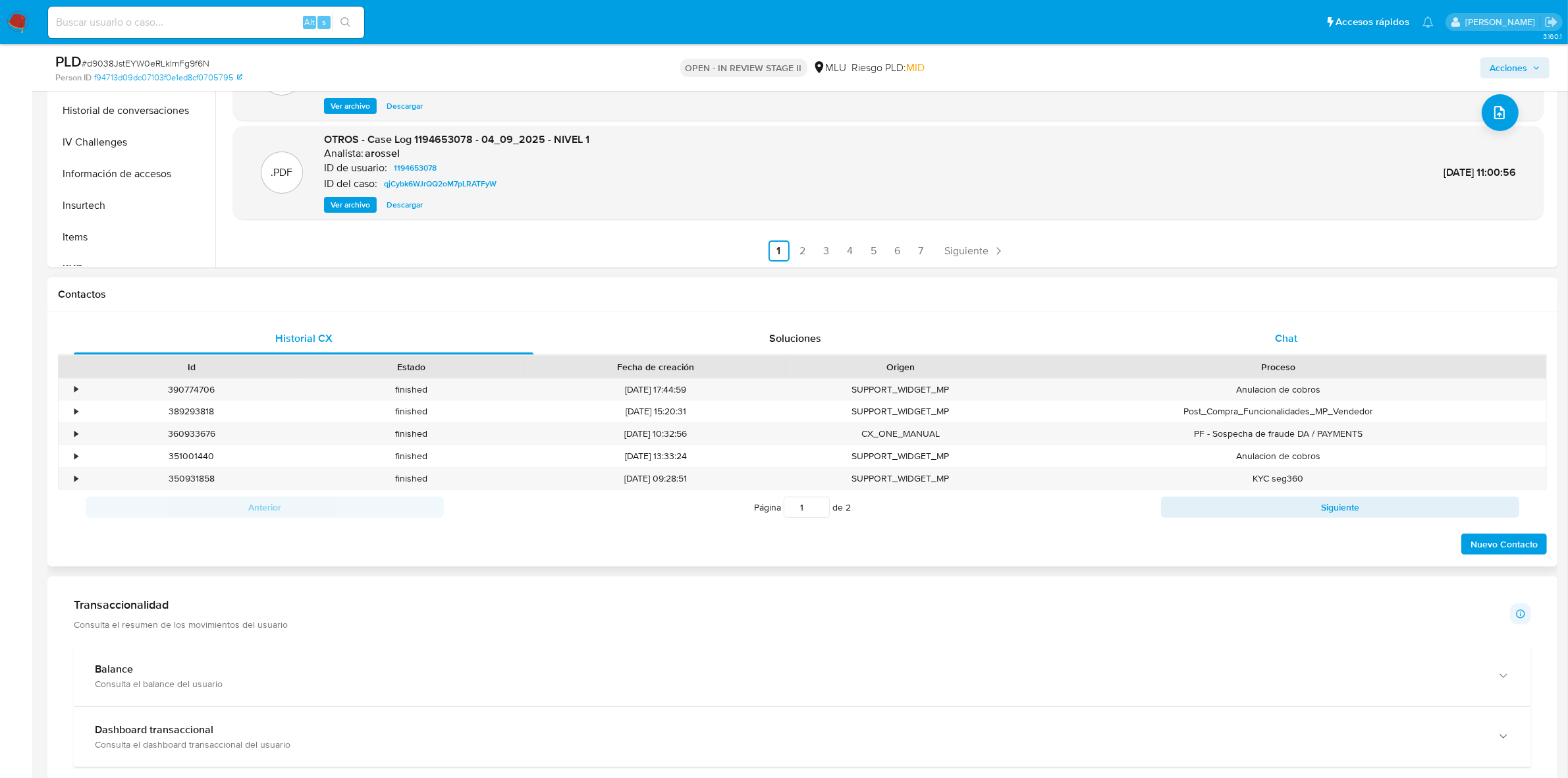
click at [1261, 343] on div "Chat" at bounding box center [1286, 338] width 460 height 32
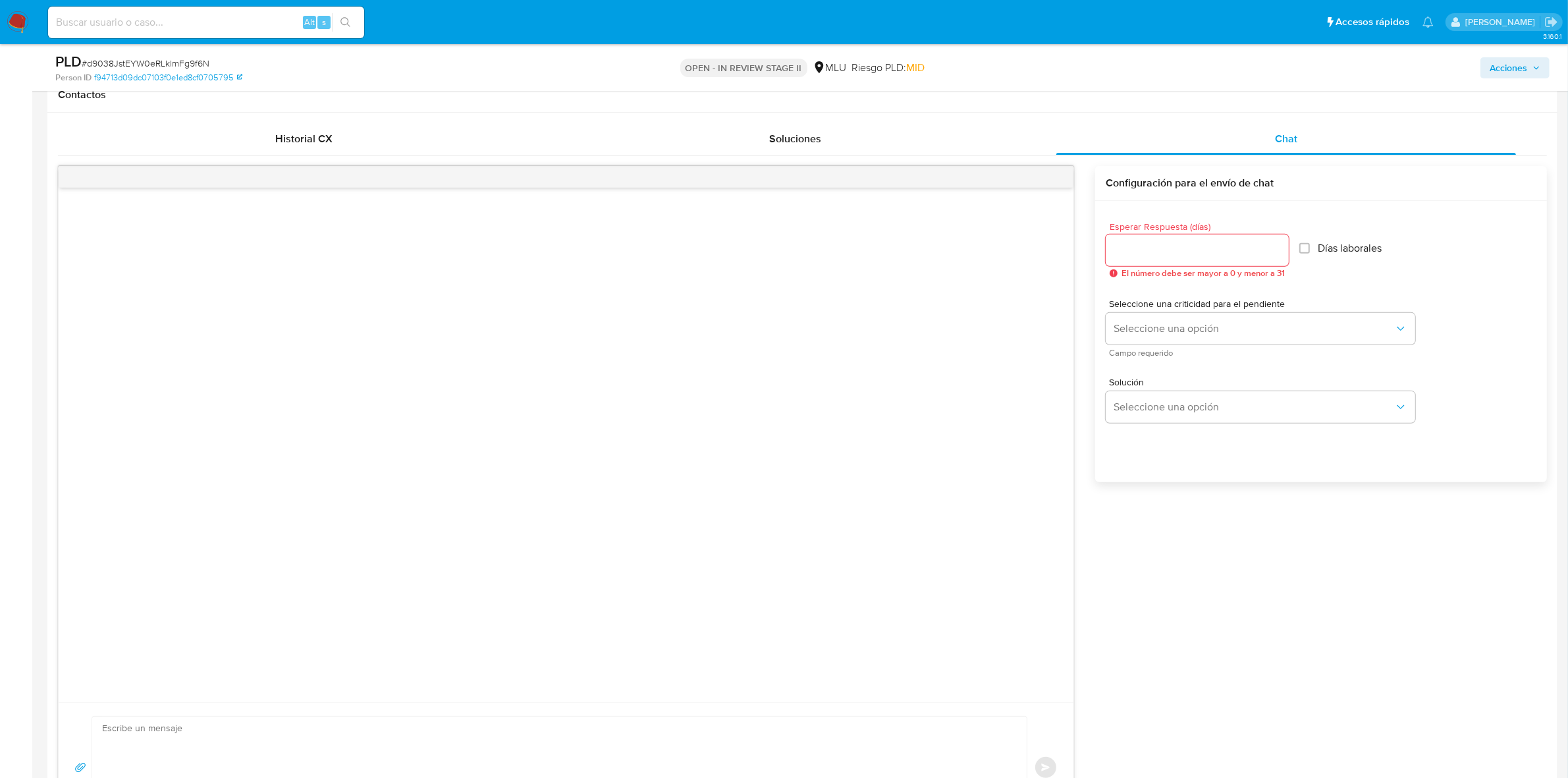
scroll to position [576, 0]
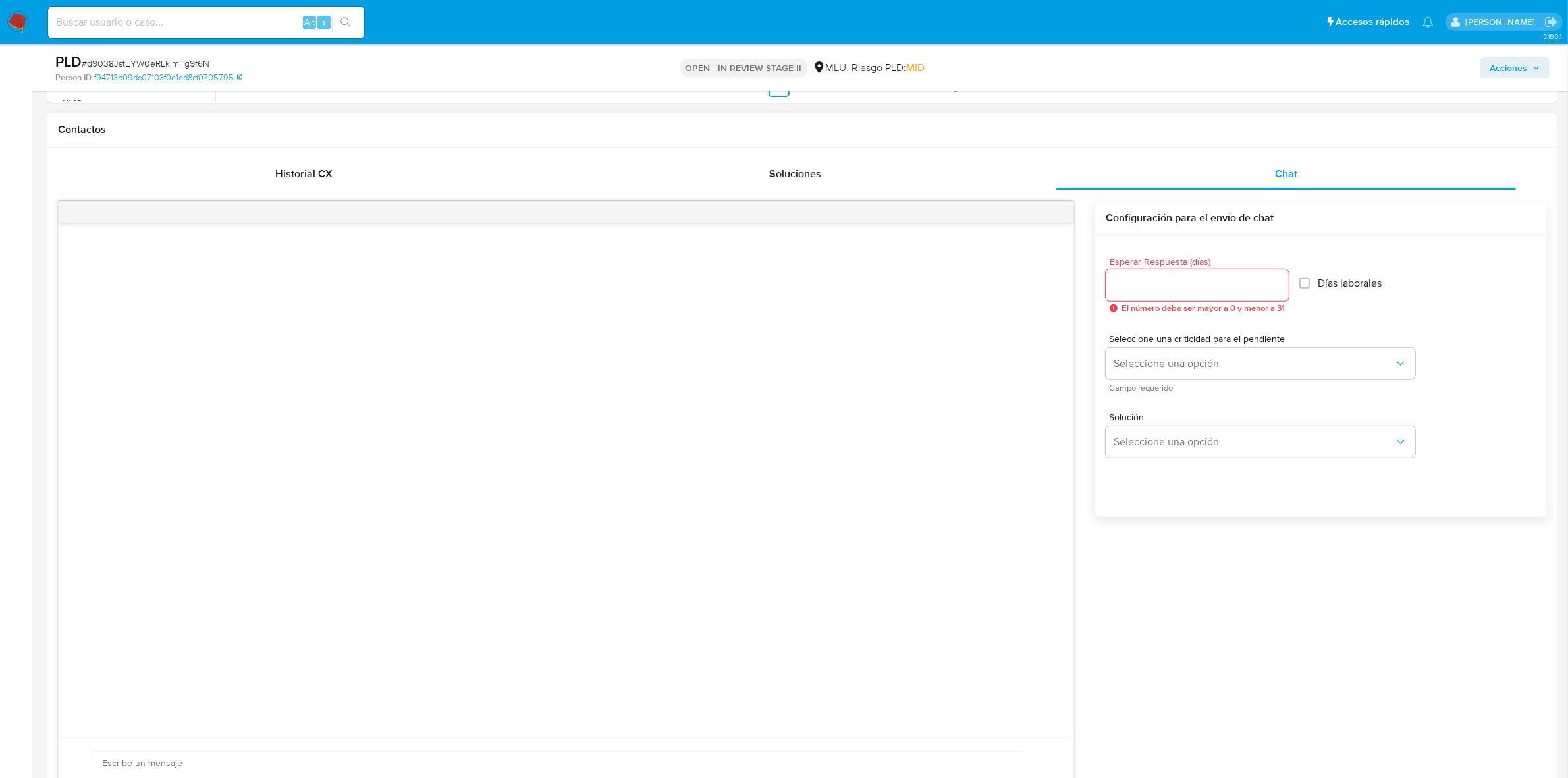
click at [1179, 626] on div "Enviar Configuración para el envío de chat Esperar Respuesta (días) El número d…" at bounding box center [802, 534] width 1489 height 666
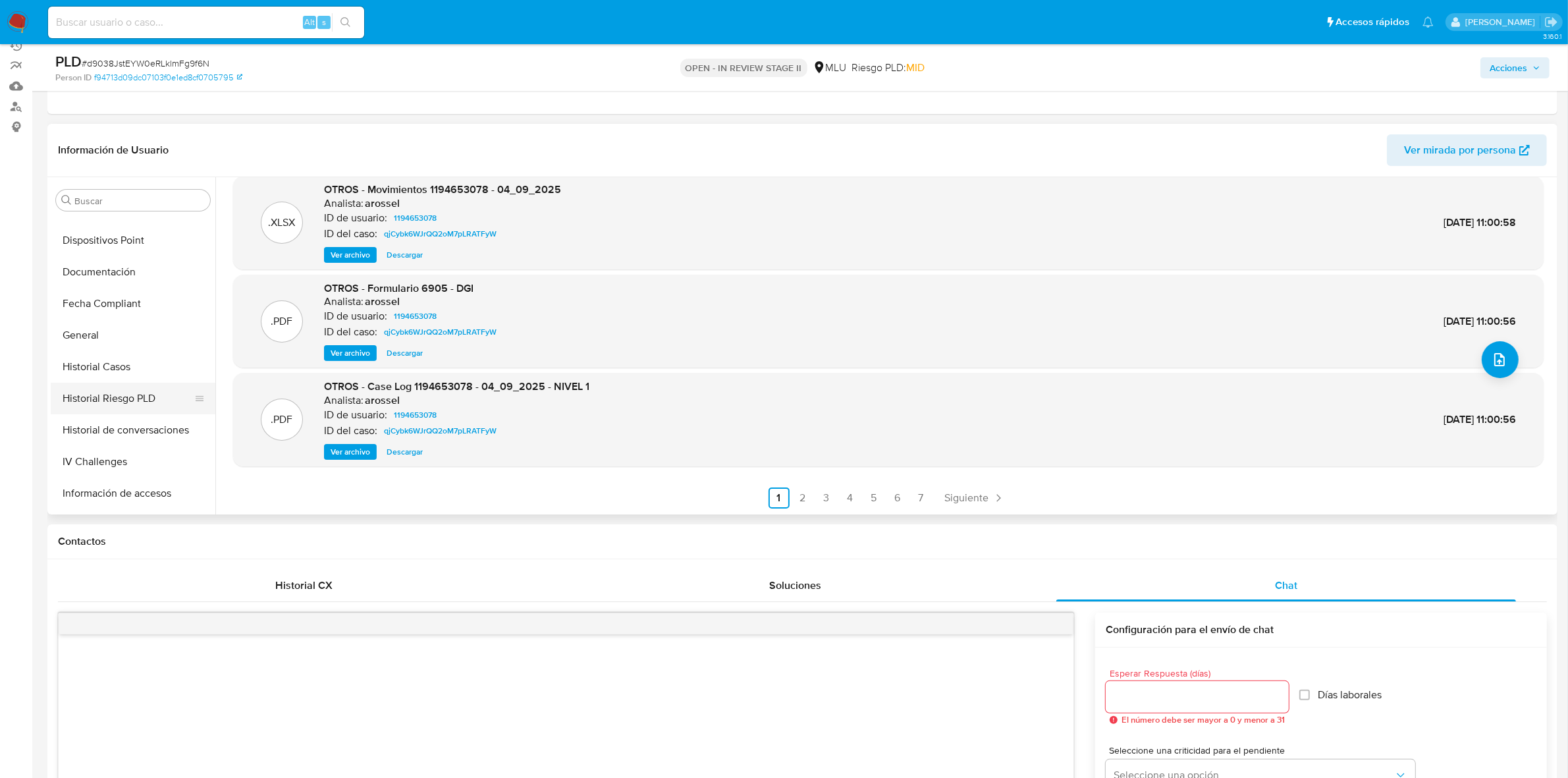
scroll to position [329, 0]
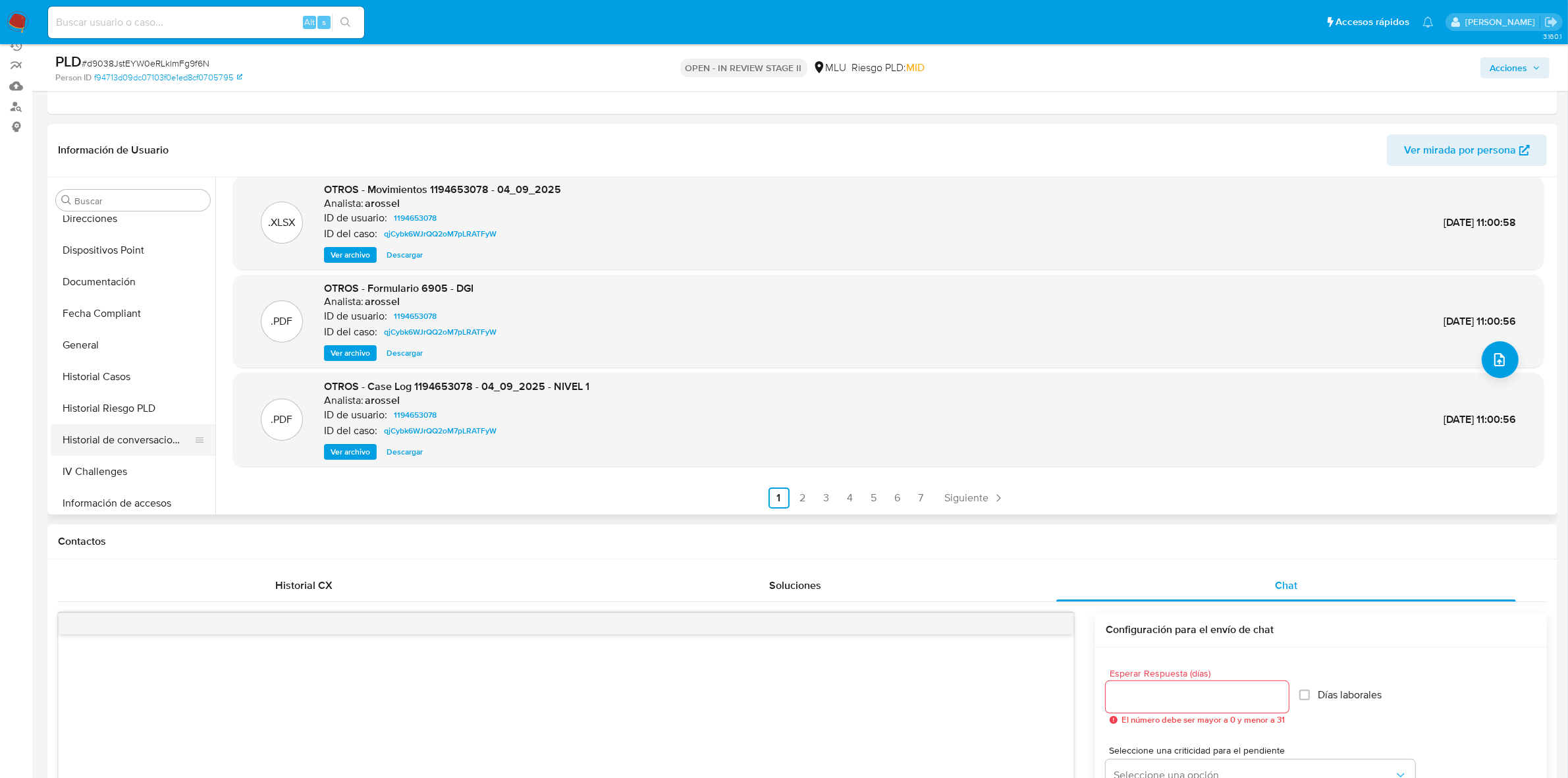
click at [142, 442] on button "Historial de conversaciones" at bounding box center [127, 440] width 154 height 32
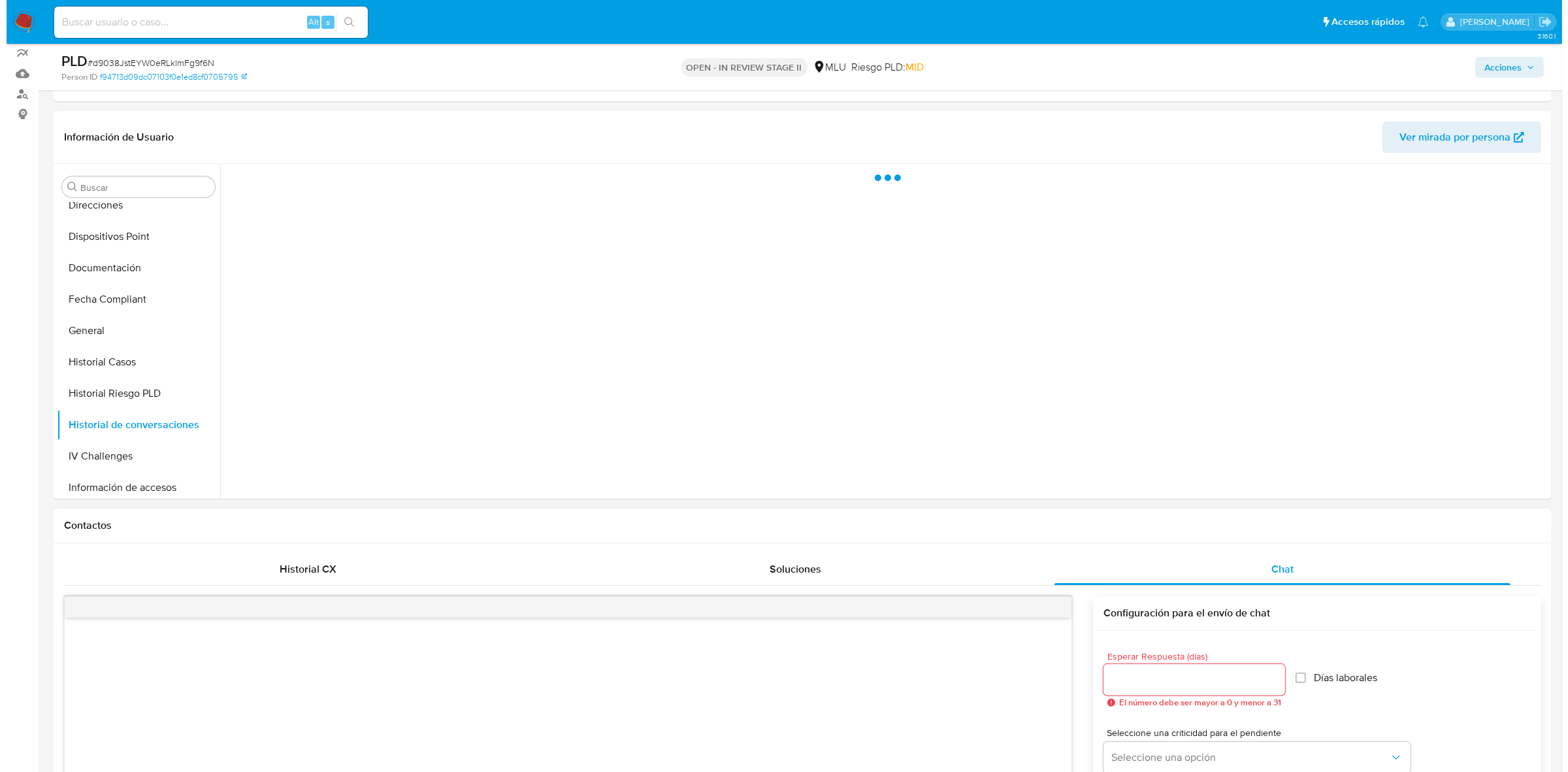
scroll to position [163, 0]
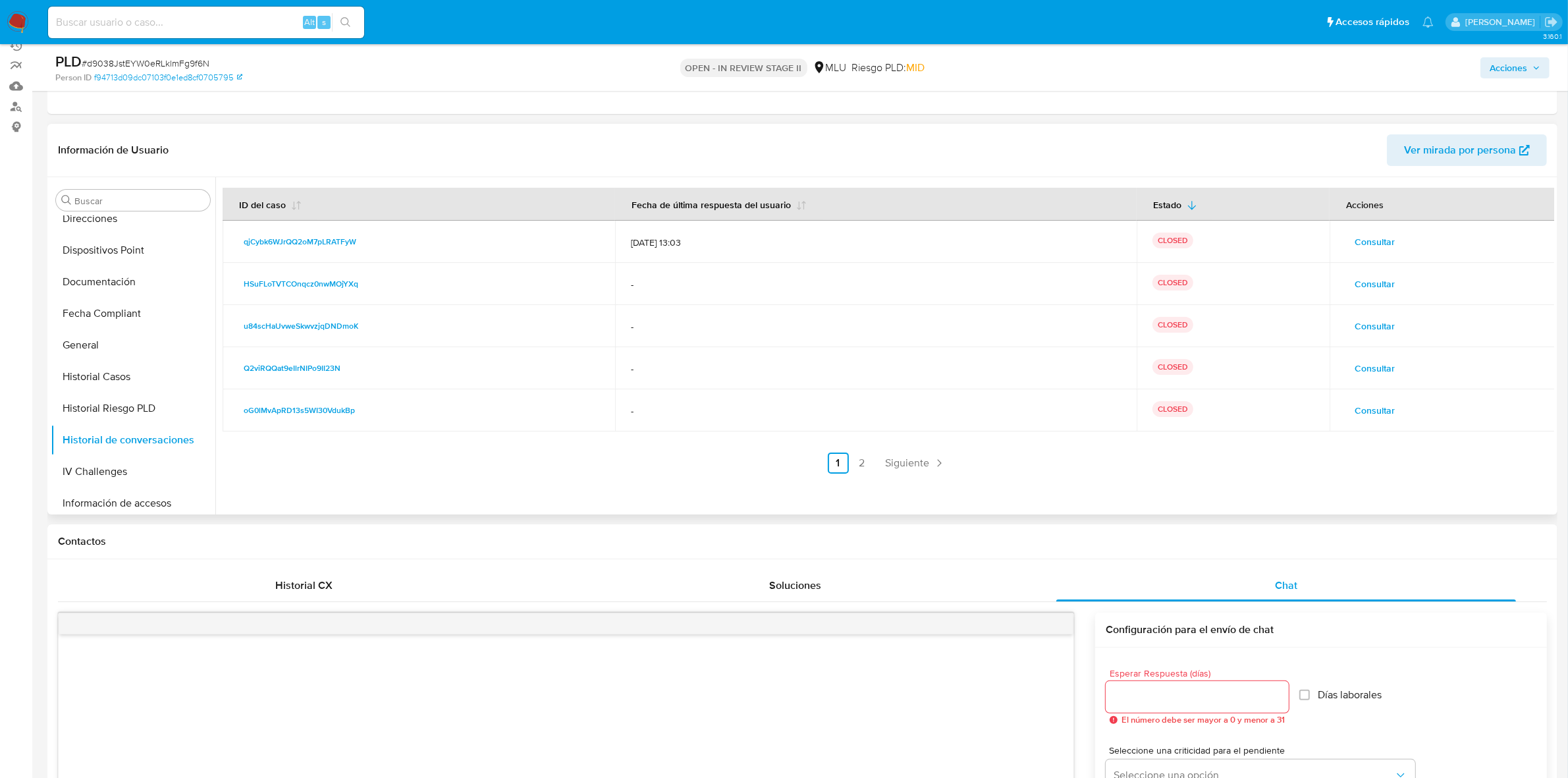
click at [1387, 238] on span "Consultar" at bounding box center [1374, 241] width 41 height 19
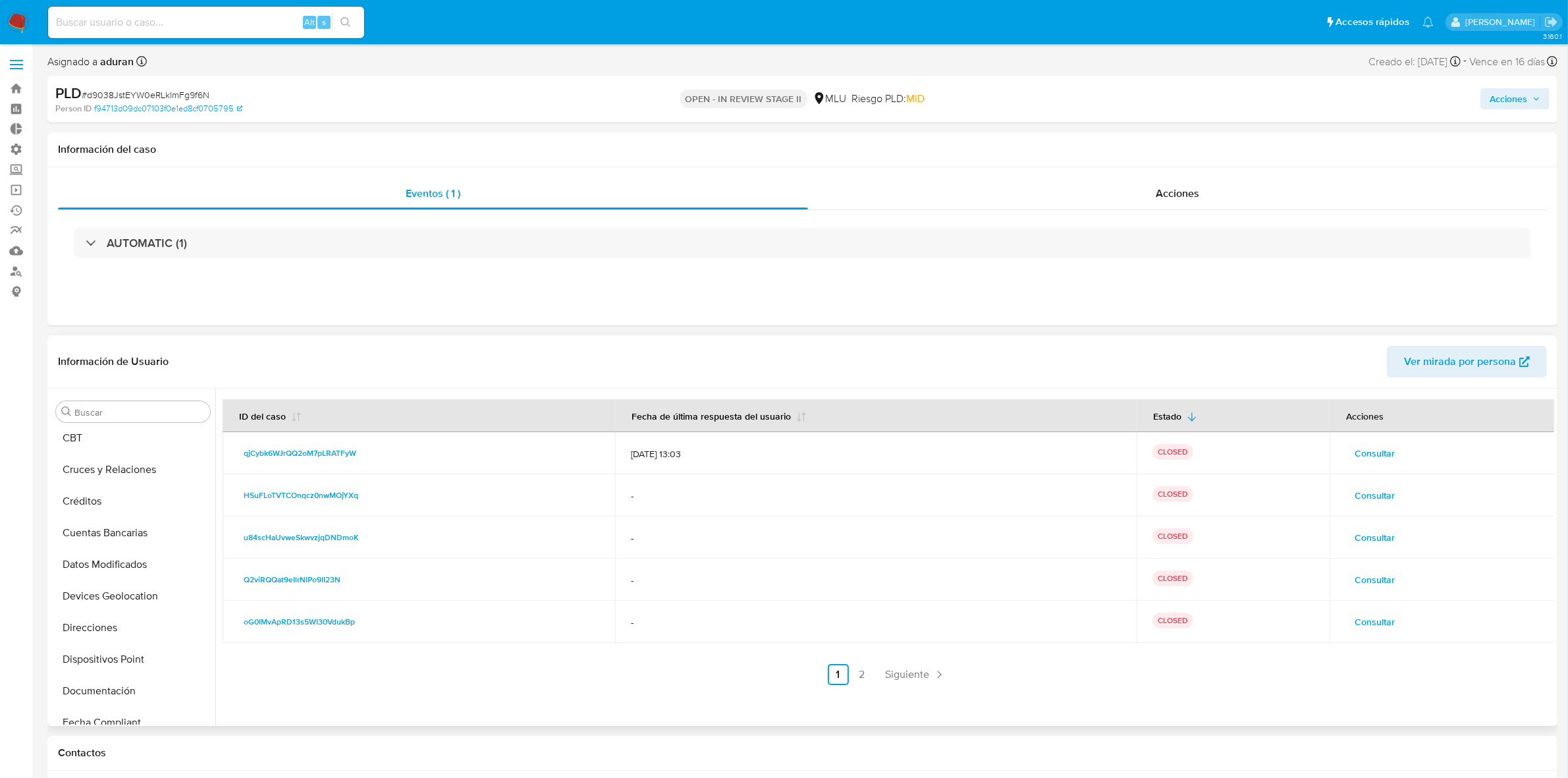
scroll to position [0, 0]
click at [145, 538] on button "Archivos adjuntos" at bounding box center [127, 538] width 154 height 32
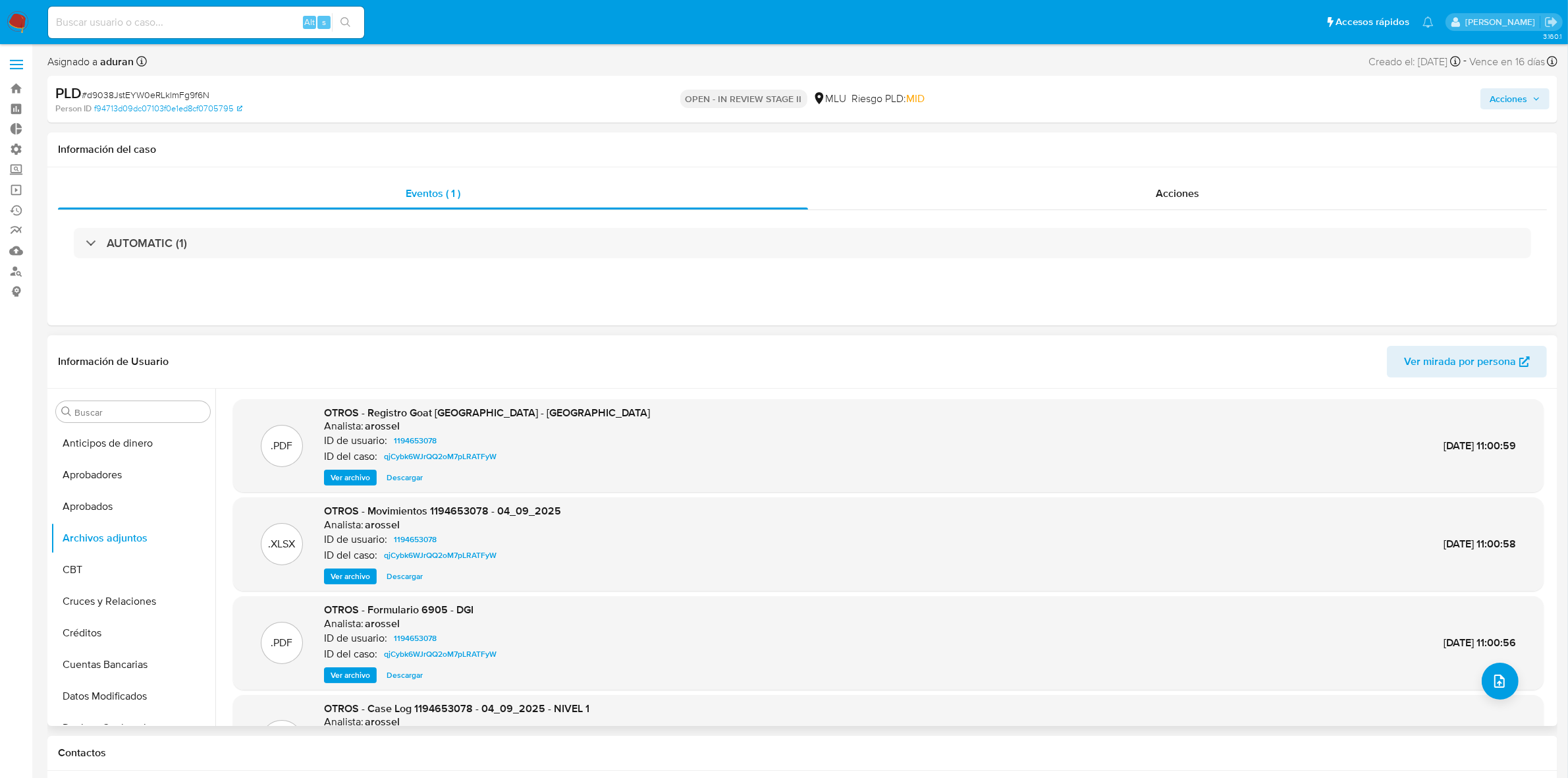
click at [400, 479] on span "Descargar" at bounding box center [404, 477] width 37 height 13
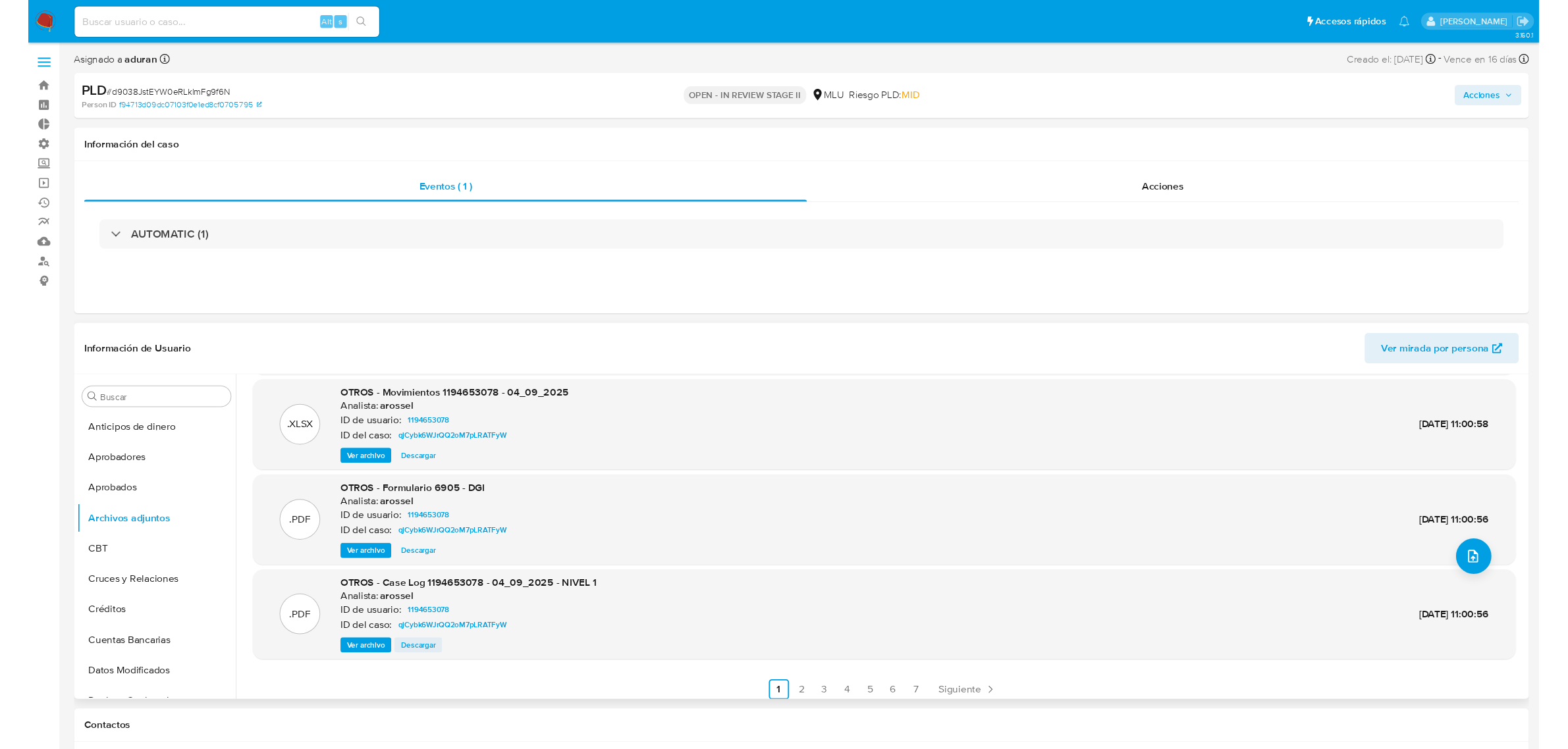
scroll to position [110, 0]
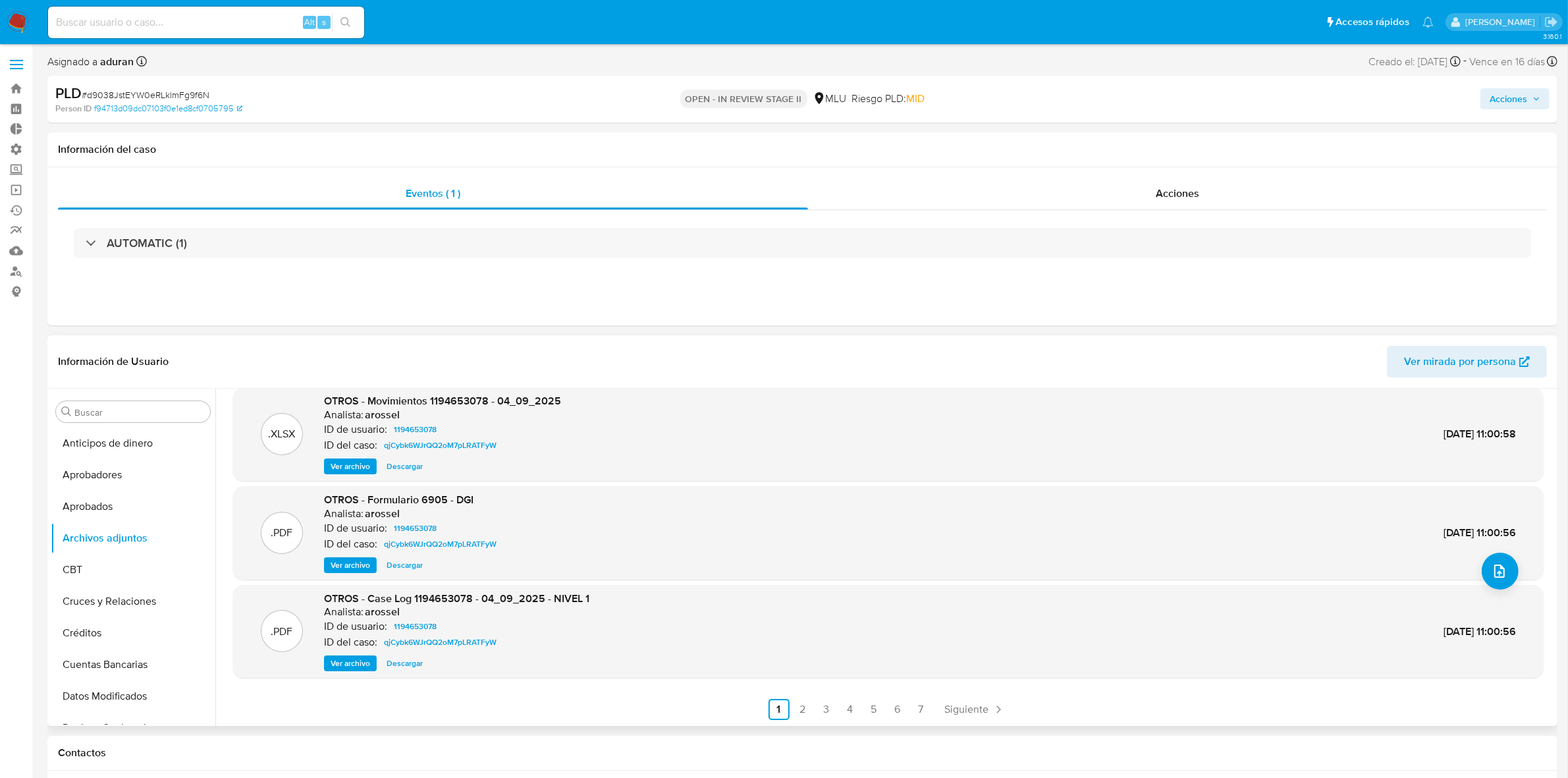
click at [405, 664] on span "Descargar" at bounding box center [404, 662] width 37 height 13
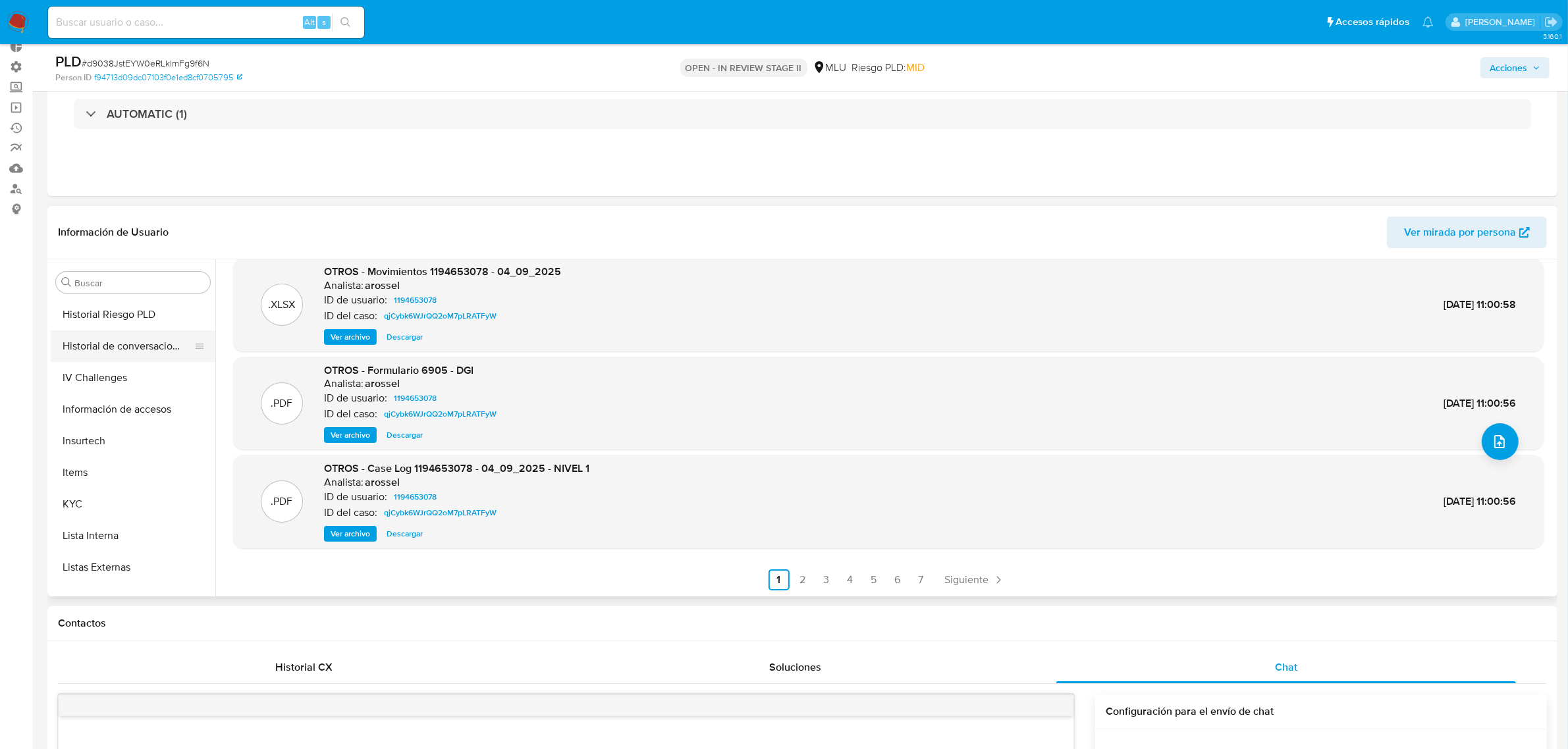
scroll to position [411, 0]
click at [137, 441] on button "Historial de conversaciones" at bounding box center [127, 440] width 154 height 32
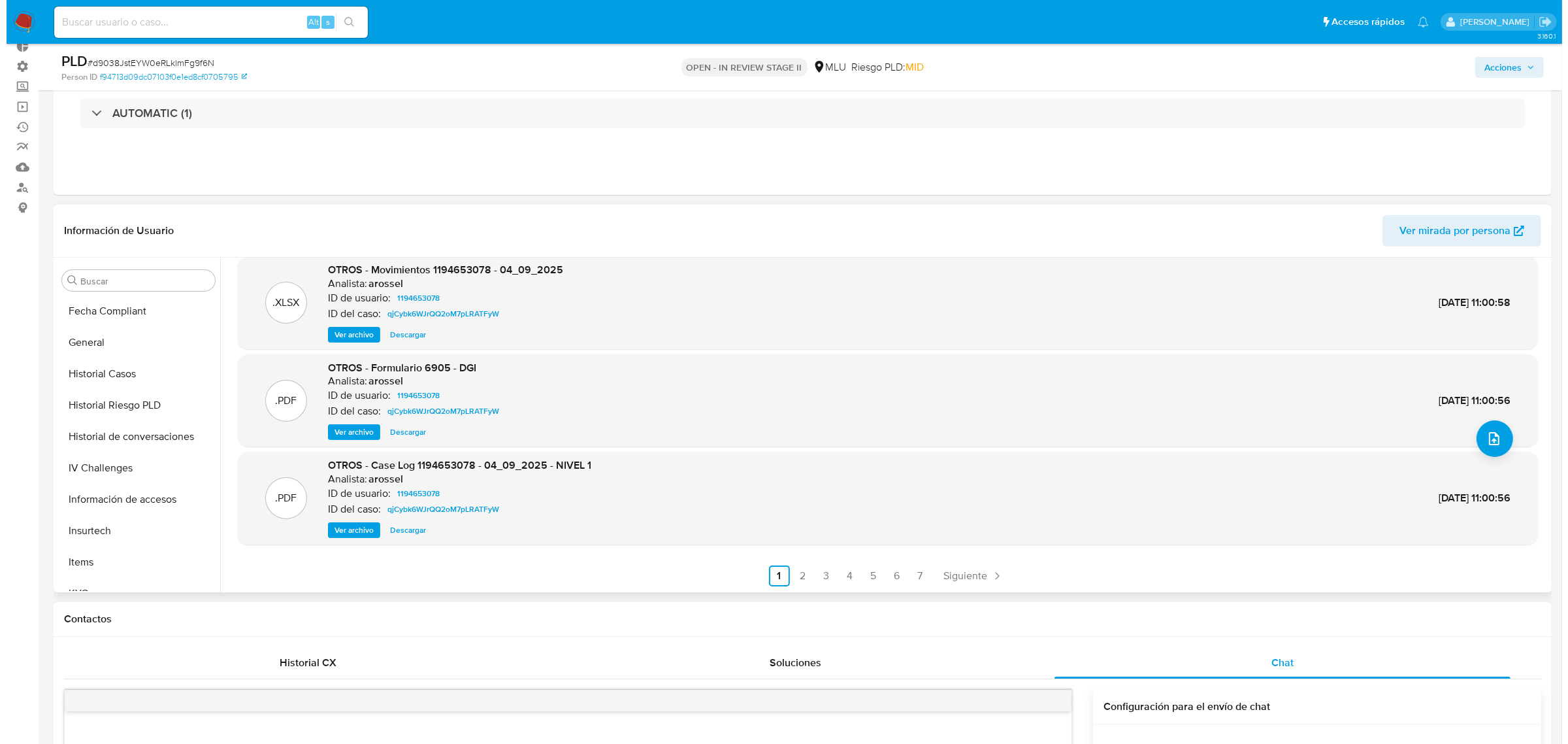
scroll to position [0, 0]
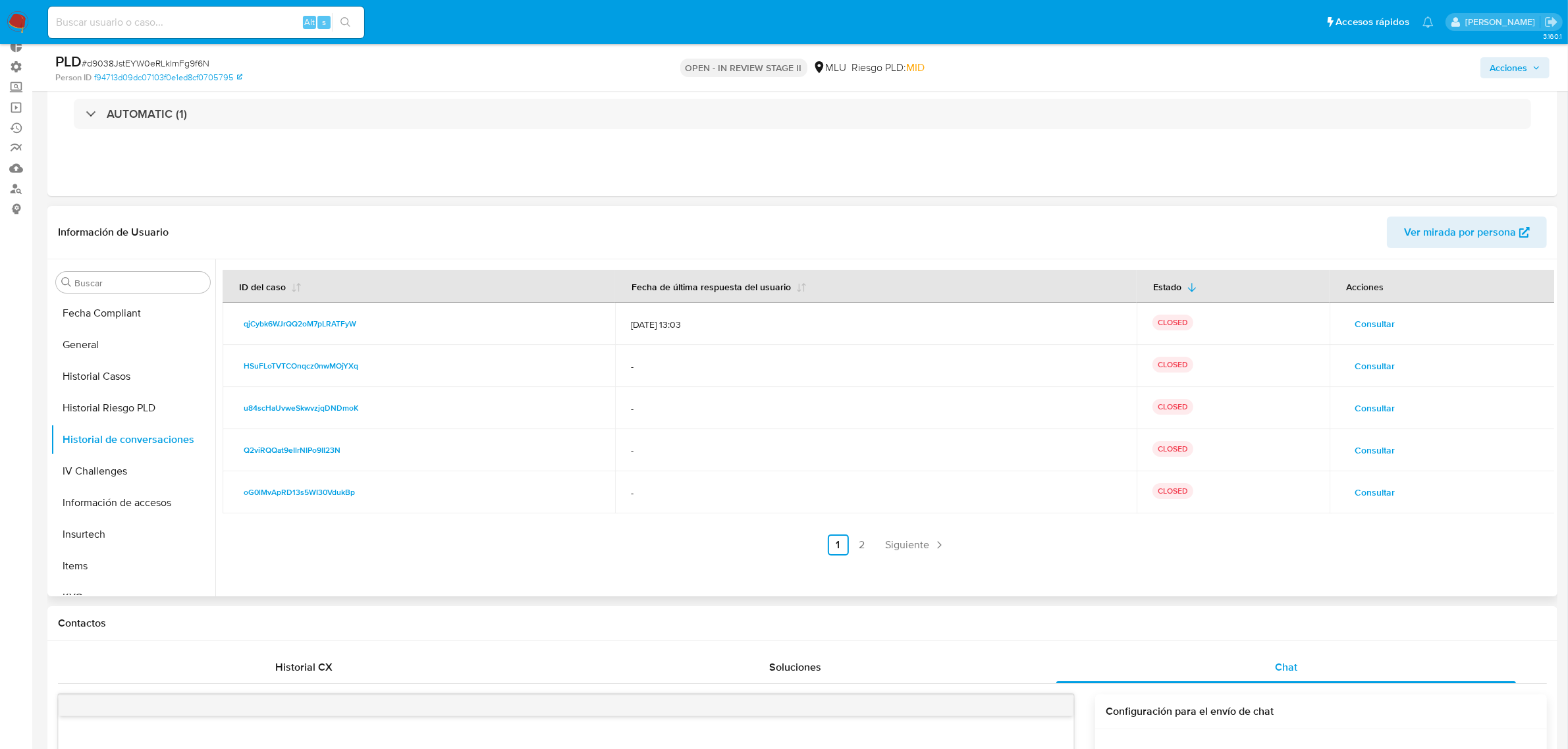
click at [1390, 321] on span "Consultar" at bounding box center [1374, 324] width 41 height 19
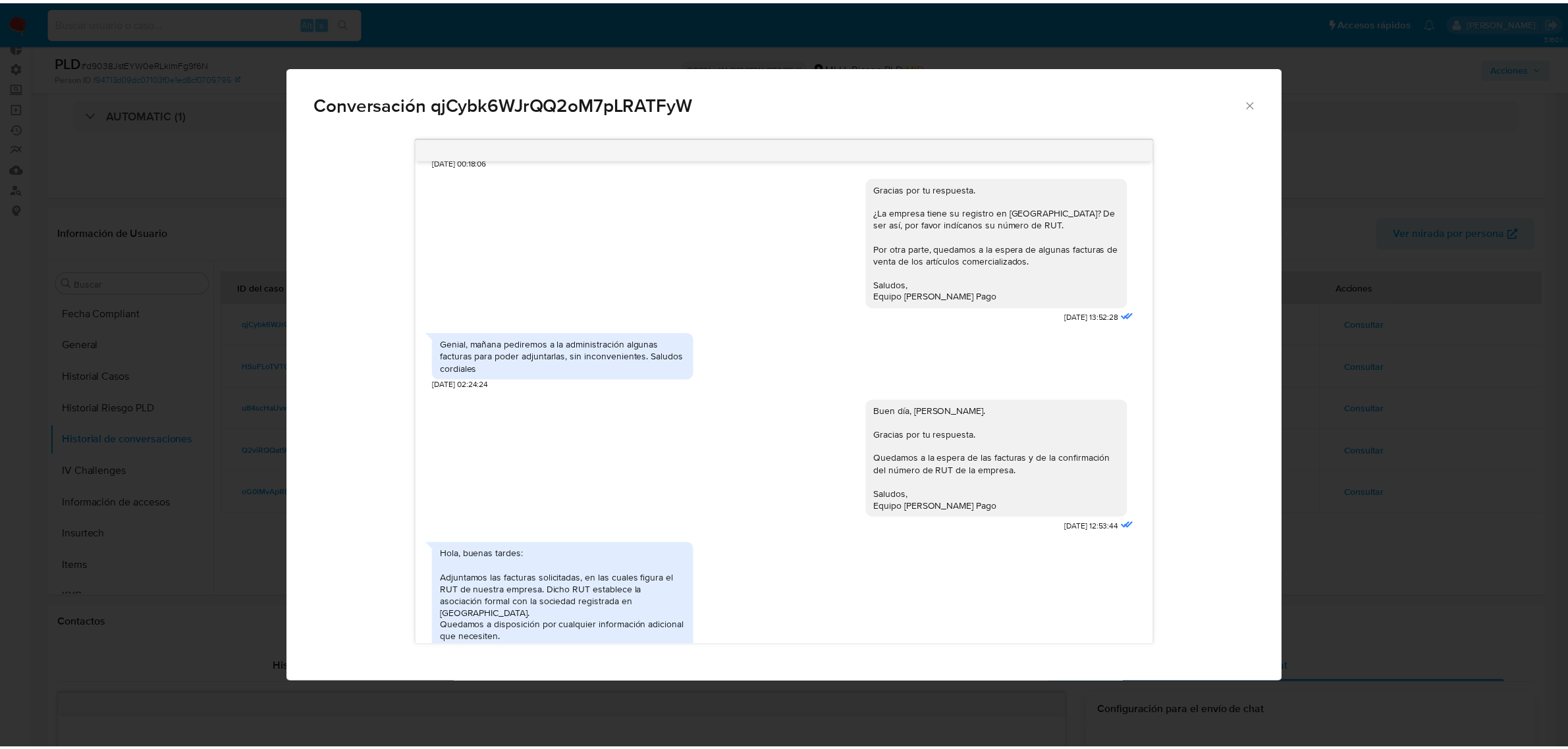
scroll to position [882, 0]
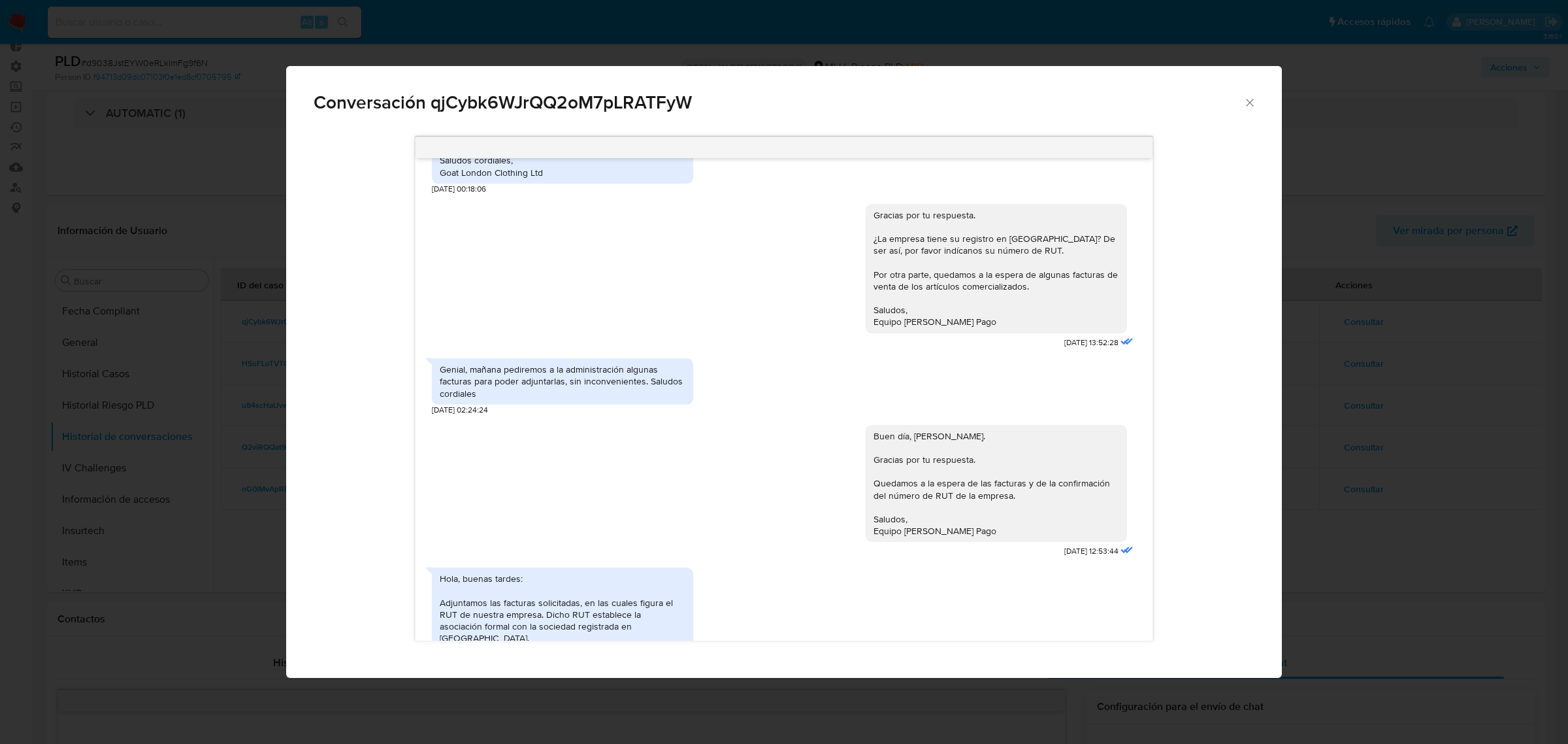
click at [144, 462] on div "Conversación qjCybk6WJrQQ2oM7pLRATFyW Buenas tardes, [PERSON_NAME]. Te contacta…" at bounding box center [784, 372] width 1568 height 744
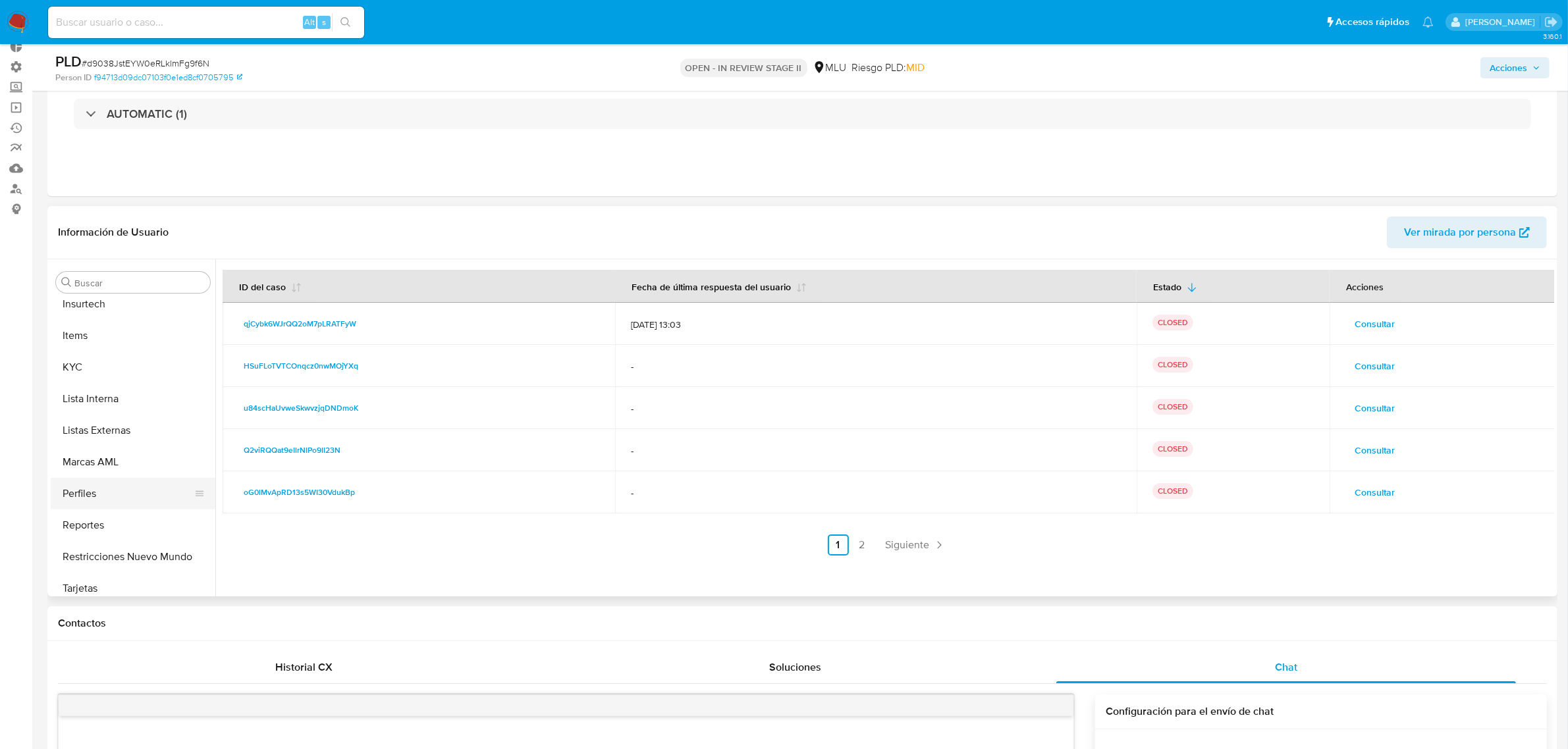
scroll to position [650, 0]
click at [83, 352] on button "KYC" at bounding box center [127, 360] width 154 height 32
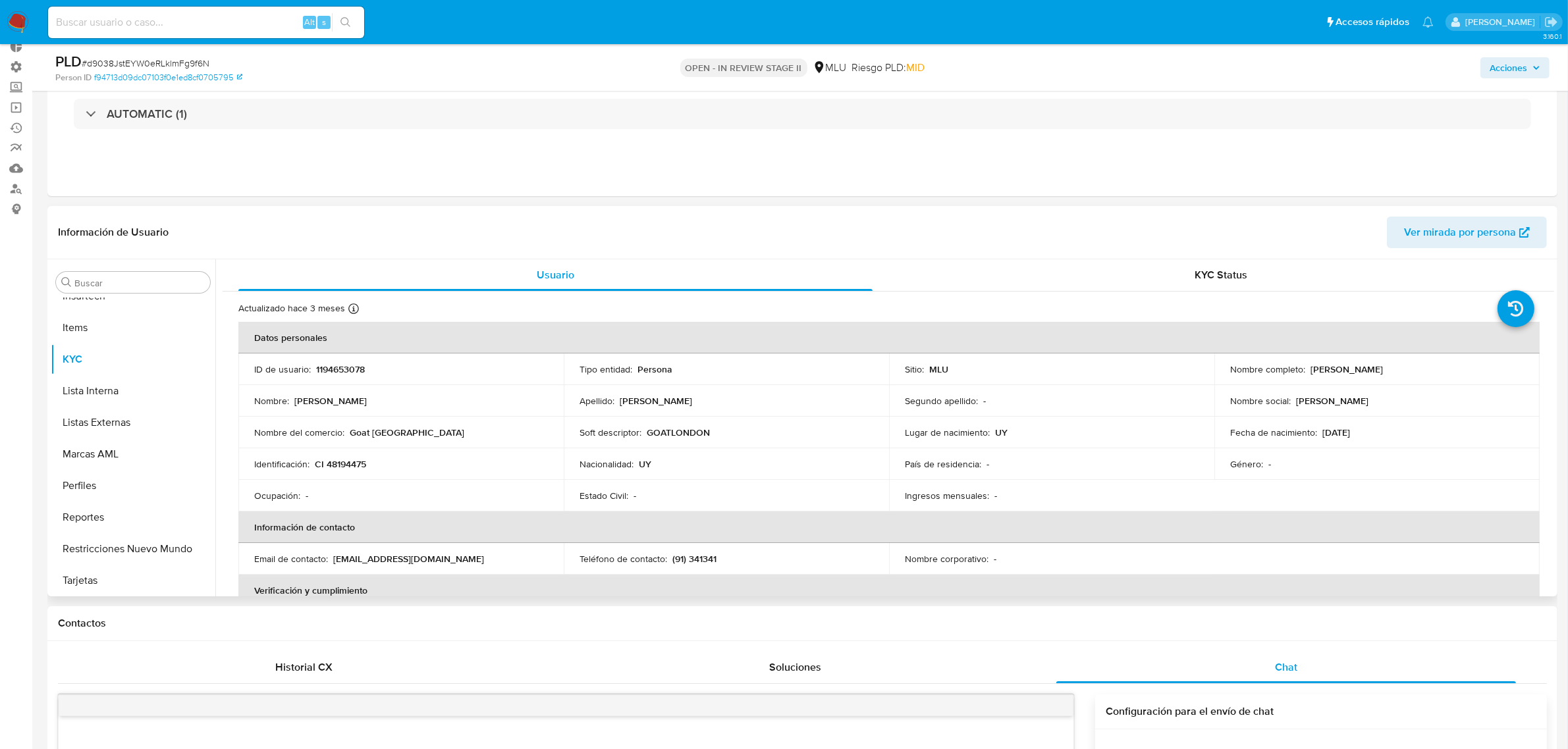
drag, startPoint x: 1374, startPoint y: 435, endPoint x: 1263, endPoint y: 458, distance: 113.4
click at [1311, 436] on div "Fecha de nacimiento : [DEMOGRAPHIC_DATA]" at bounding box center [1377, 432] width 293 height 12
click at [556, 503] on tr "Ocupación : - Estado Civil : - Ingresos mensuales : -" at bounding box center [888, 495] width 1301 height 32
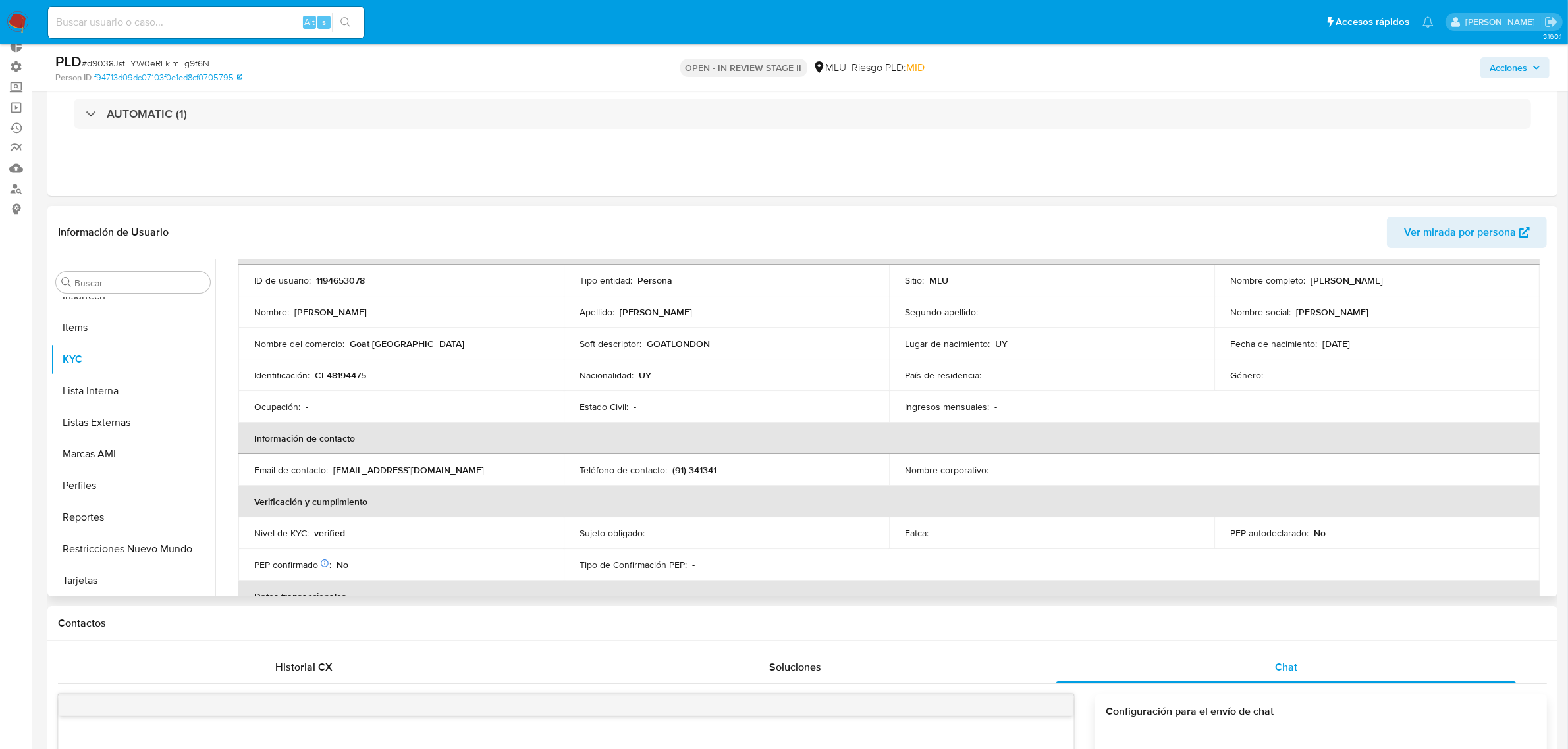
scroll to position [82, 0]
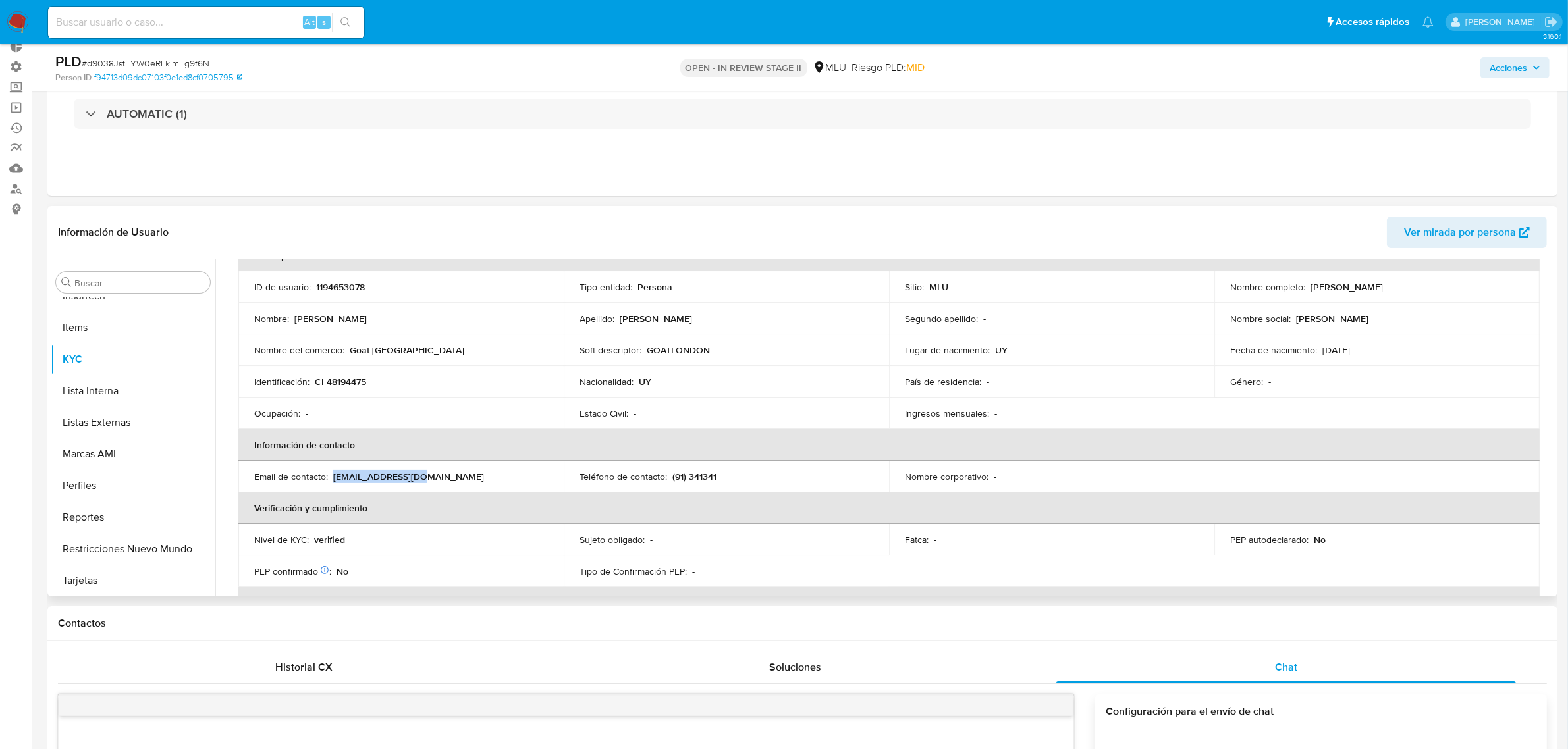
drag, startPoint x: 426, startPoint y: 482, endPoint x: 332, endPoint y: 482, distance: 94.0
click at [332, 482] on div "Email de contacto : [EMAIL_ADDRESS][DOMAIN_NAME]" at bounding box center [400, 477] width 293 height 12
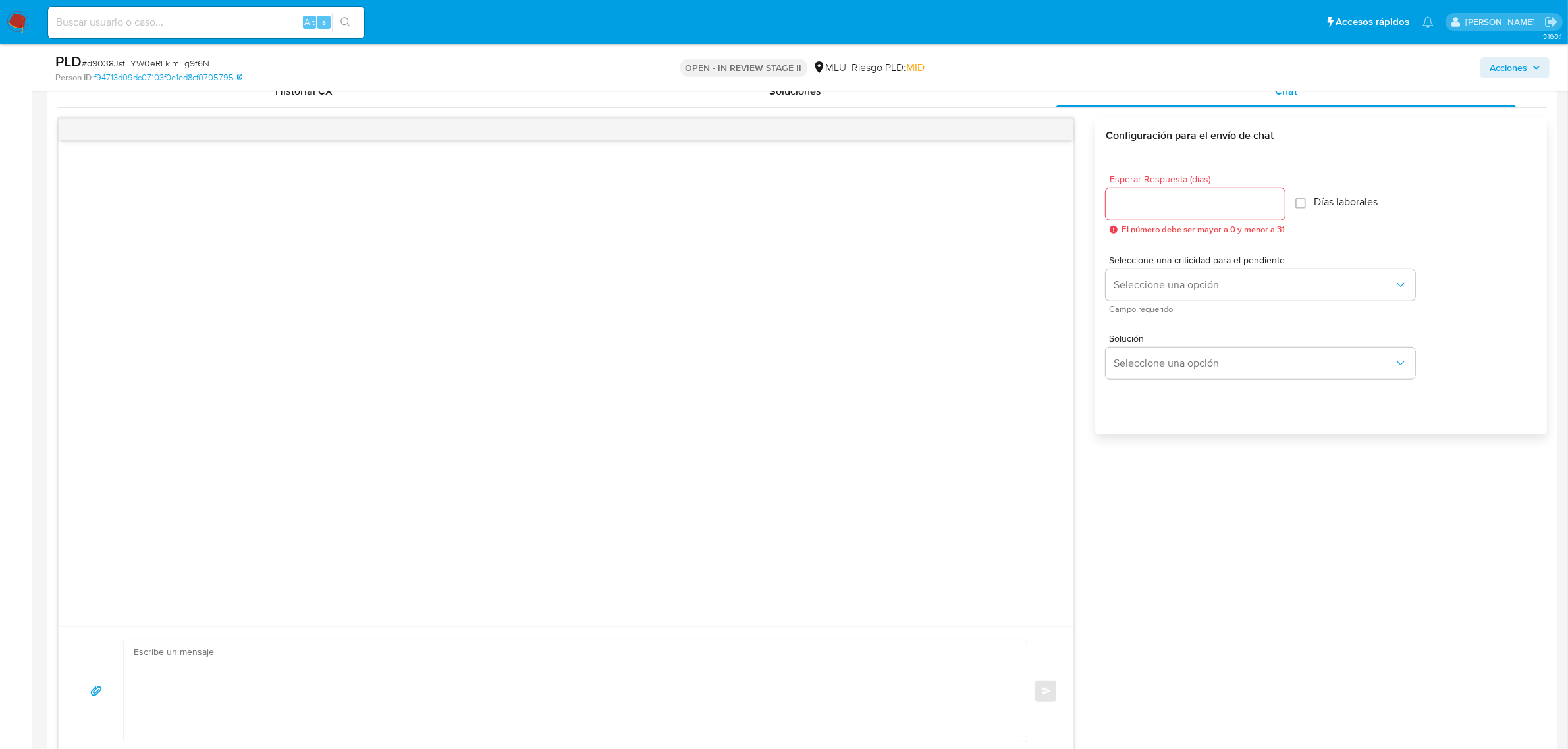
scroll to position [247, 0]
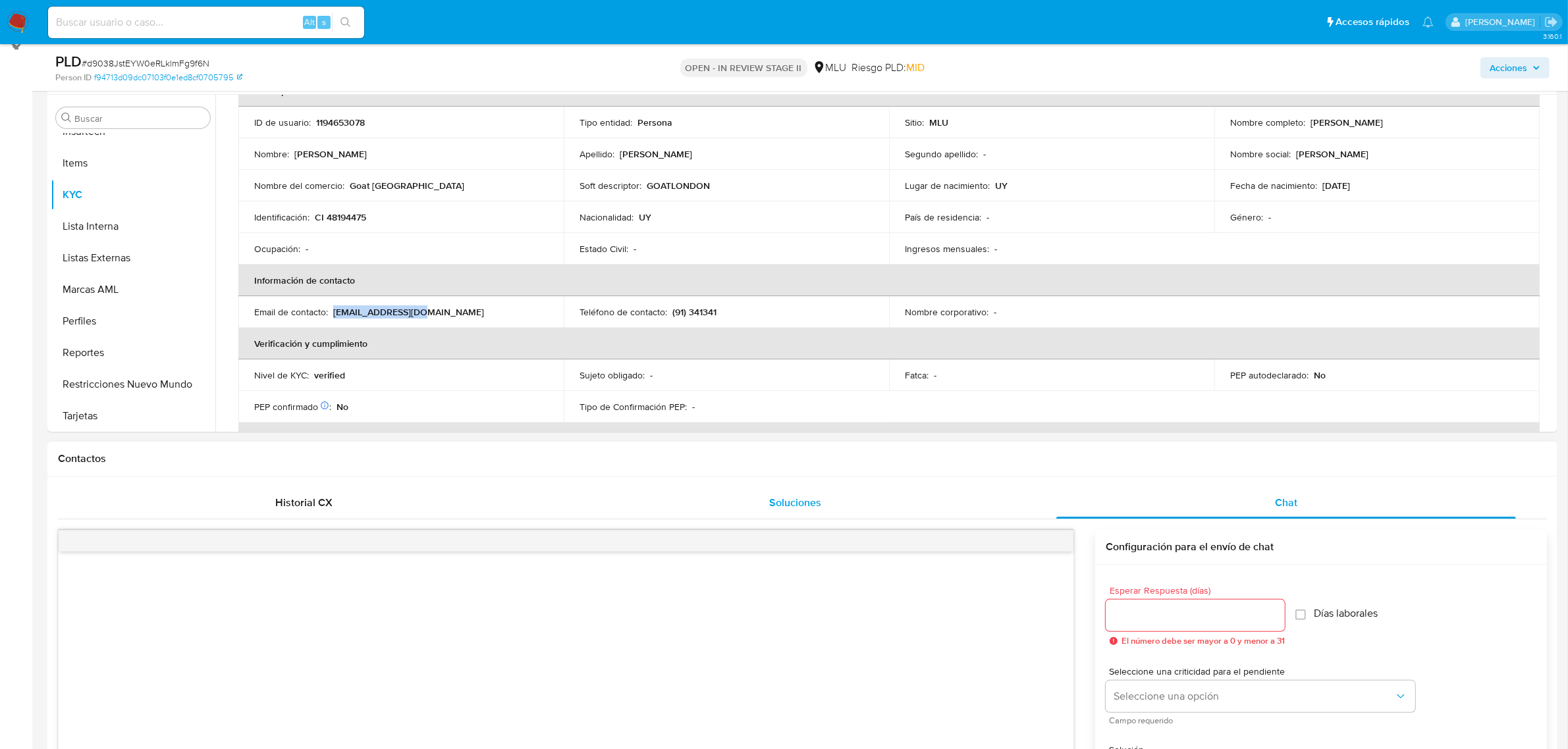
drag, startPoint x: 811, startPoint y: 507, endPoint x: 772, endPoint y: 508, distance: 39.0
click at [811, 508] on span "Soluciones" at bounding box center [795, 502] width 52 height 15
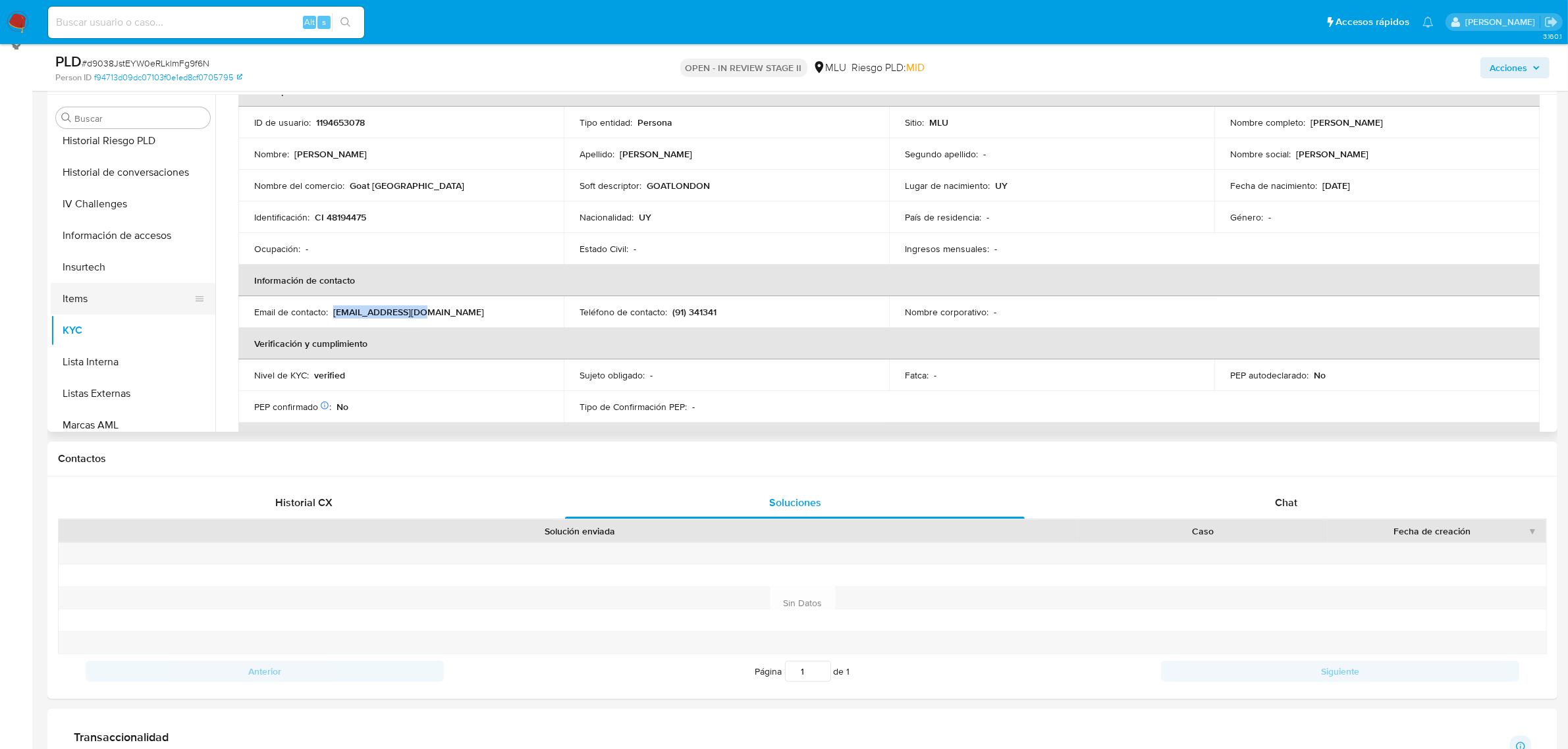
scroll to position [485, 0]
click at [123, 136] on button "Historial Casos" at bounding box center [127, 139] width 154 height 32
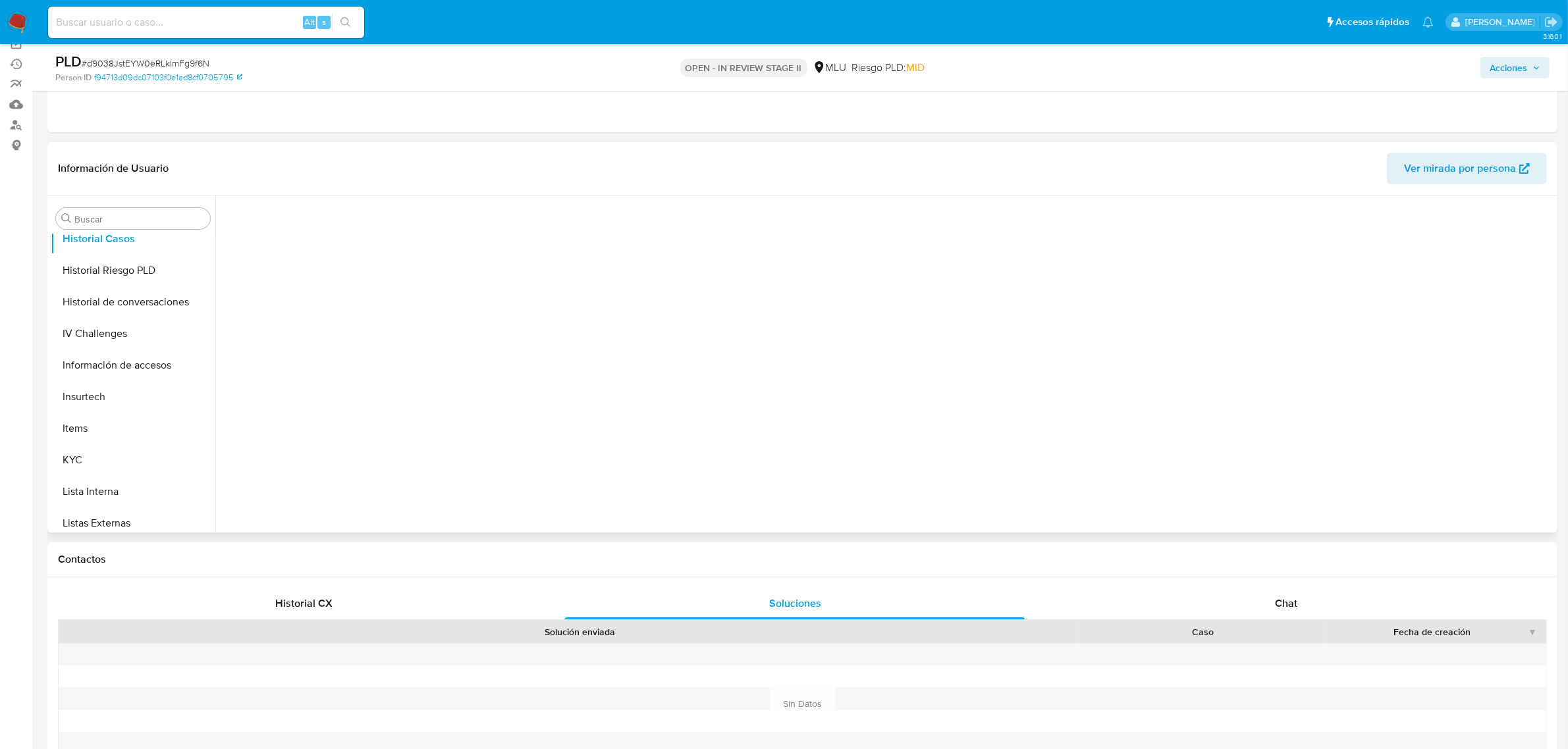
scroll to position [82, 0]
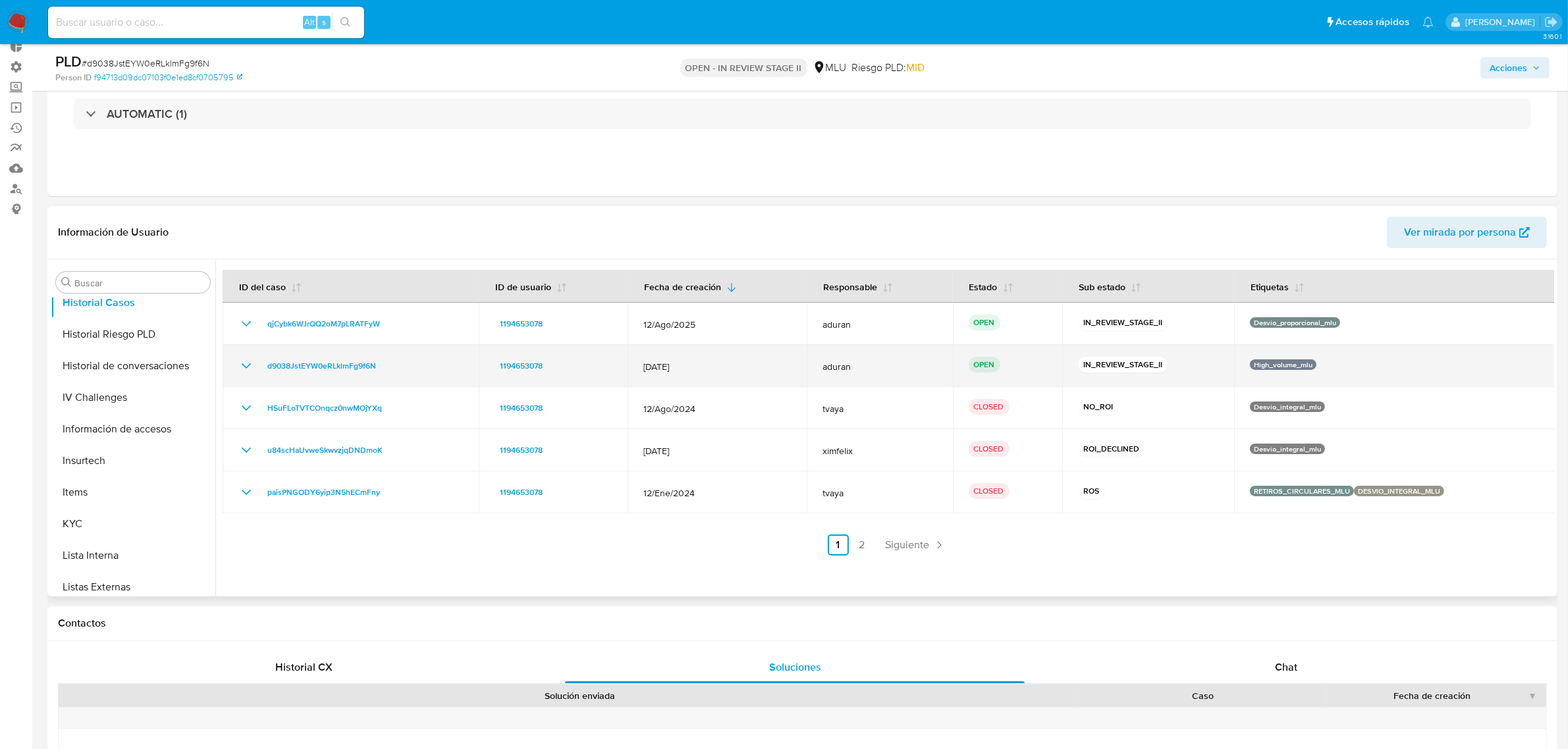
drag, startPoint x: 1203, startPoint y: 366, endPoint x: 720, endPoint y: 357, distance: 483.1
click at [728, 354] on tr "d9038JstEYW0eRLklmFg9f6N 1194653078 [DATE] aduran OPEN IN_REVIEW_STAGE_II High_…" at bounding box center [889, 366] width 1332 height 43
click at [720, 357] on td "[DATE]" at bounding box center [717, 366] width 178 height 43
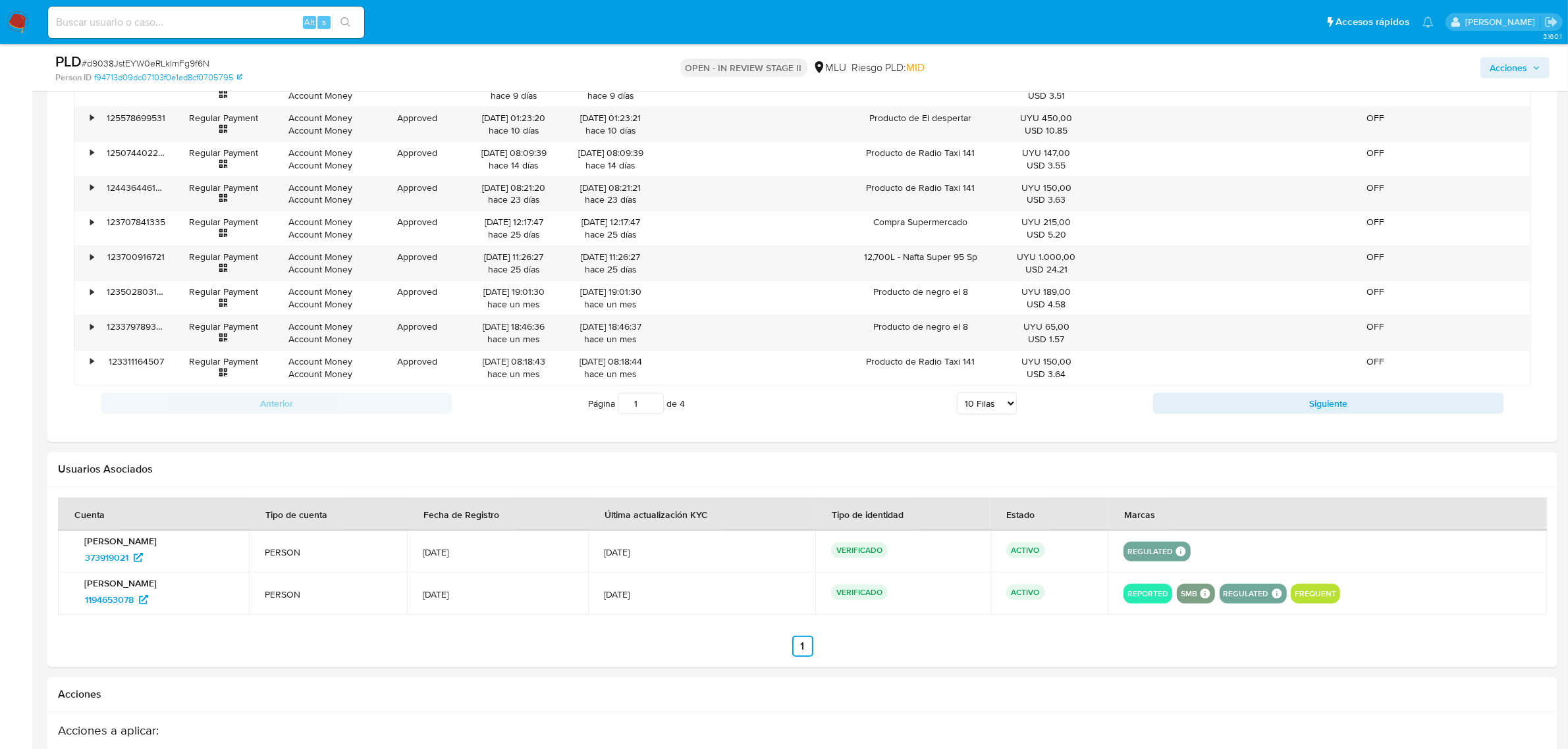
scroll to position [1317, 0]
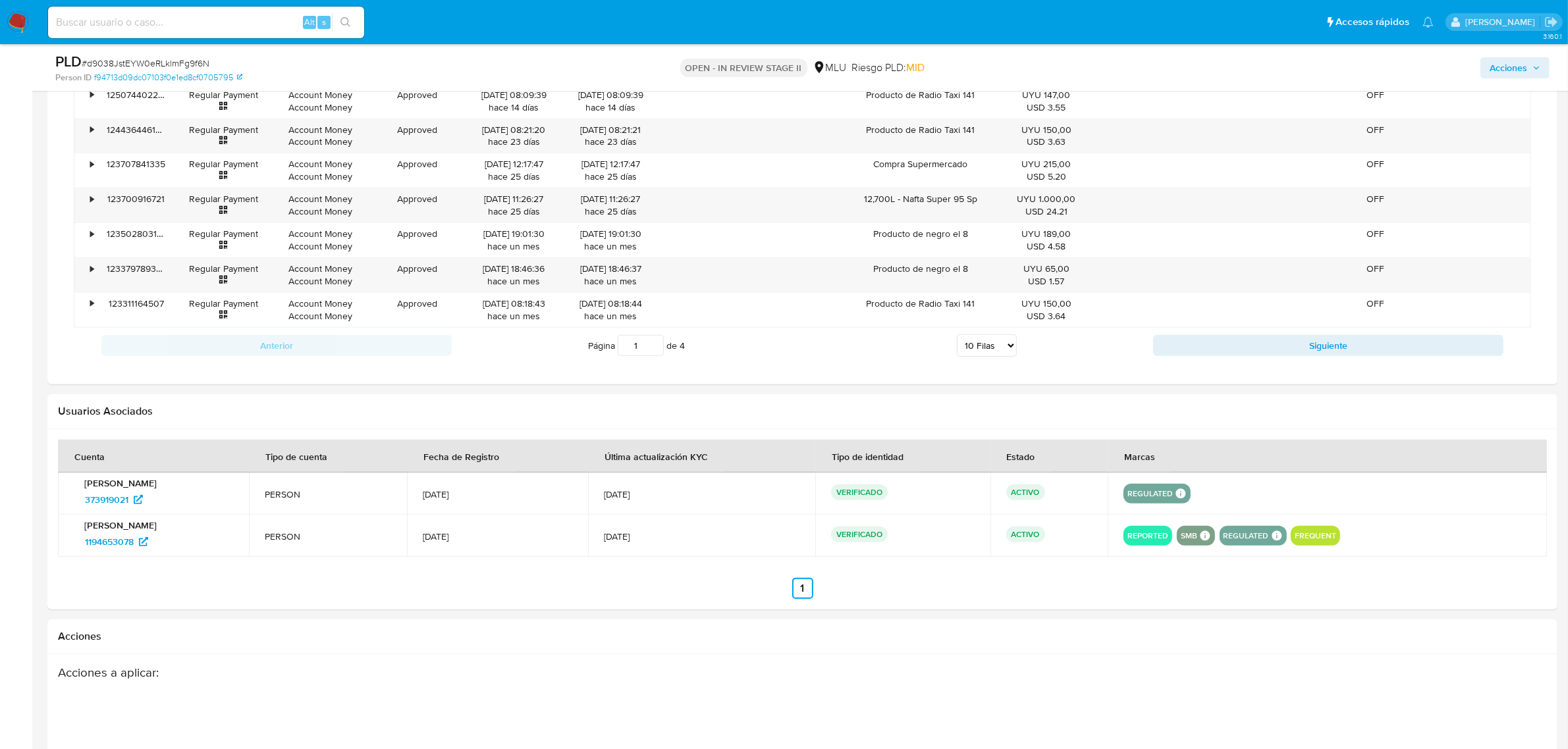
click at [947, 422] on div "Usuarios Asociados" at bounding box center [802, 411] width 1510 height 35
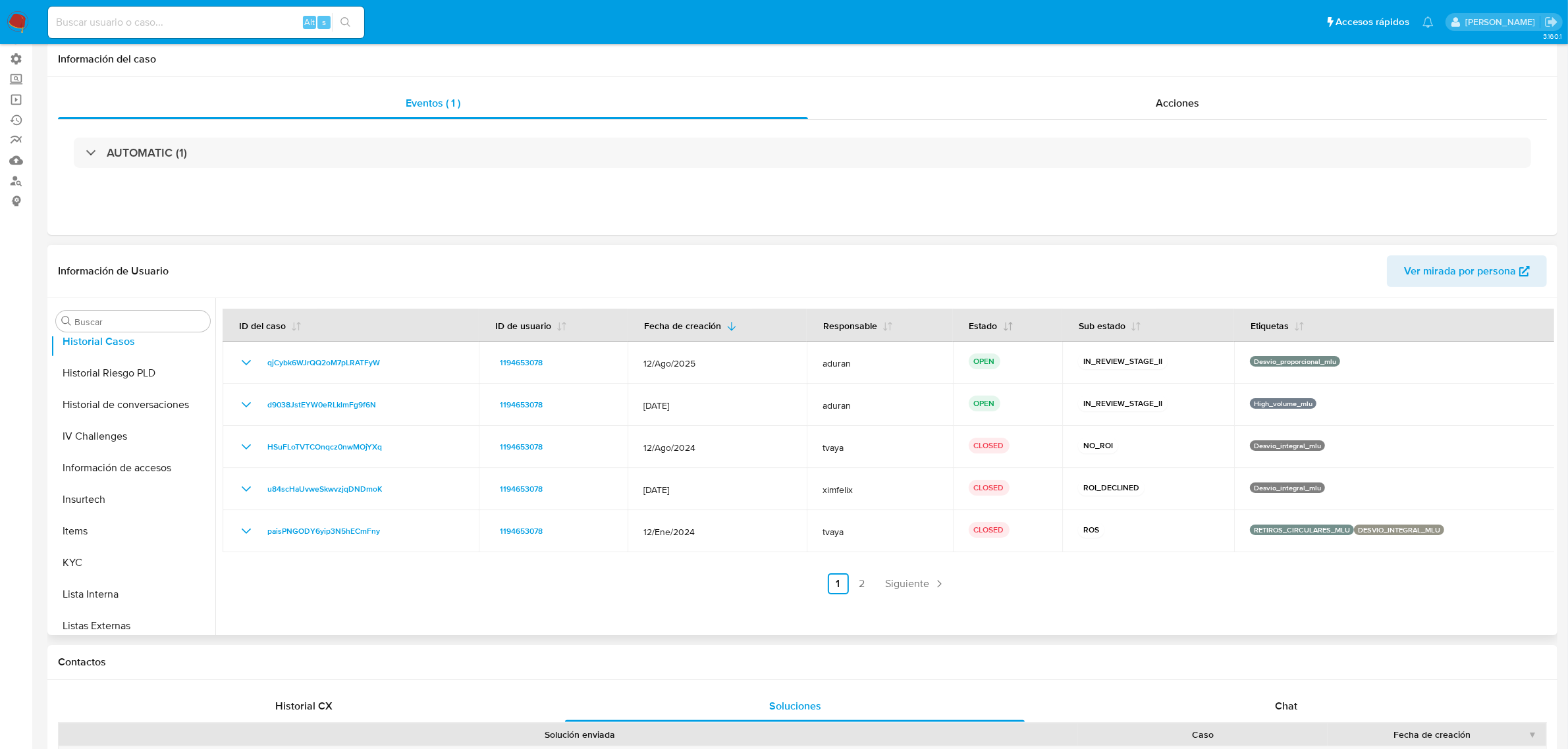
scroll to position [0, 0]
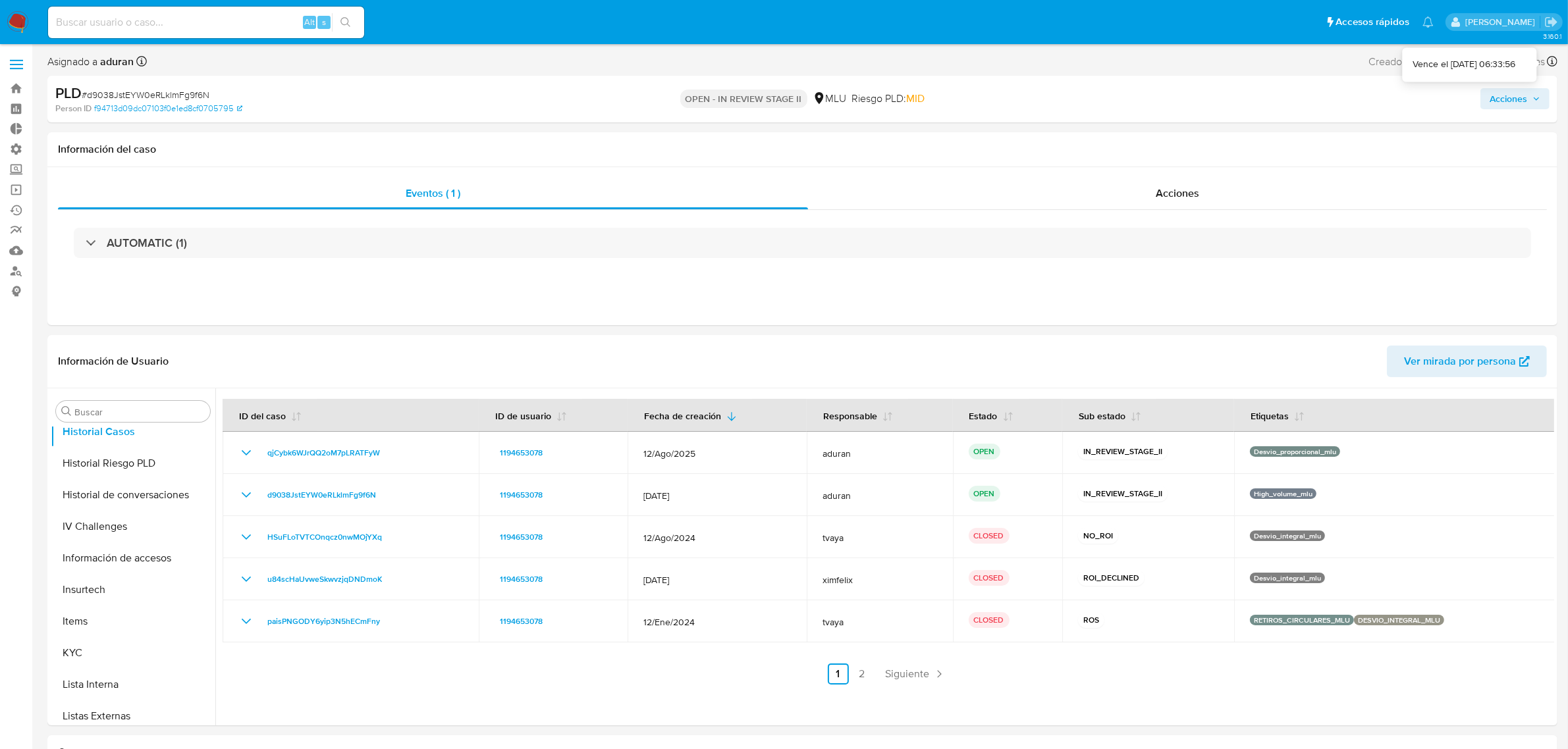
click at [1542, 81] on div "PLD # d9038JstEYW0eRLklmFg9f6N Person ID f94713d09dc07103f0e1ed8cf0705795 OPEN …" at bounding box center [802, 98] width 1510 height 47
click at [1535, 89] on span "Acciones" at bounding box center [1514, 98] width 51 height 19
click at [1150, 129] on div "Resolución del caso Alt r" at bounding box center [1156, 141] width 126 height 35
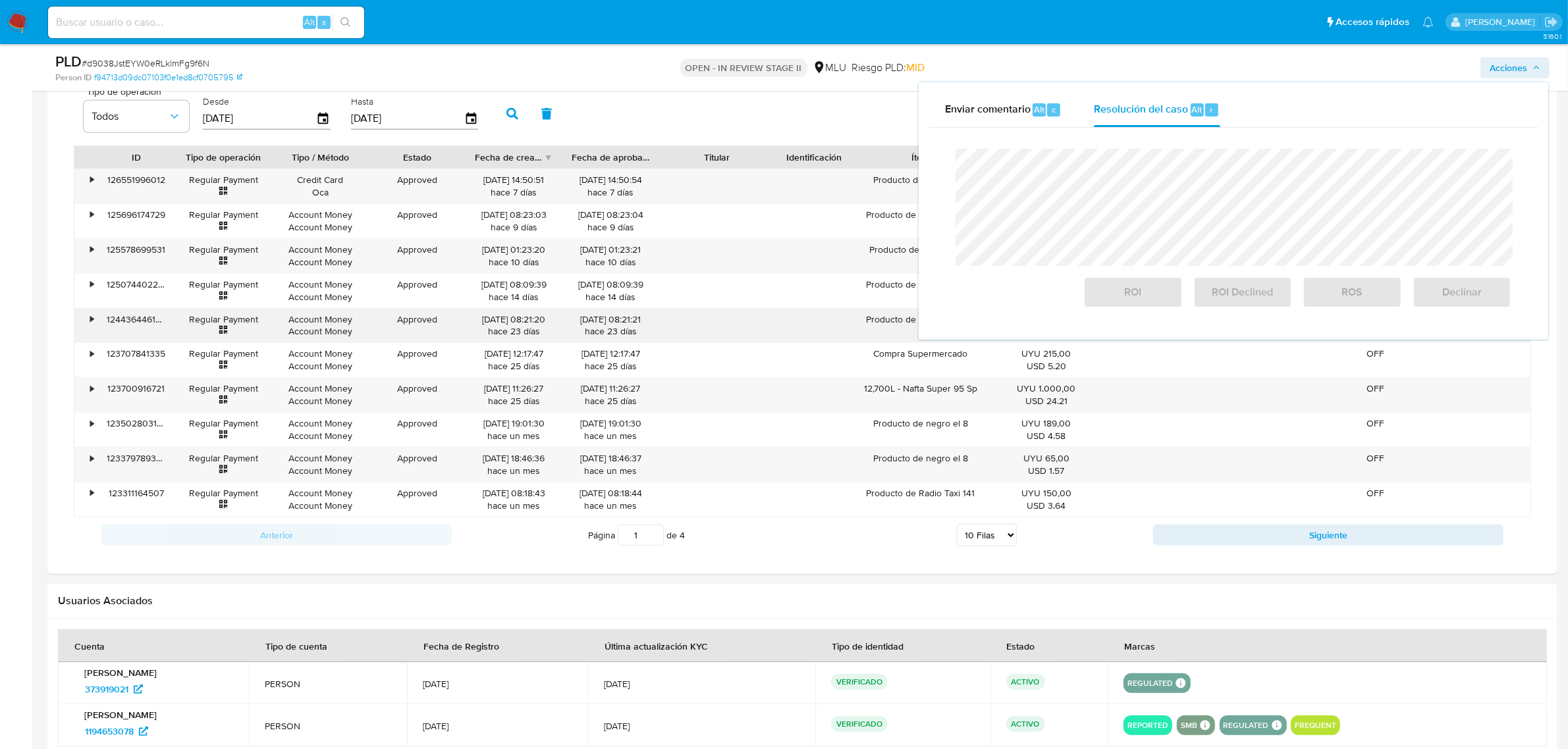
scroll to position [1087, 0]
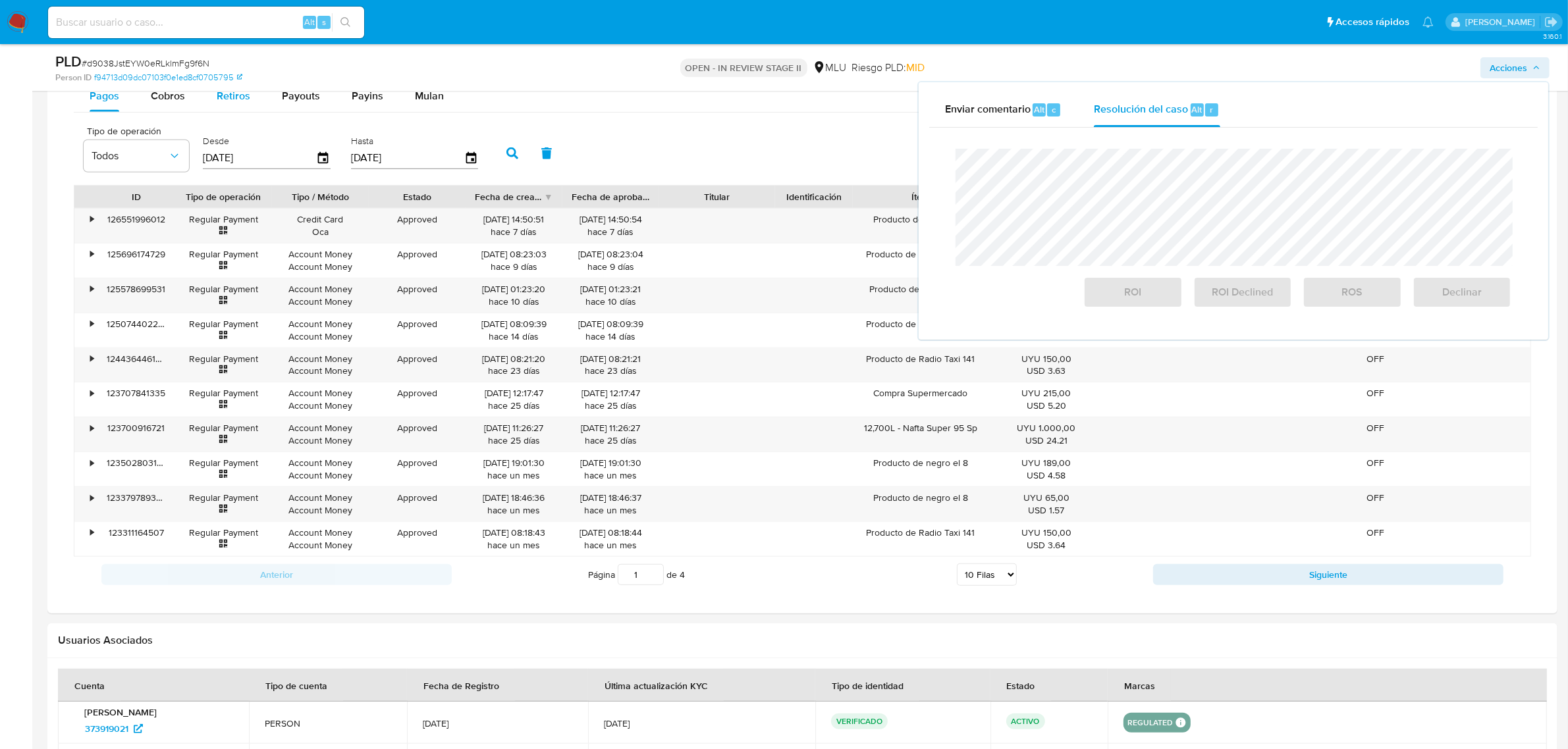
click at [209, 99] on button "Retiros" at bounding box center [234, 96] width 65 height 32
select select "10"
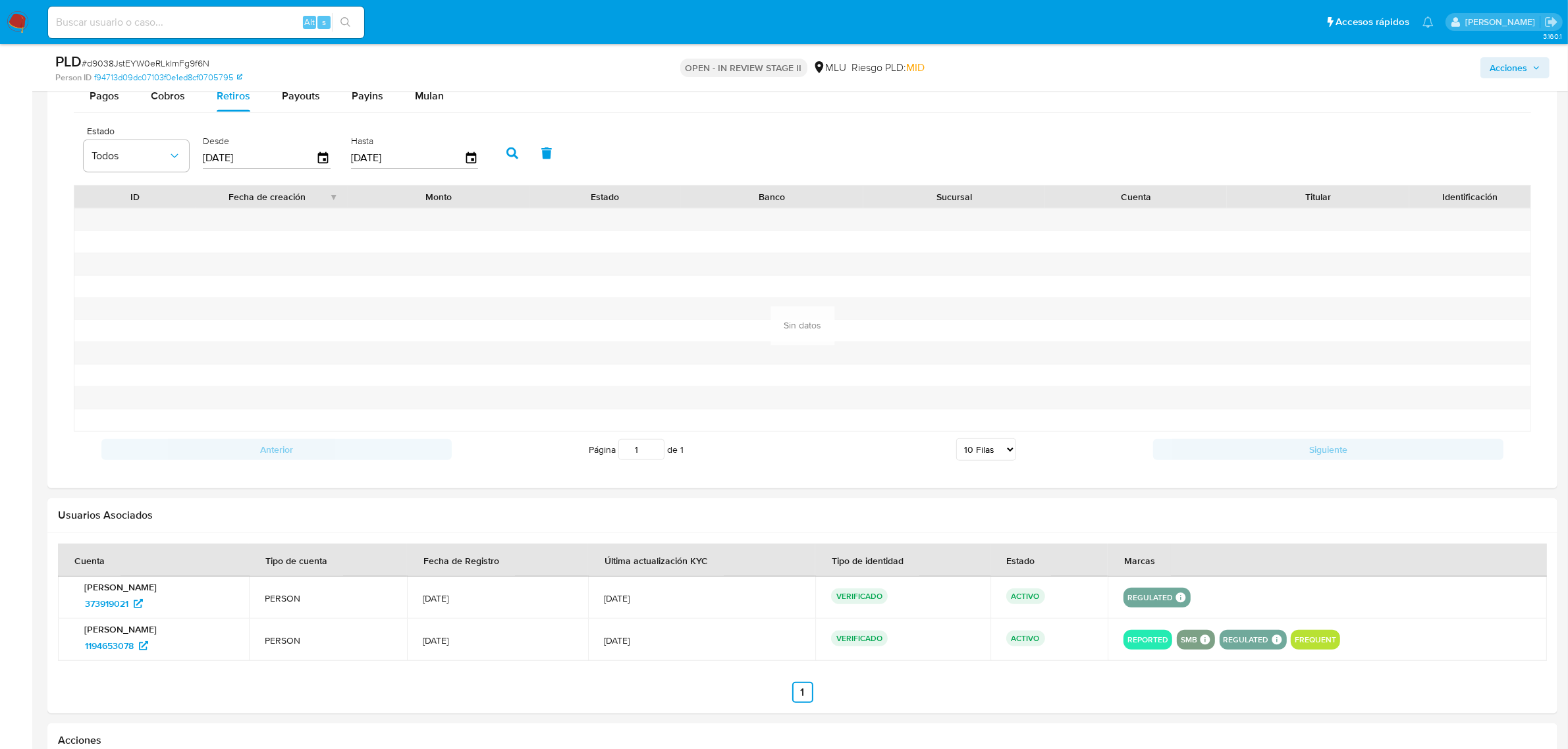
click at [289, 90] on div "PLD # d9038JstEYW0eRLklmFg9f6N Person ID f94713d09dc07103f0e1ed8cf0705795 OPEN …" at bounding box center [802, 67] width 1510 height 47
click at [293, 99] on span "Payouts" at bounding box center [300, 95] width 39 height 15
select select "10"
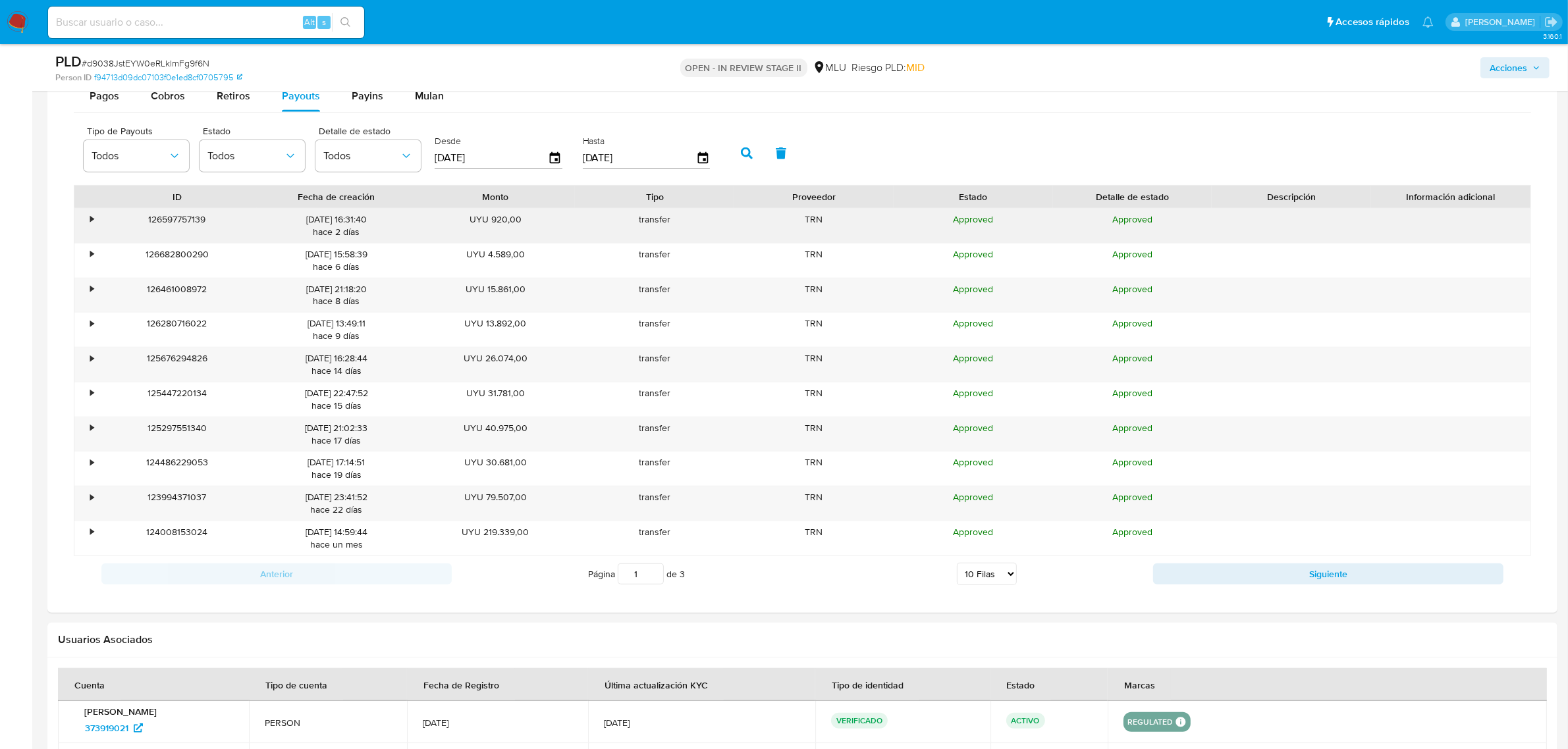
click at [91, 218] on div "•" at bounding box center [91, 219] width 3 height 13
